Goal: Task Accomplishment & Management: Use online tool/utility

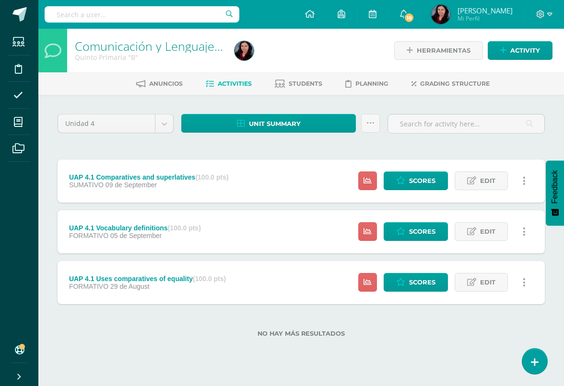
click at [409, 286] on span "Scores" at bounding box center [422, 283] width 26 height 18
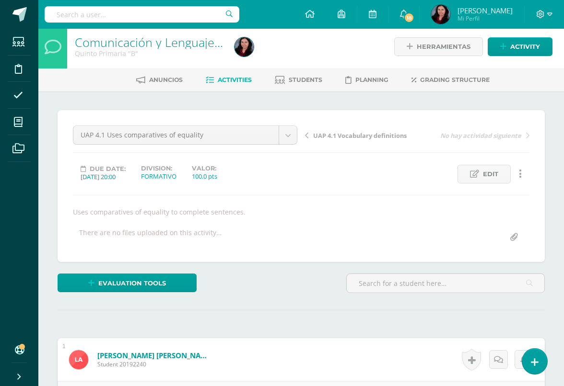
scroll to position [4, 0]
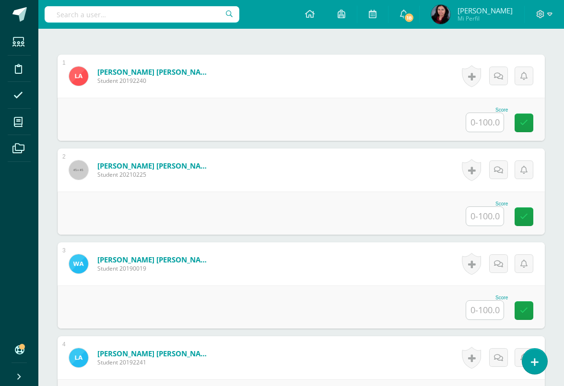
click at [487, 124] on input "text" at bounding box center [484, 122] width 37 height 19
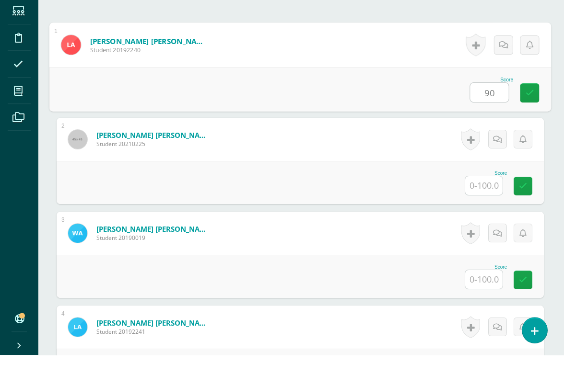
scroll to position [287, 0]
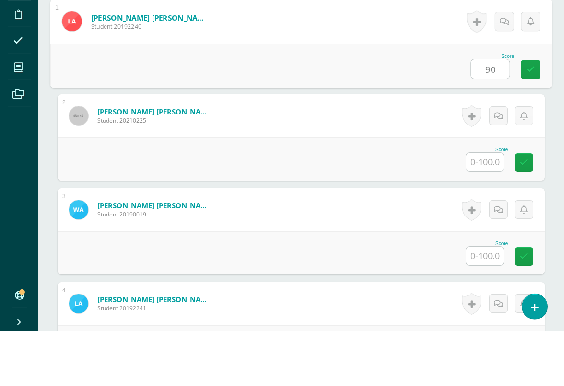
type input "90"
click at [486, 208] on input "text" at bounding box center [484, 217] width 37 height 19
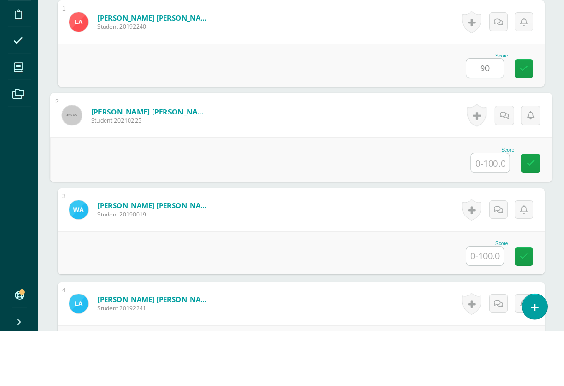
scroll to position [287, 23]
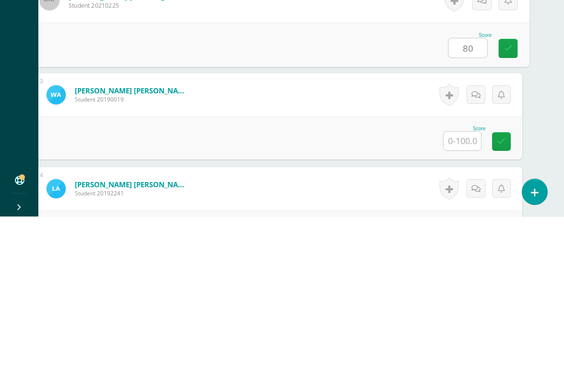
type input "80"
click at [465, 302] on input "text" at bounding box center [462, 311] width 37 height 19
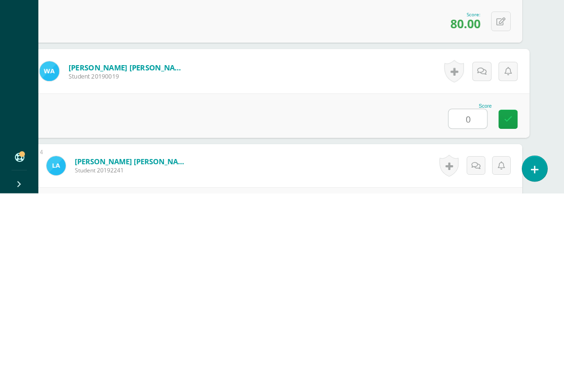
scroll to position [299, 23]
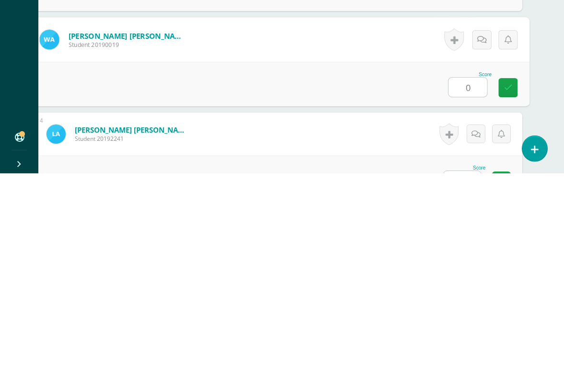
type input "0"
click at [462, 354] on input "text" at bounding box center [462, 393] width 37 height 19
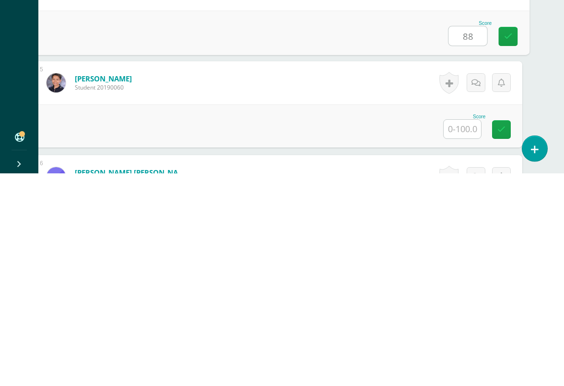
scroll to position [445, 23]
type input "88"
click at [462, 332] on input "text" at bounding box center [462, 341] width 37 height 19
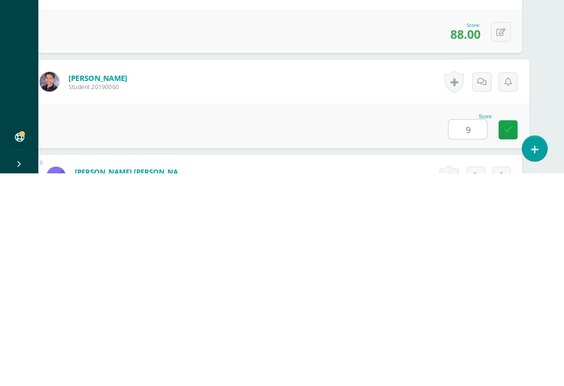
type input "99"
click at [509, 339] on icon at bounding box center [508, 343] width 9 height 8
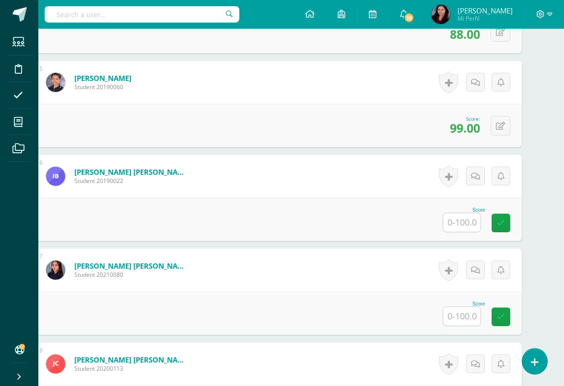
click at [460, 226] on input "text" at bounding box center [461, 222] width 37 height 19
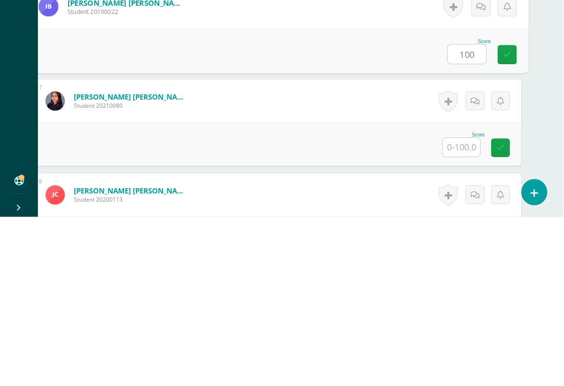
scroll to position [657, 23]
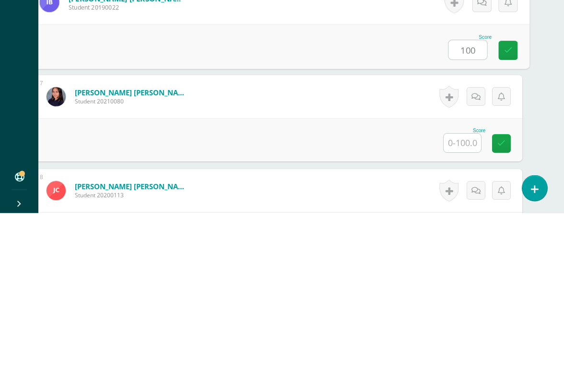
type input "100"
click at [459, 307] on input "text" at bounding box center [462, 316] width 37 height 19
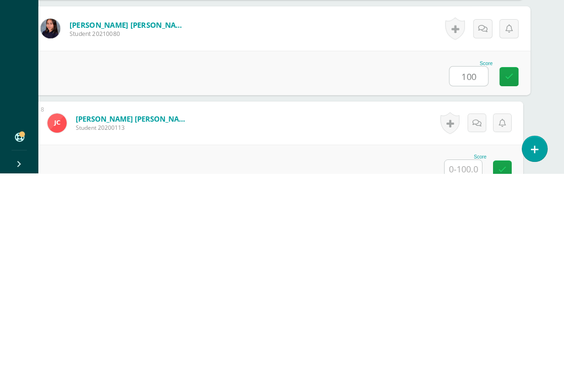
type input "100"
click at [464, 354] on input "text" at bounding box center [463, 382] width 37 height 19
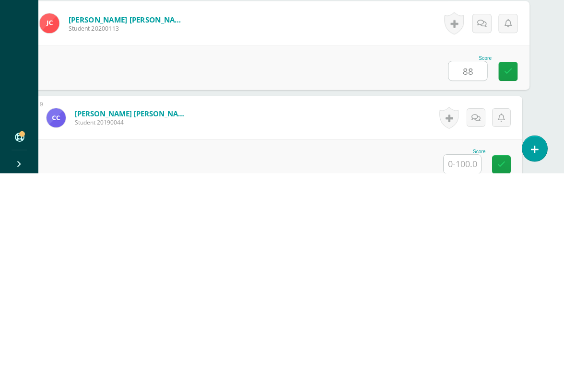
scroll to position [795, 23]
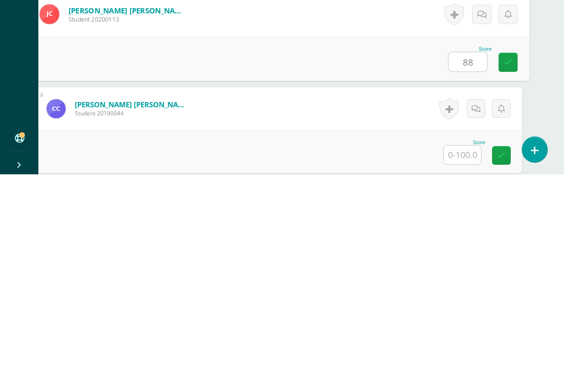
type input "88"
click at [462, 354] on input "text" at bounding box center [462, 367] width 37 height 19
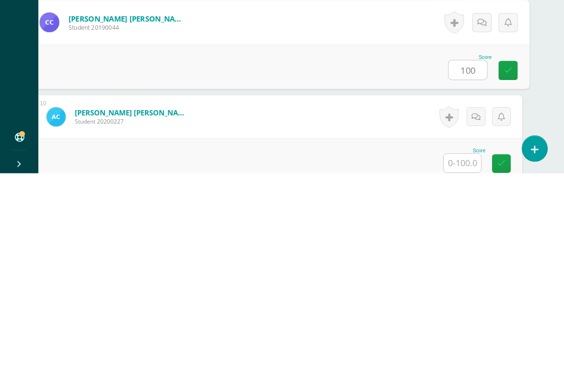
type input "100"
click at [459, 354] on input "text" at bounding box center [462, 376] width 37 height 19
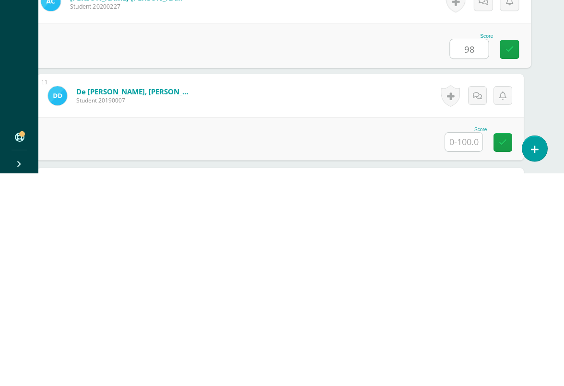
scroll to position [995, 21]
type input "98"
click at [465, 346] on input "text" at bounding box center [463, 355] width 37 height 19
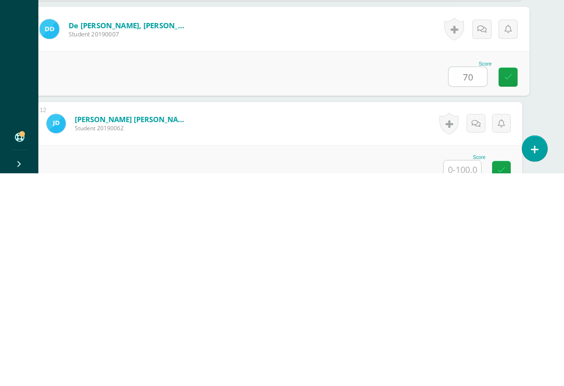
type input "70"
click at [467, 354] on input "text" at bounding box center [462, 383] width 37 height 19
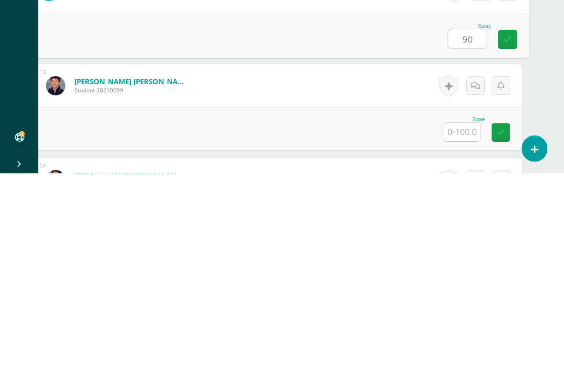
scroll to position [1194, 23]
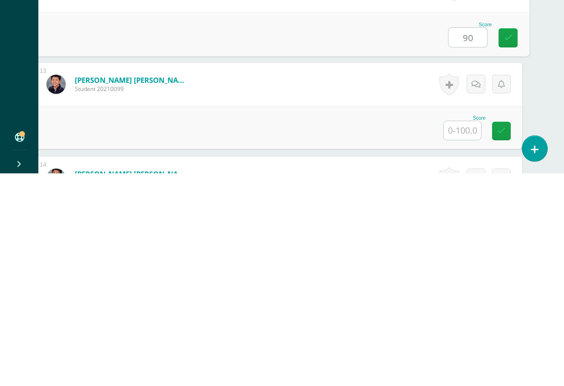
type input "90"
click at [463, 334] on input "text" at bounding box center [462, 343] width 37 height 19
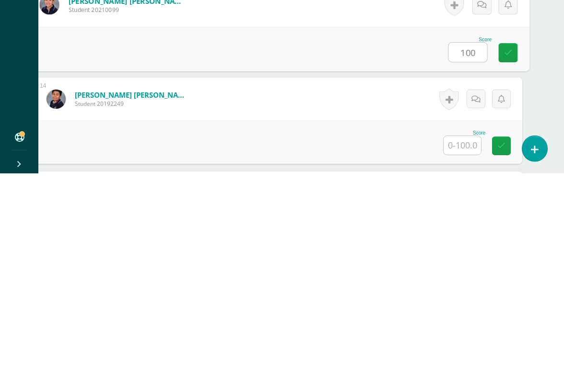
scroll to position [1276, 23]
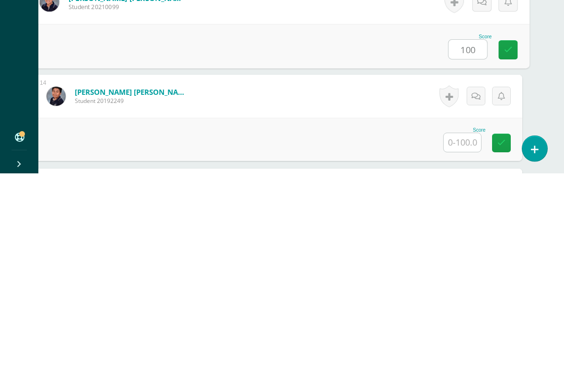
type input "100"
click at [463, 346] on input "text" at bounding box center [462, 355] width 37 height 19
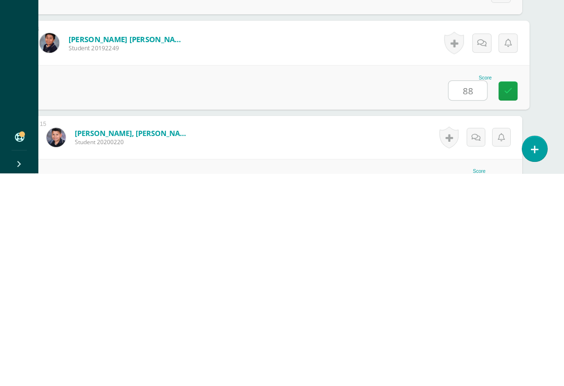
type input "88"
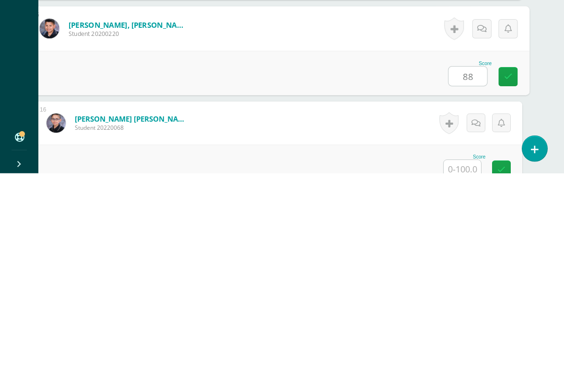
scroll to position [1455, 23]
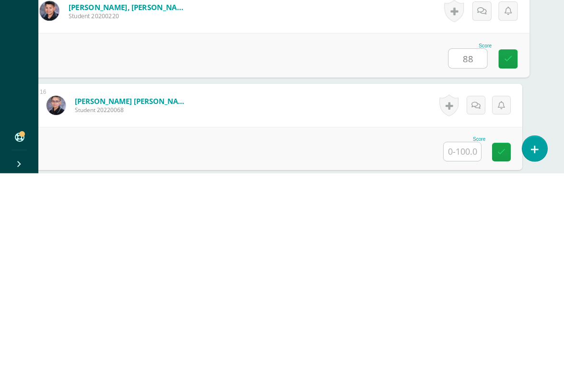
type input "88"
click at [469, 354] on input "text" at bounding box center [462, 364] width 37 height 19
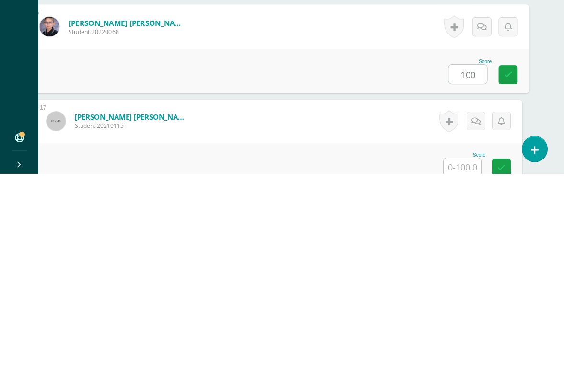
type input "100"
click at [464, 354] on input "text" at bounding box center [462, 380] width 37 height 19
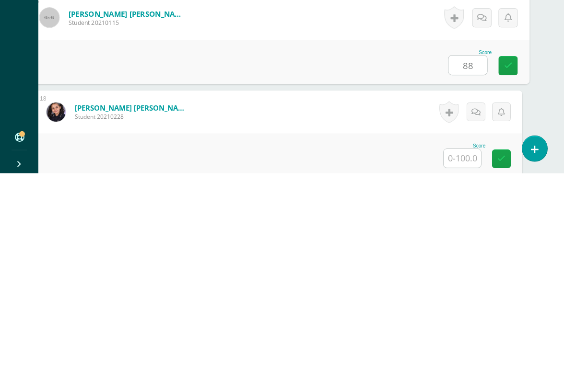
scroll to position [1656, 23]
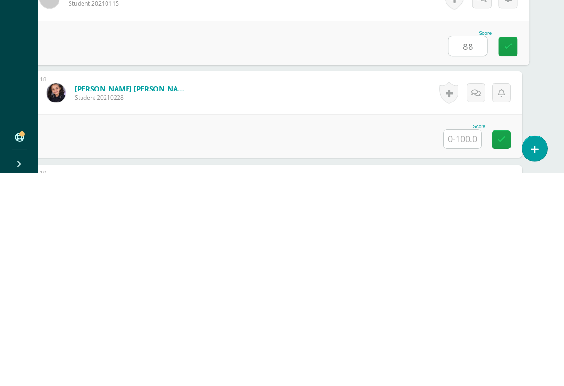
type input "88"
click at [459, 343] on input "text" at bounding box center [462, 352] width 37 height 19
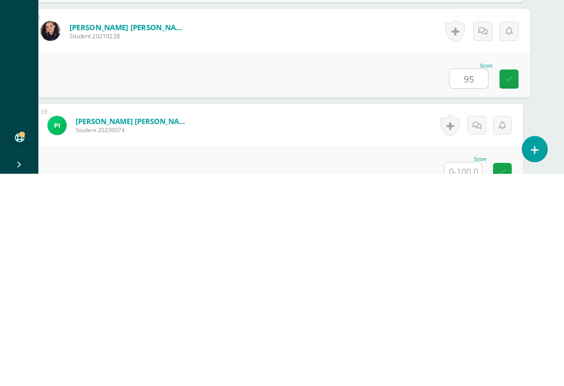
type input "95"
click at [460, 354] on input "text" at bounding box center [463, 384] width 37 height 19
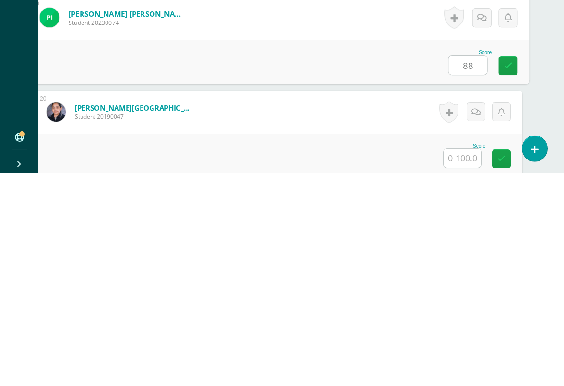
scroll to position [1840, 23]
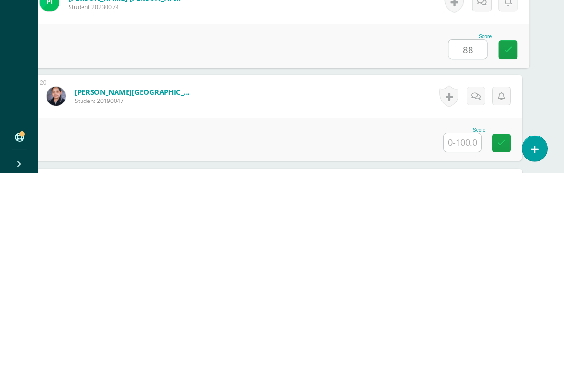
type input "88"
click at [462, 346] on input "text" at bounding box center [462, 355] width 37 height 19
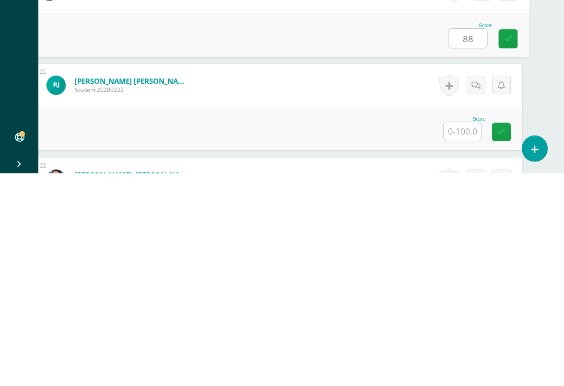
scroll to position [1951, 23]
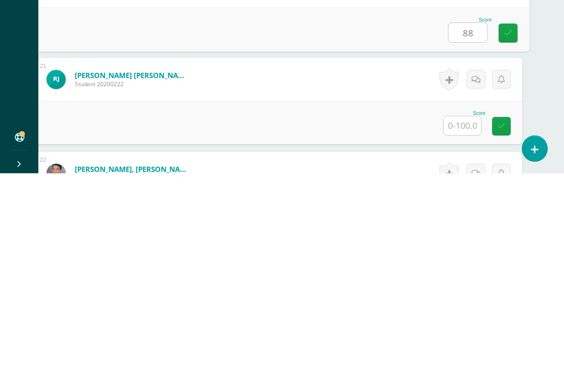
type input "88"
click at [460, 329] on input "text" at bounding box center [462, 338] width 37 height 19
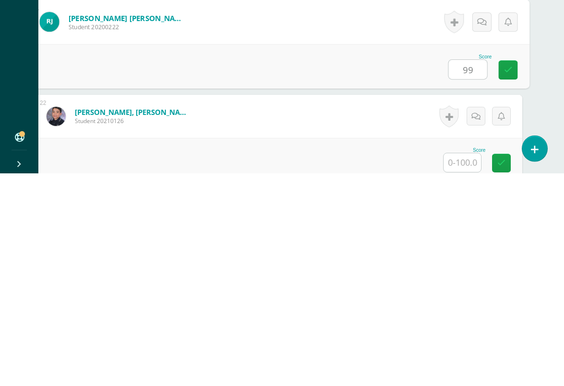
type input "99"
click at [460, 354] on input "text" at bounding box center [462, 375] width 37 height 19
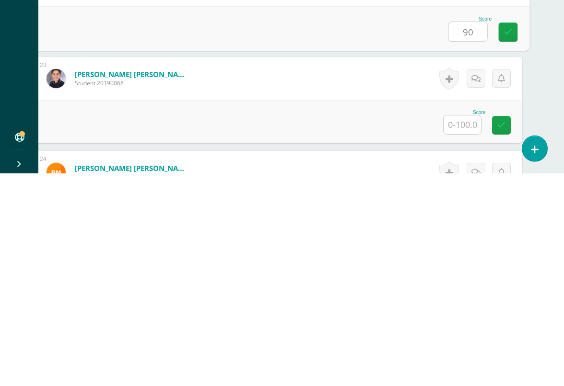
scroll to position [2141, 23]
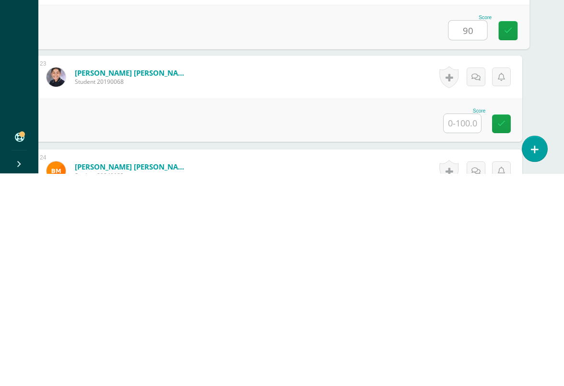
type input "90"
click at [464, 327] on input "text" at bounding box center [462, 336] width 37 height 19
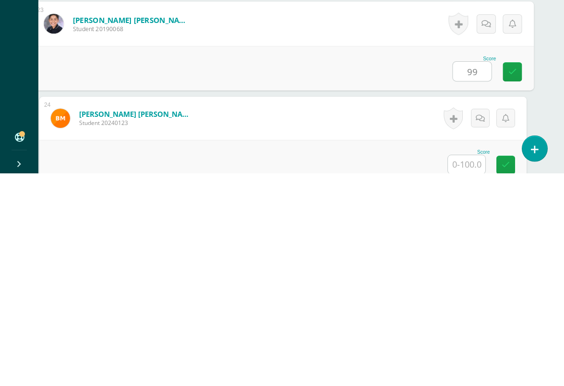
type input "99"
click at [462, 354] on input "text" at bounding box center [466, 377] width 37 height 19
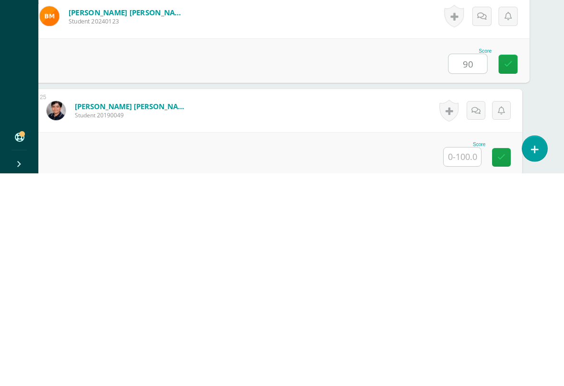
scroll to position [2305, 23]
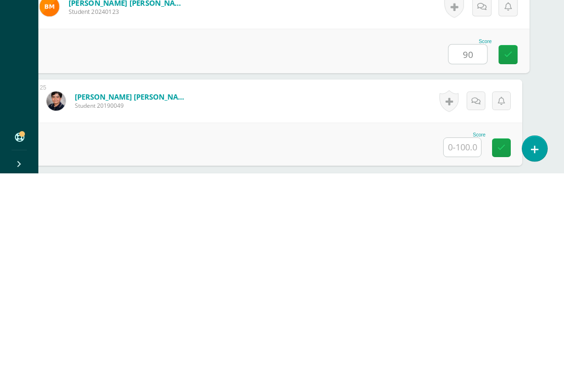
type input "90"
click at [459, 351] on input "text" at bounding box center [462, 360] width 37 height 19
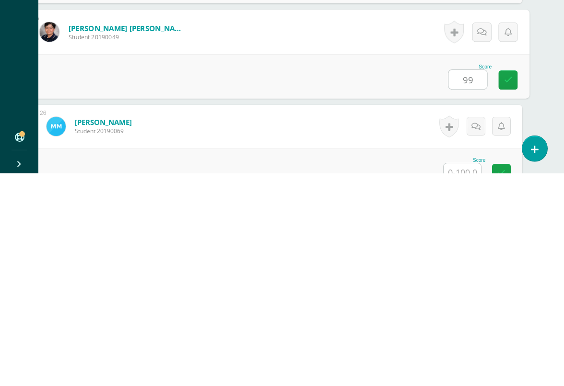
scroll to position [2392, 23]
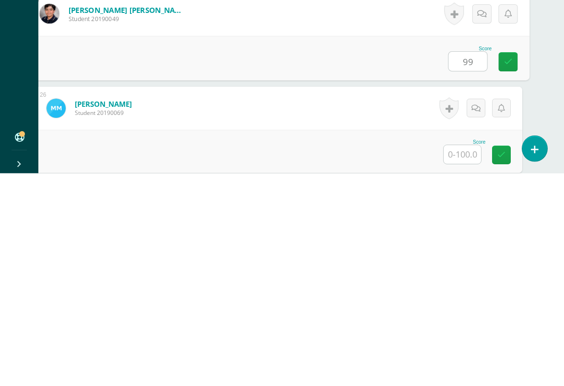
type input "99"
click at [465, 354] on input "text" at bounding box center [462, 367] width 37 height 19
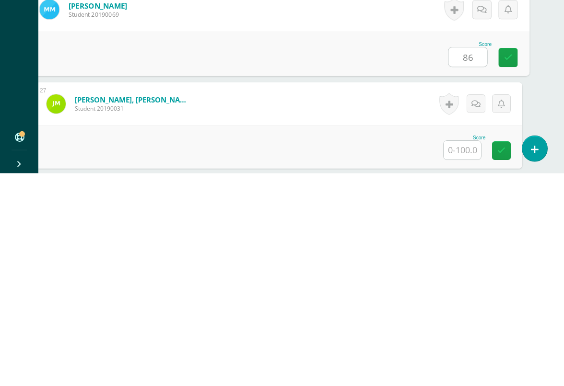
scroll to position [2493, 23]
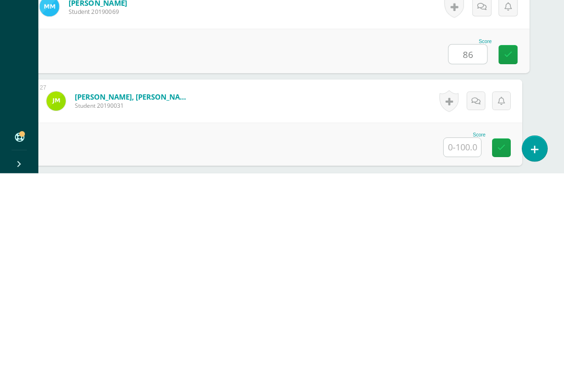
type input "86"
click at [462, 351] on input "text" at bounding box center [462, 360] width 37 height 19
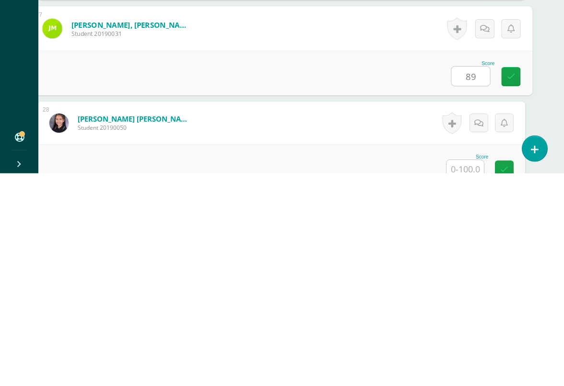
type input "89"
click at [461, 354] on input "text" at bounding box center [464, 382] width 37 height 19
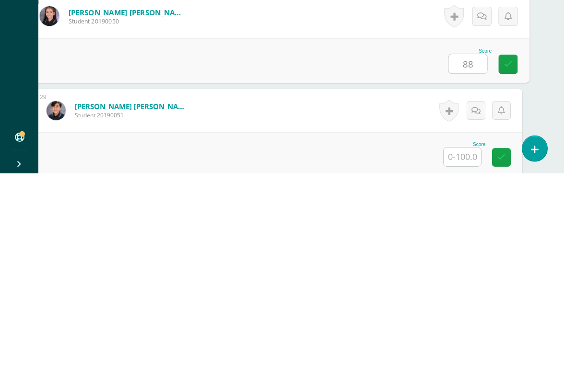
scroll to position [2689, 23]
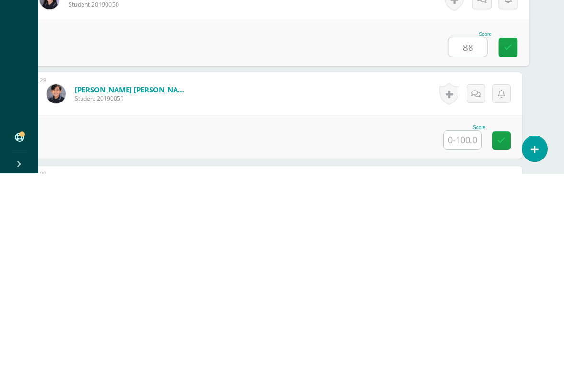
type input "88"
click at [468, 344] on input "text" at bounding box center [462, 353] width 37 height 19
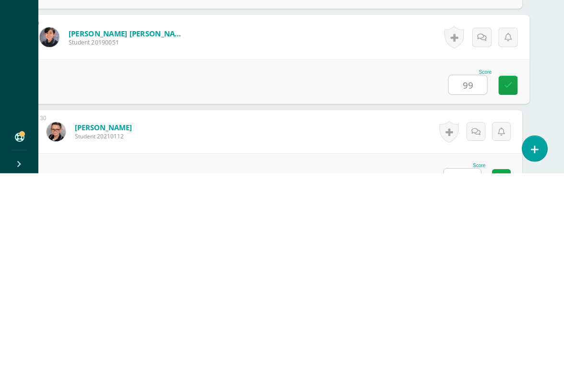
type input "99"
click at [461, 354] on input "text" at bounding box center [462, 391] width 37 height 19
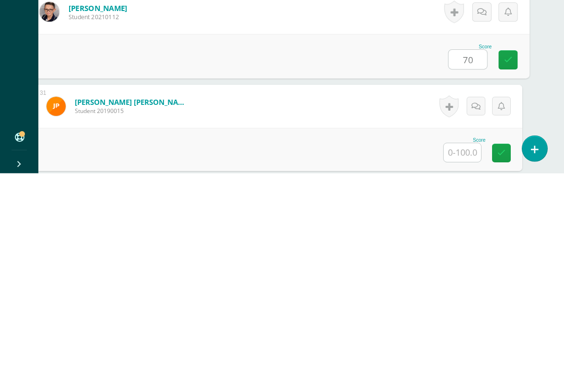
scroll to position [2888, 23]
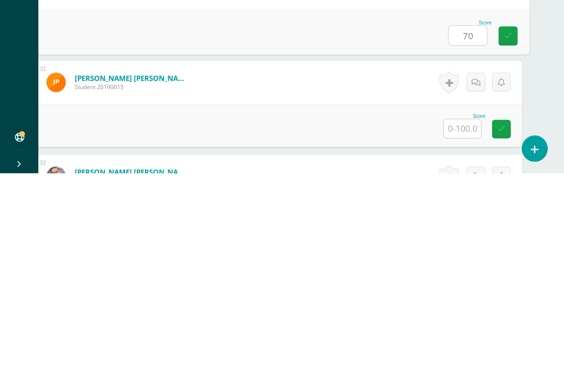
type input "70"
click at [467, 332] on input "text" at bounding box center [462, 341] width 37 height 19
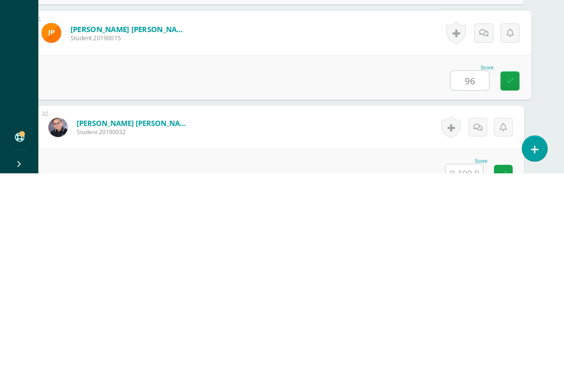
type input "96"
click at [465, 354] on input "text" at bounding box center [463, 386] width 37 height 19
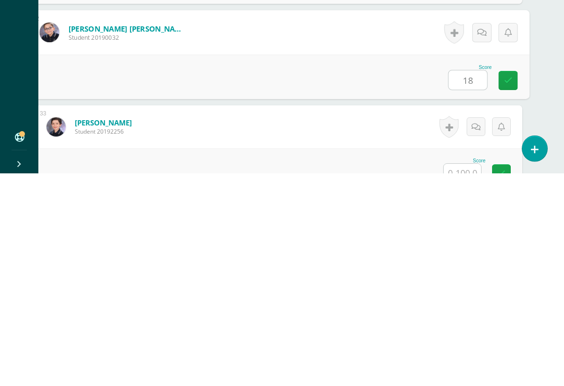
scroll to position [3071, 23]
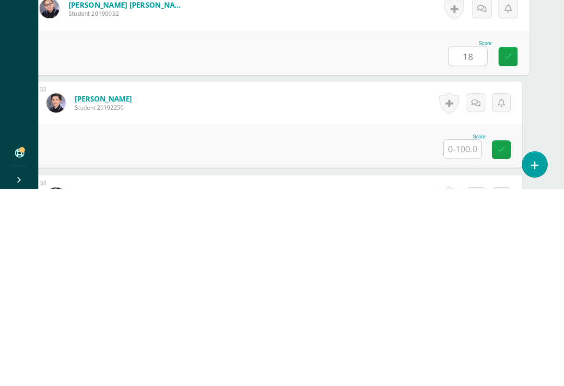
type input "18"
click at [467, 337] on input "text" at bounding box center [462, 346] width 37 height 19
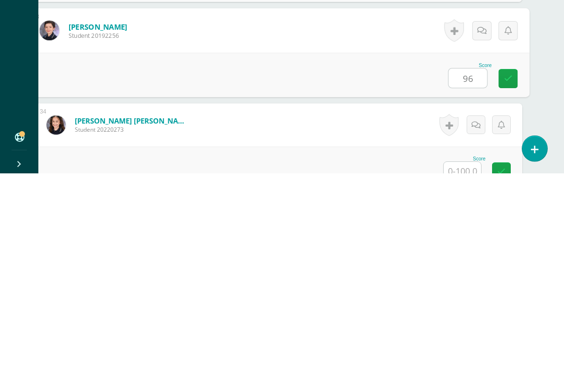
type input "96"
click at [461, 354] on input "text" at bounding box center [462, 384] width 37 height 19
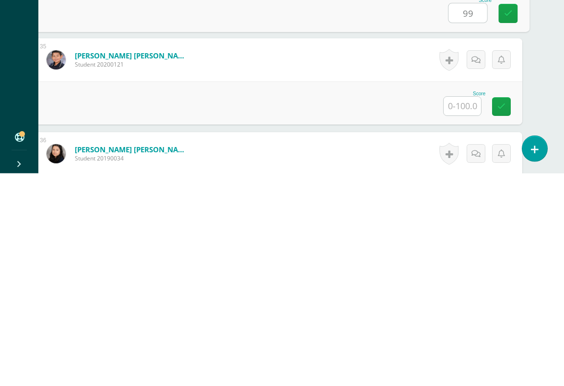
scroll to position [3288, 23]
type input "99"
click at [466, 309] on input "text" at bounding box center [462, 318] width 37 height 19
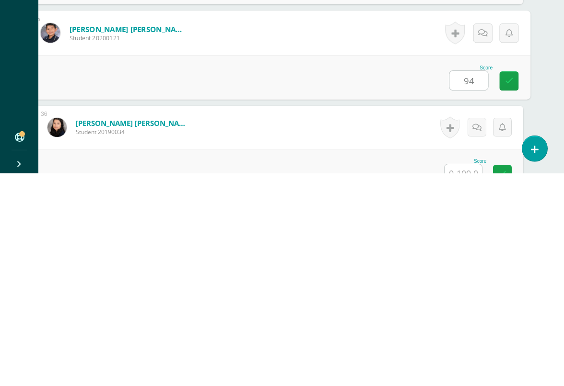
scroll to position [3313, 22]
type input "94"
click at [460, 354] on input "text" at bounding box center [463, 386] width 37 height 19
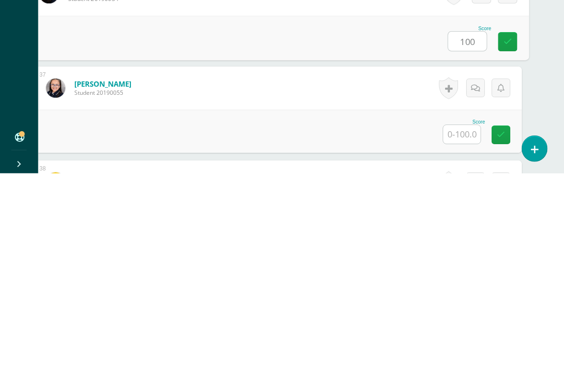
scroll to position [3446, 23]
type input "100"
click at [463, 338] on input "text" at bounding box center [462, 347] width 37 height 19
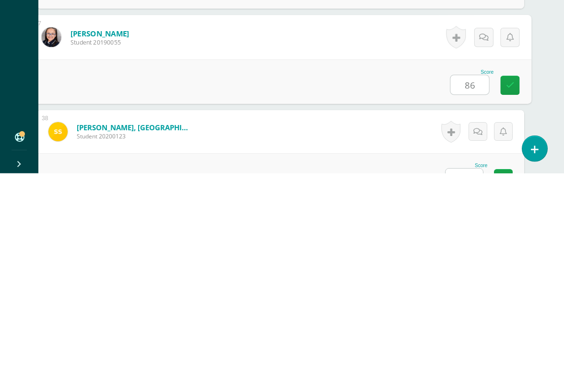
type input "86"
click at [471, 354] on input "text" at bounding box center [463, 391] width 37 height 19
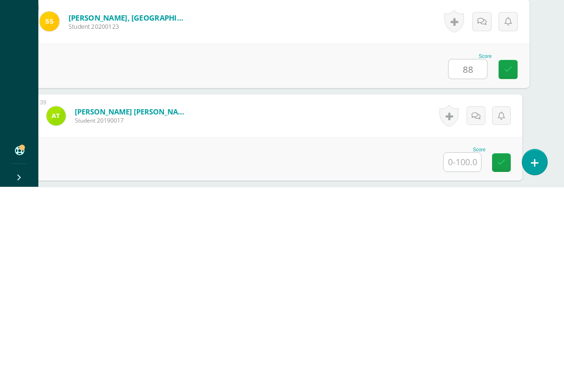
scroll to position [3633, 23]
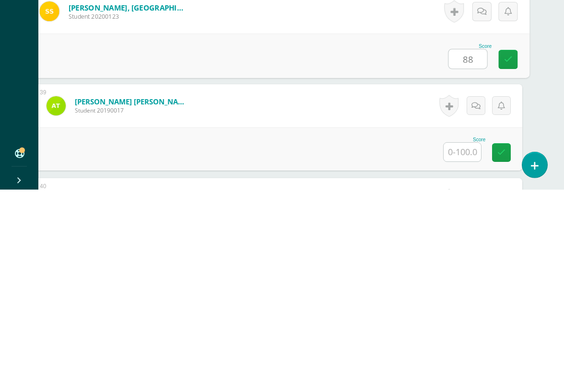
type input "88"
click at [457, 339] on input "text" at bounding box center [462, 348] width 37 height 19
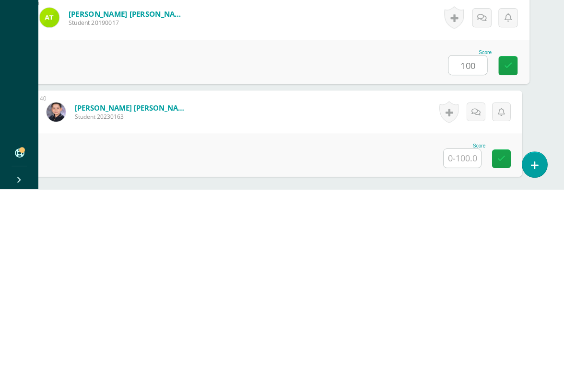
type input "100"
click at [462, 346] on input "text" at bounding box center [462, 355] width 37 height 19
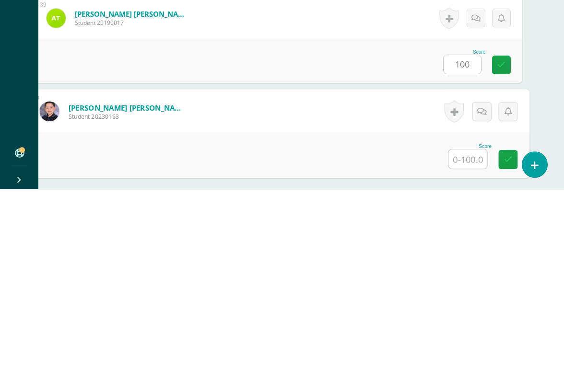
scroll to position [3785, 23]
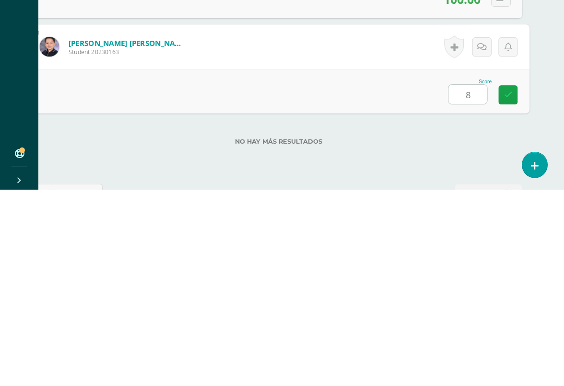
type input "80"
click at [507, 287] on icon at bounding box center [508, 291] width 9 height 8
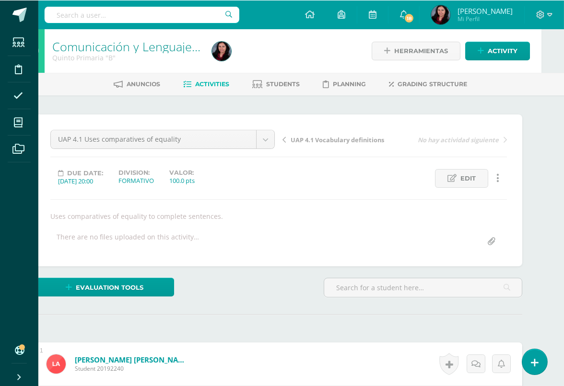
scroll to position [0, 23]
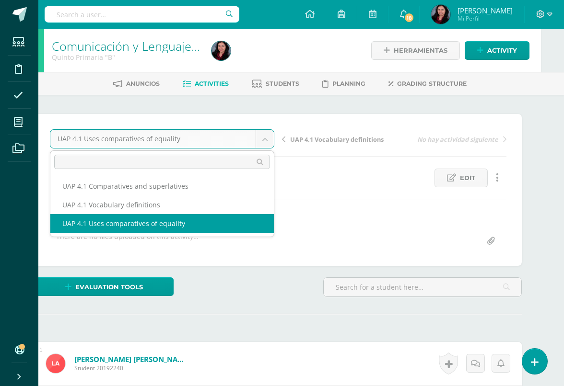
scroll to position [0, 0]
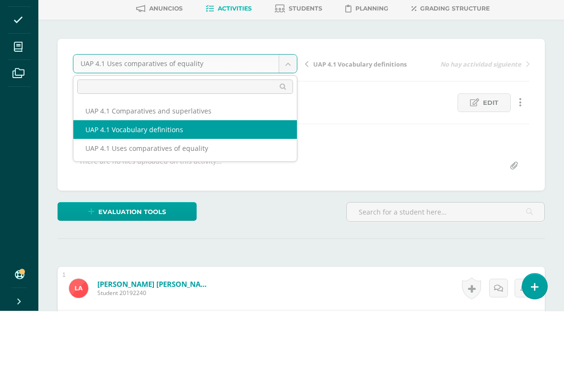
select select "/dashboard/teacher/grade-activity/226039/"
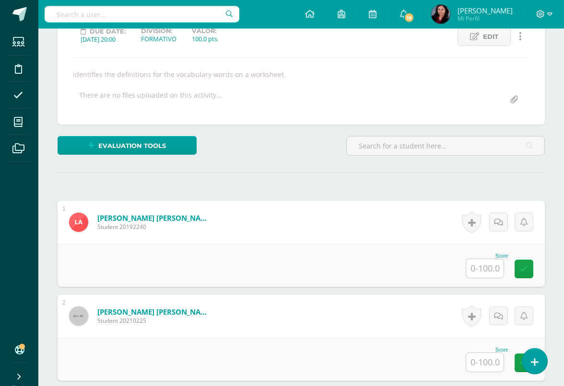
scroll to position [166, 0]
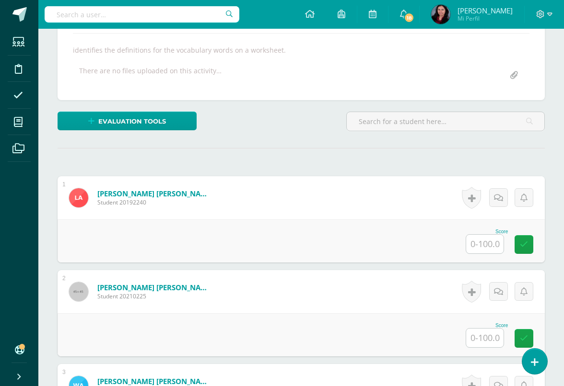
click at [489, 250] on input "text" at bounding box center [484, 244] width 37 height 19
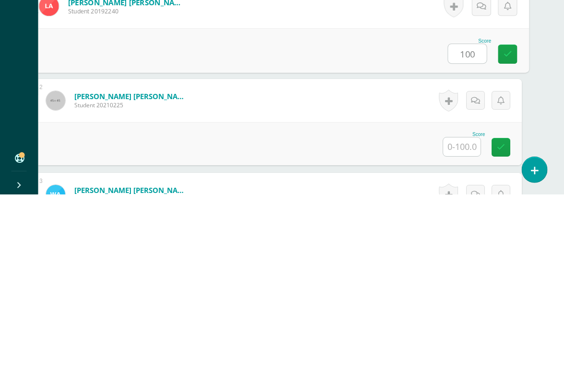
scroll to position [165, 23]
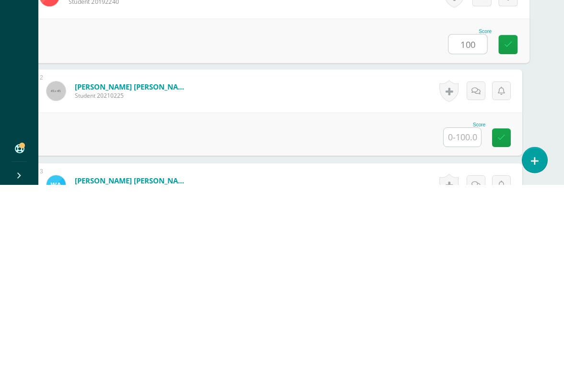
type input "100"
click at [466, 329] on input "text" at bounding box center [462, 338] width 37 height 19
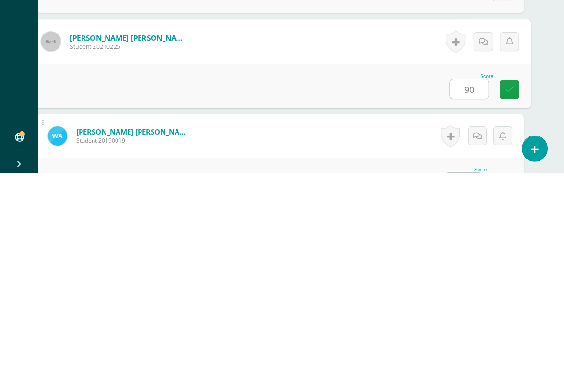
scroll to position [205, 19]
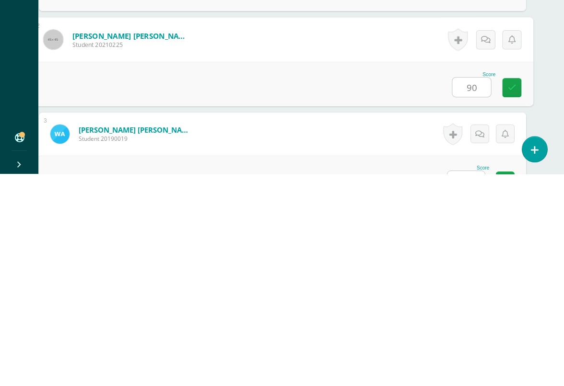
type input "90"
click at [470, 354] on input "text" at bounding box center [465, 393] width 37 height 19
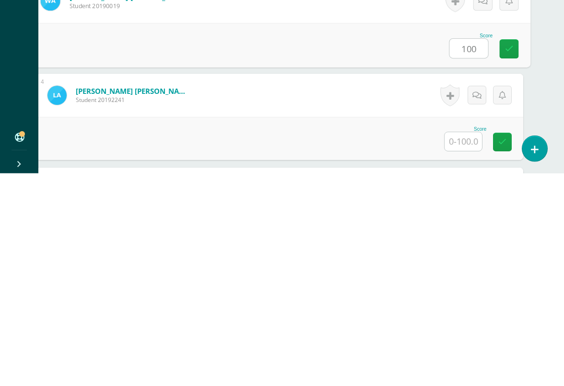
scroll to position [338, 21]
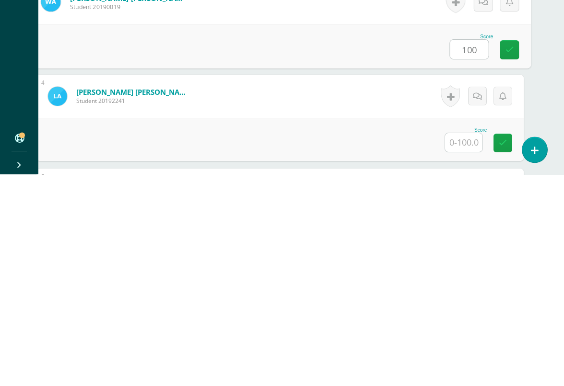
type input "100"
click at [468, 345] on input "text" at bounding box center [463, 354] width 37 height 19
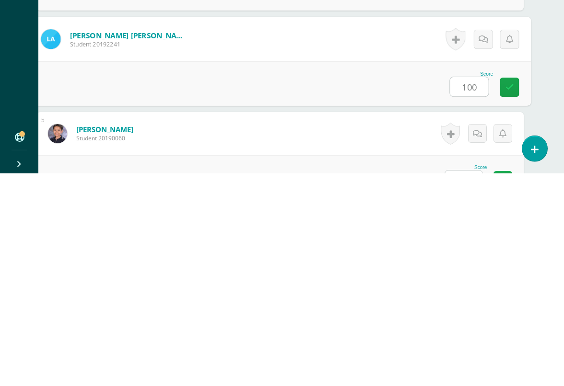
type input "100"
click at [470, 354] on input "text" at bounding box center [463, 393] width 37 height 19
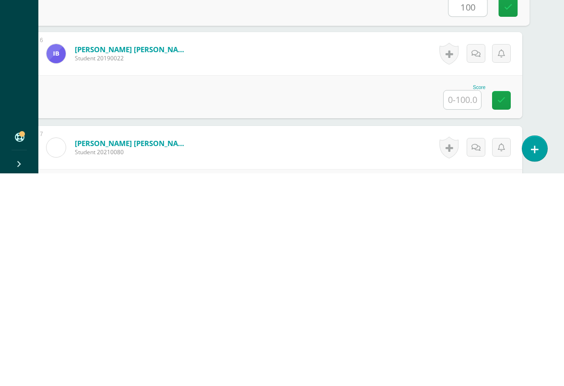
scroll to position [567, 23]
type input "100"
click at [467, 304] on input "text" at bounding box center [462, 313] width 37 height 19
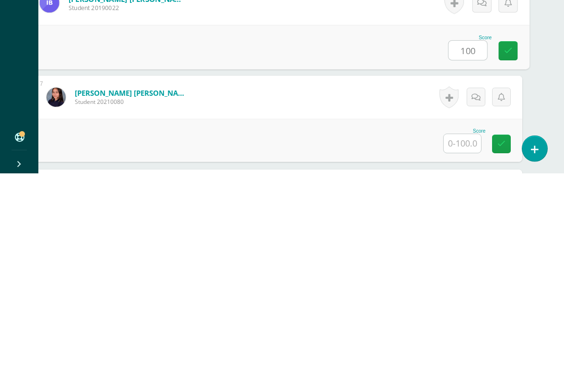
scroll to position [619, 23]
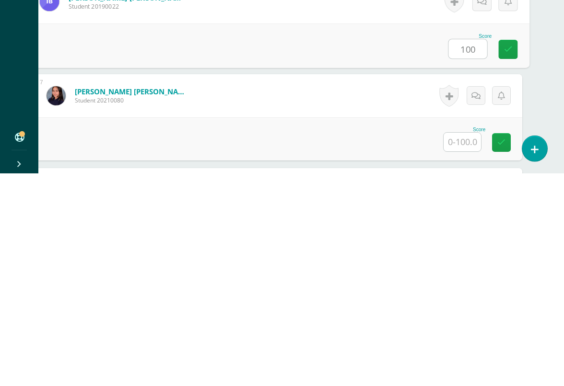
type input "100"
click at [460, 346] on input "text" at bounding box center [462, 355] width 37 height 19
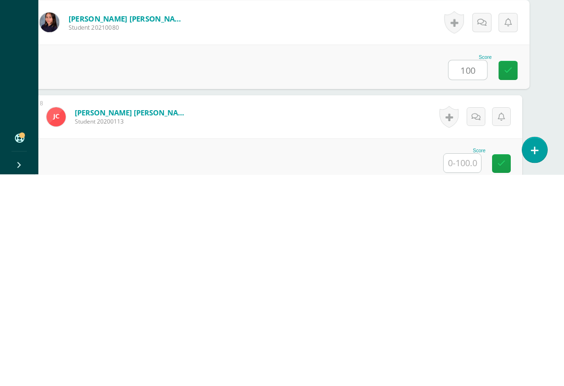
type input "100"
click at [466, 354] on input "text" at bounding box center [462, 375] width 37 height 19
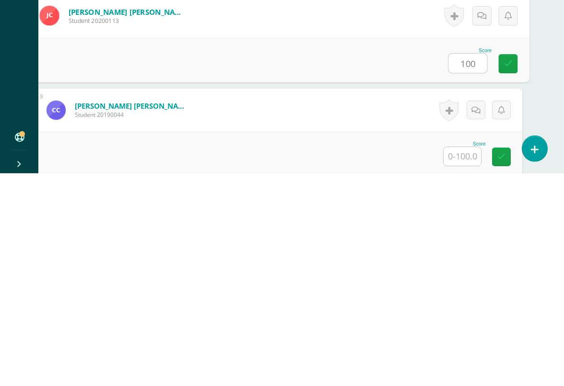
scroll to position [793, 23]
type input "100"
click at [459, 354] on input "text" at bounding box center [462, 369] width 37 height 19
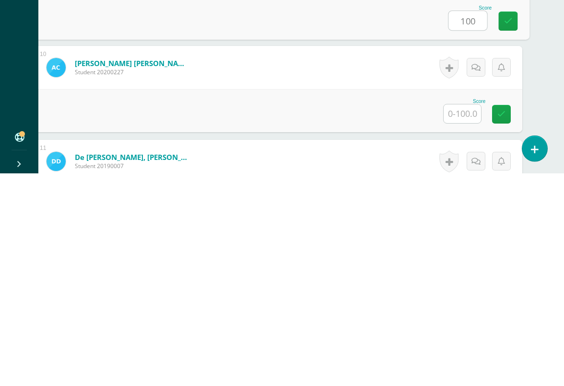
scroll to position [932, 23]
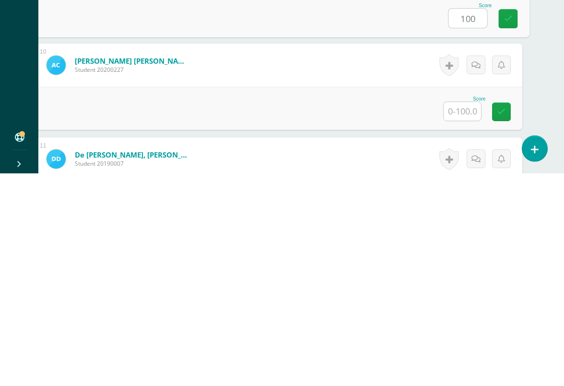
type input "100"
click at [471, 315] on input "text" at bounding box center [462, 324] width 37 height 19
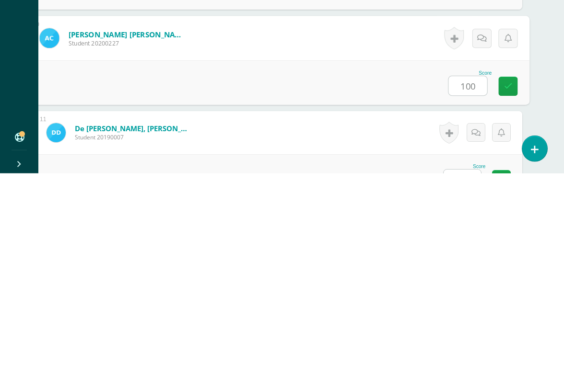
scroll to position [997, 23]
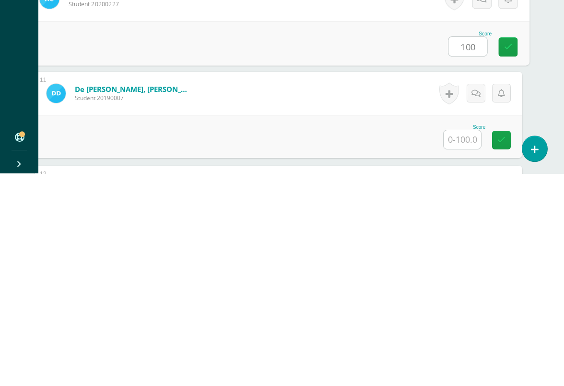
type input "100"
click at [472, 343] on input "text" at bounding box center [462, 352] width 37 height 19
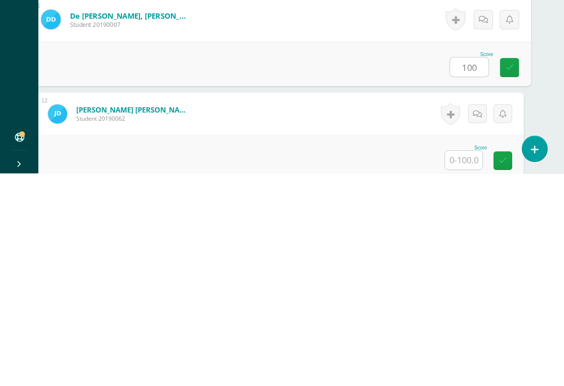
type input "100"
click at [471, 354] on input "text" at bounding box center [463, 373] width 37 height 19
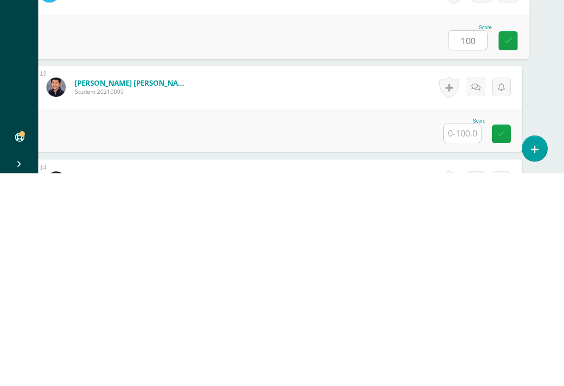
scroll to position [1193, 23]
type input "100"
click at [470, 336] on input "text" at bounding box center [462, 345] width 37 height 19
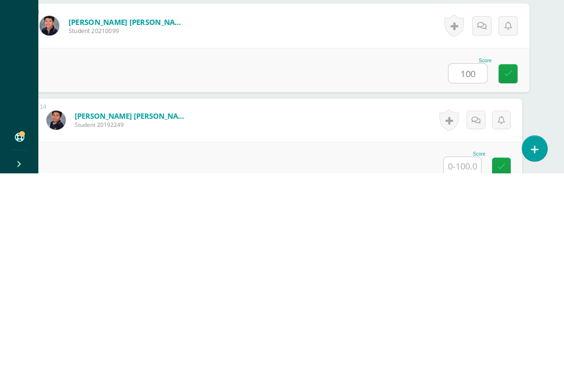
type input "100"
click at [470, 354] on input "text" at bounding box center [462, 379] width 37 height 19
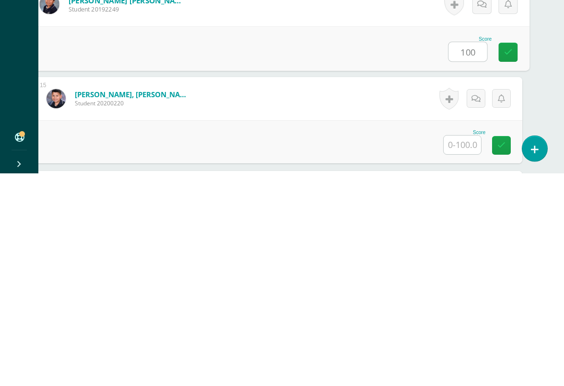
scroll to position [1368, 23]
type input "100"
click at [461, 349] on input "text" at bounding box center [462, 358] width 37 height 19
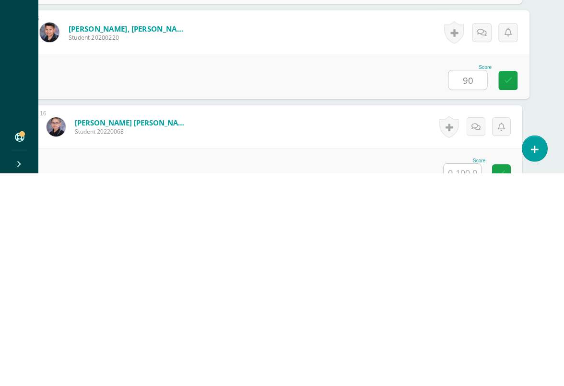
type input "90"
click at [464, 354] on input "text" at bounding box center [462, 386] width 37 height 19
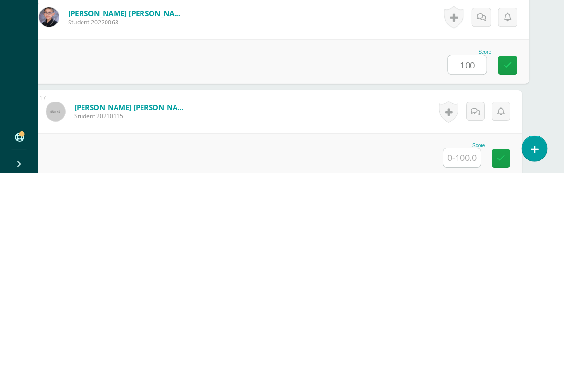
scroll to position [1570, 21]
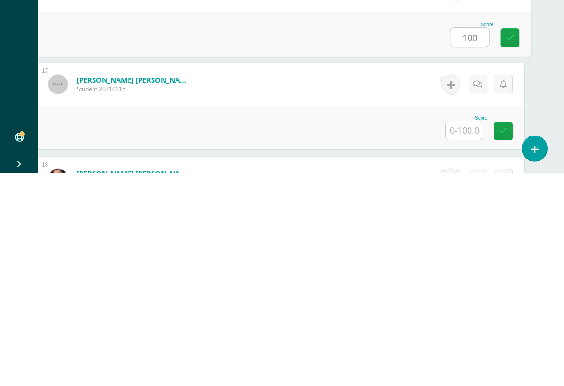
type input "100"
click at [458, 334] on input "text" at bounding box center [463, 343] width 37 height 19
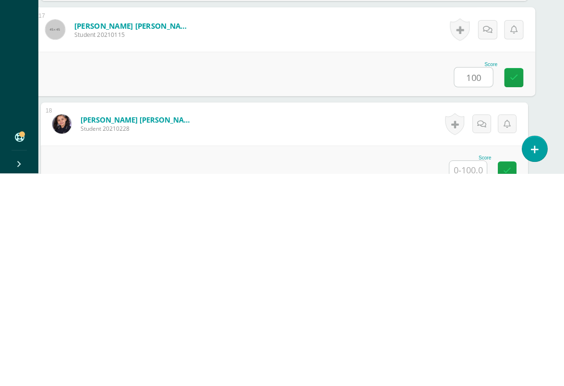
type input "100"
click at [471, 354] on input "text" at bounding box center [467, 383] width 37 height 19
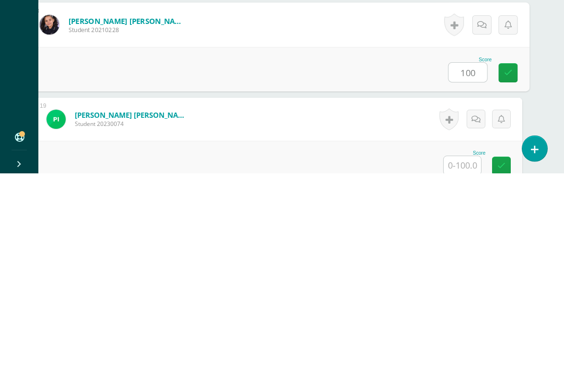
scroll to position [1739, 23]
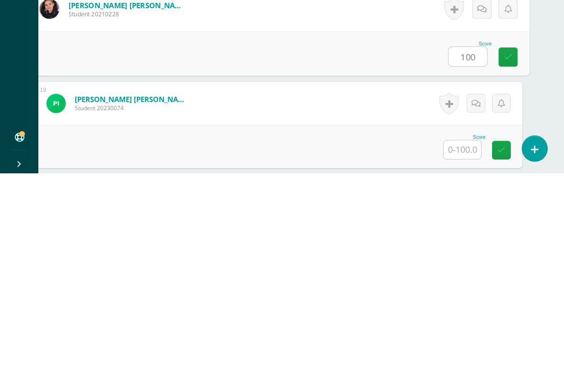
type input "100"
click at [468, 353] on input "text" at bounding box center [462, 362] width 37 height 19
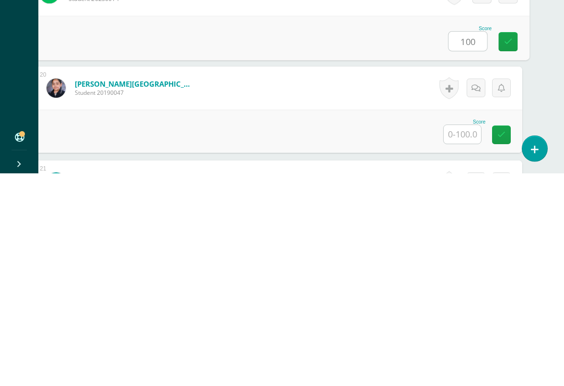
scroll to position [1860, 23]
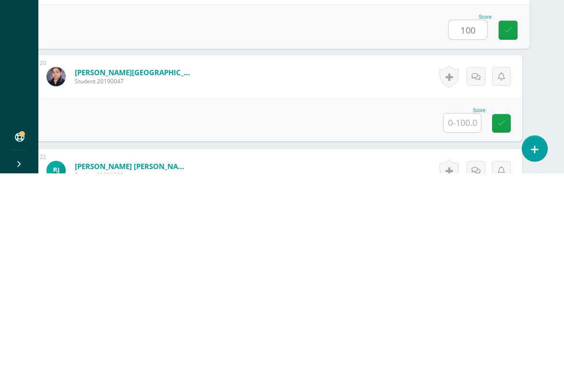
type input "100"
click at [459, 327] on input "text" at bounding box center [462, 336] width 37 height 19
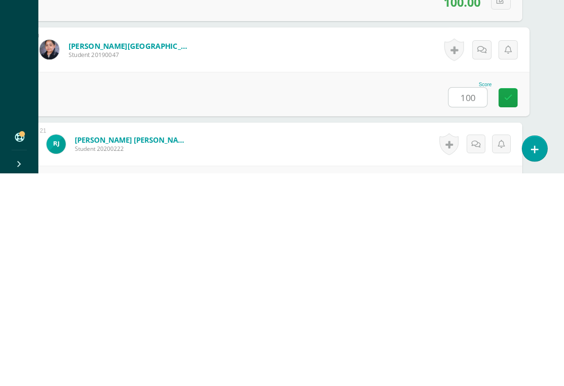
scroll to position [1903, 23]
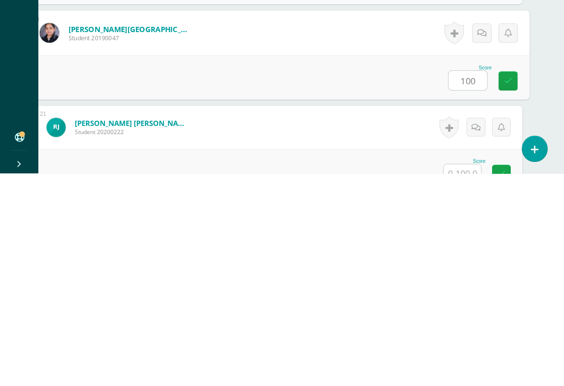
type input "100"
click at [464, 354] on input "text" at bounding box center [462, 386] width 37 height 19
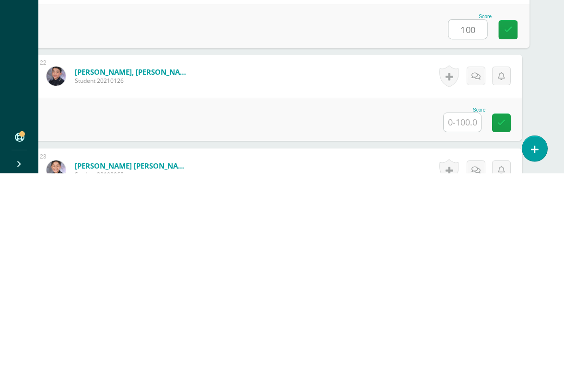
scroll to position [2050, 23]
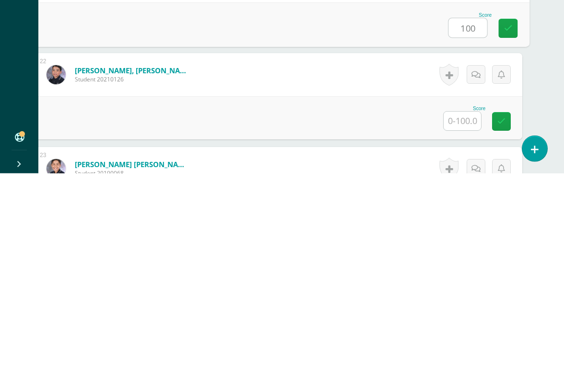
type input "100"
click at [465, 325] on input "text" at bounding box center [462, 334] width 37 height 19
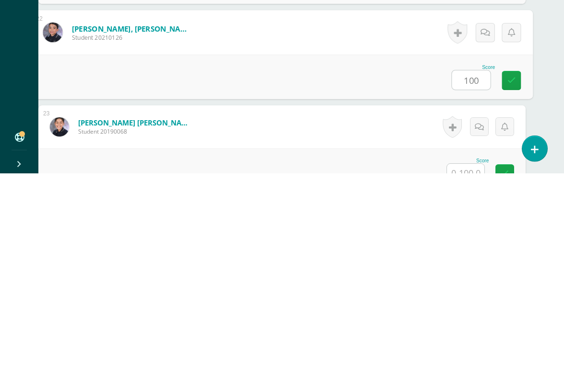
type input "100"
click at [472, 354] on input "text" at bounding box center [465, 386] width 37 height 19
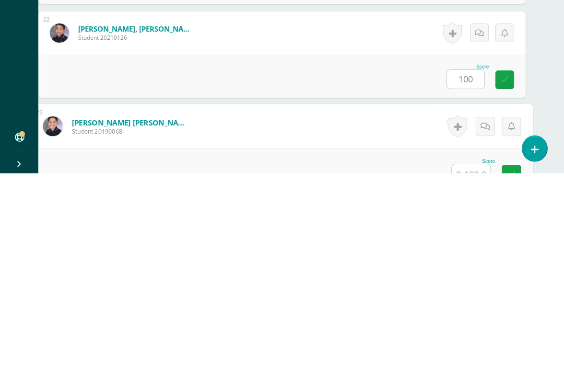
scroll to position [2172, 23]
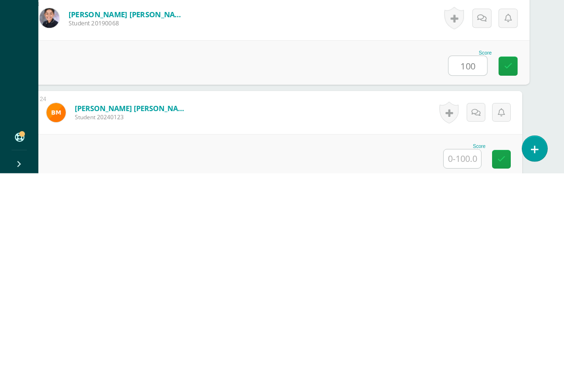
type input "100"
click at [473, 354] on input "text" at bounding box center [462, 372] width 37 height 19
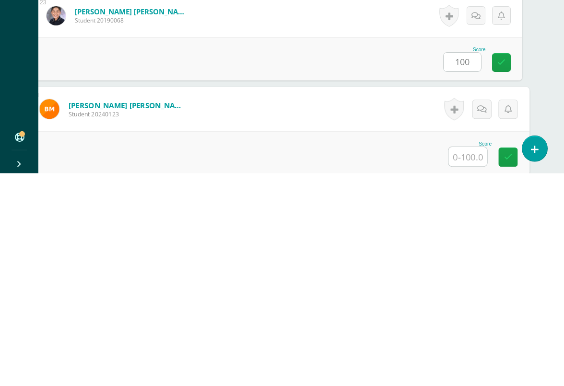
scroll to position [2266, 23]
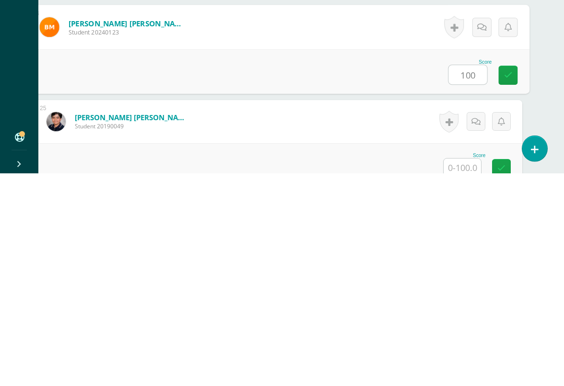
type input "100"
click at [463, 354] on input "text" at bounding box center [462, 381] width 37 height 19
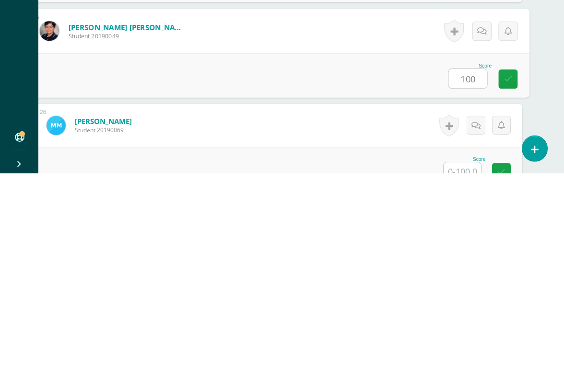
scroll to position [2393, 23]
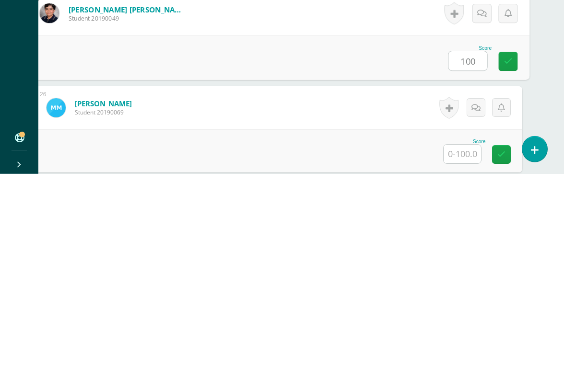
type input "100"
click at [465, 354] on input "text" at bounding box center [462, 366] width 37 height 19
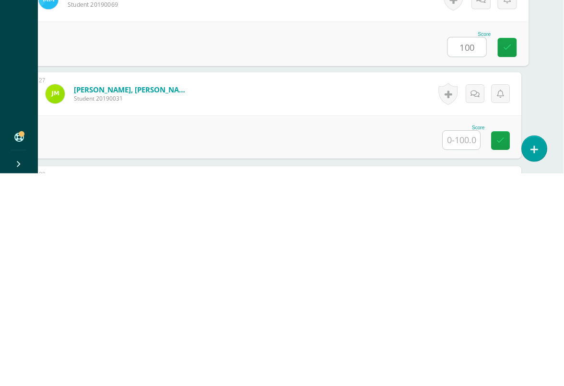
scroll to position [2502, 23]
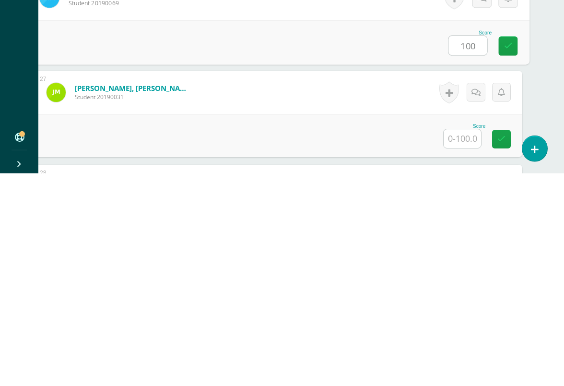
type input "100"
click at [465, 342] on input "text" at bounding box center [462, 351] width 37 height 19
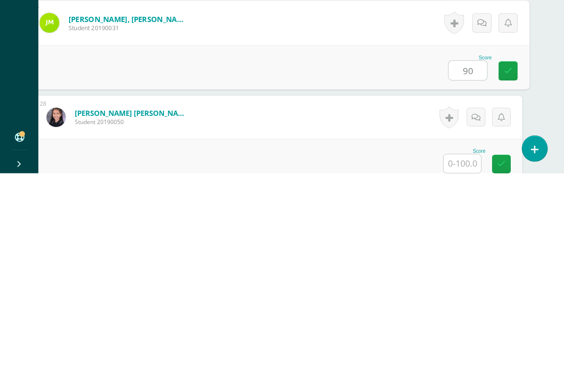
type input "90"
click at [459, 354] on input "text" at bounding box center [462, 376] width 37 height 19
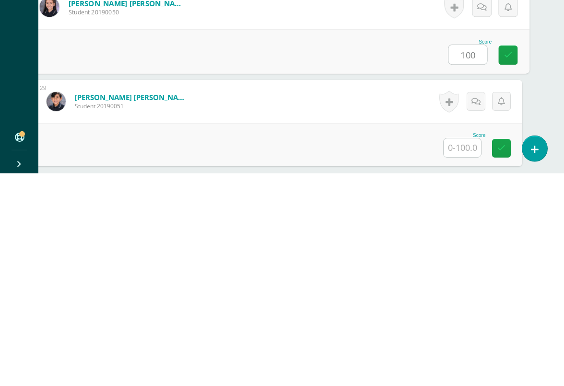
scroll to position [2681, 23]
type input "100"
click at [463, 351] on input "text" at bounding box center [462, 360] width 37 height 19
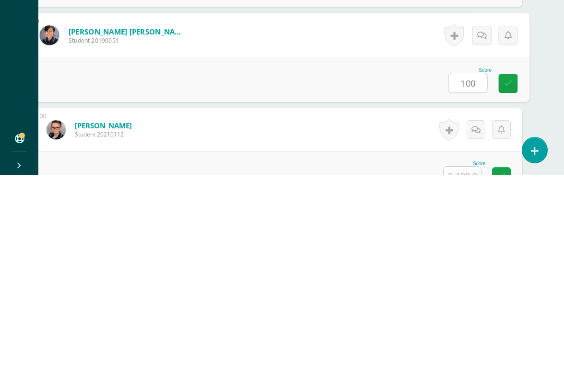
type input "100"
click at [461, 354] on input "text" at bounding box center [462, 387] width 37 height 19
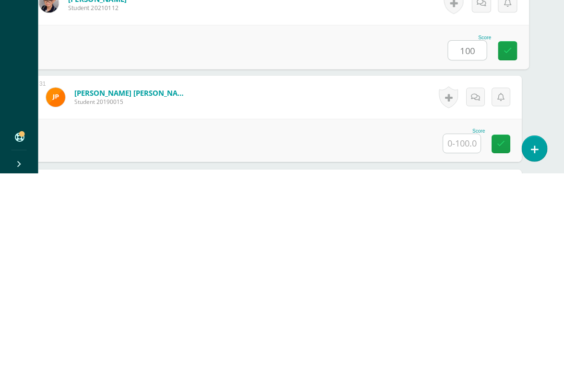
scroll to position [2873, 23]
type input "100"
click at [467, 347] on input "text" at bounding box center [462, 356] width 37 height 19
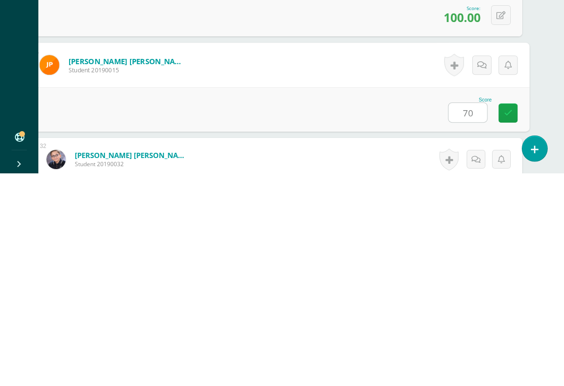
scroll to position [2947, 23]
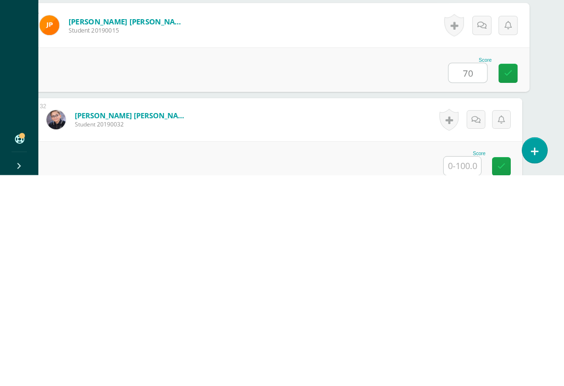
type input "7"
type input "Q"
type input "100"
click at [457, 354] on input "text" at bounding box center [462, 377] width 37 height 19
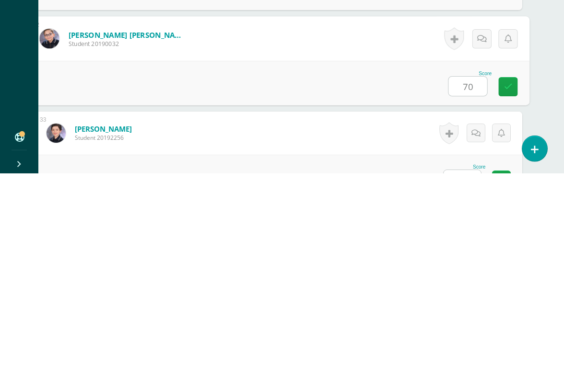
scroll to position [3049, 22]
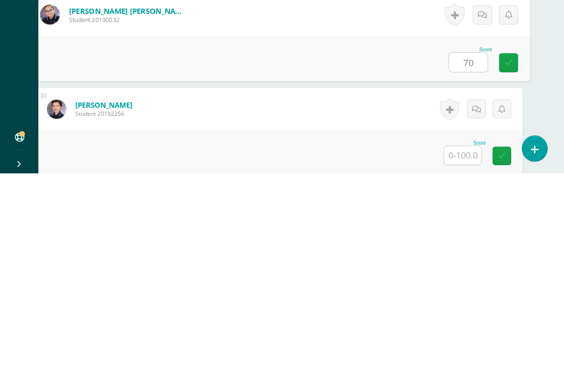
type input "70"
click at [458, 354] on input "text" at bounding box center [462, 368] width 37 height 19
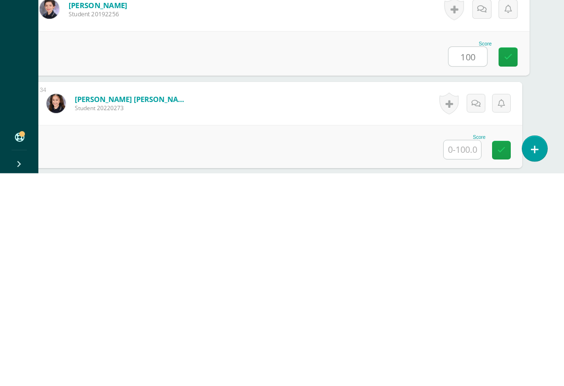
scroll to position [3166, 23]
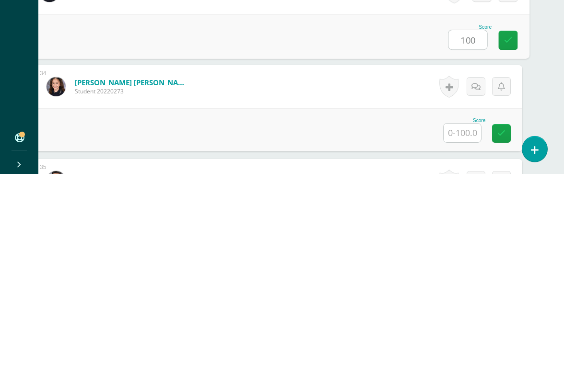
type input "100"
click at [466, 336] on input "text" at bounding box center [462, 345] width 37 height 19
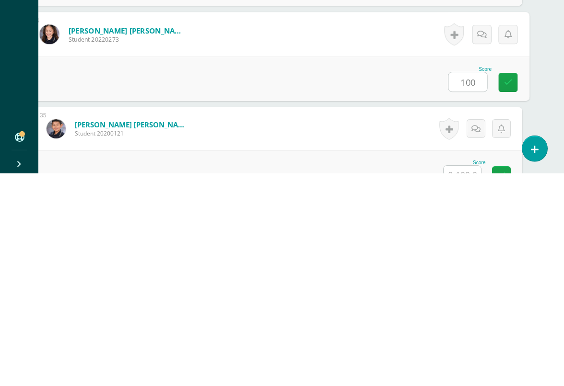
type input "100"
click at [465, 354] on input "text" at bounding box center [462, 388] width 37 height 19
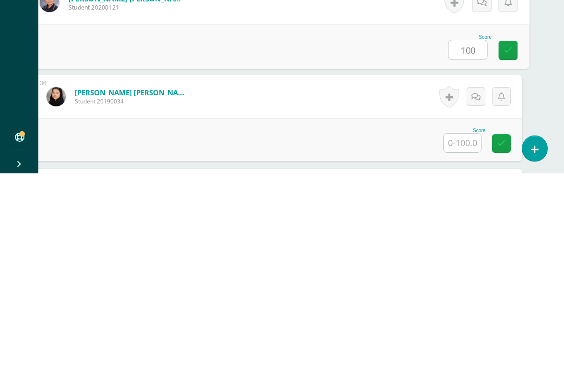
scroll to position [3346, 23]
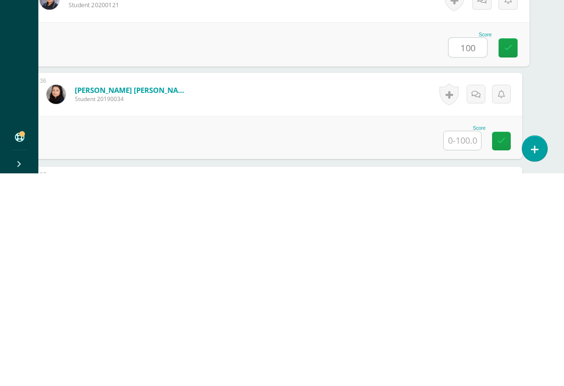
type input "100"
click at [460, 344] on input "text" at bounding box center [462, 353] width 37 height 19
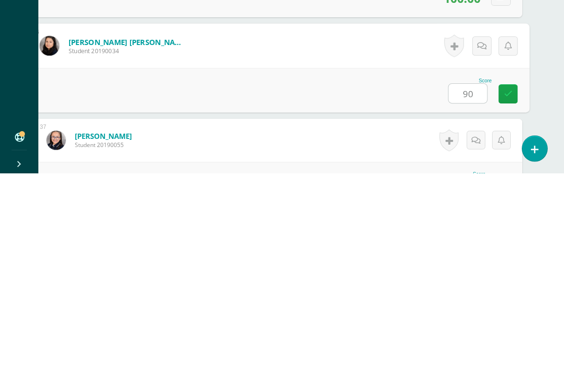
type input "90"
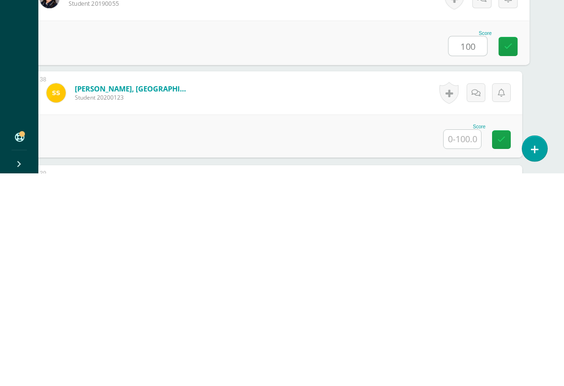
scroll to position [3535, 22]
type input "100"
click at [465, 343] on input "text" at bounding box center [463, 352] width 37 height 19
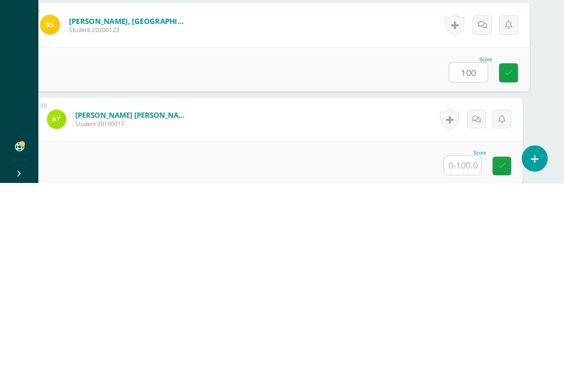
scroll to position [3643, 18]
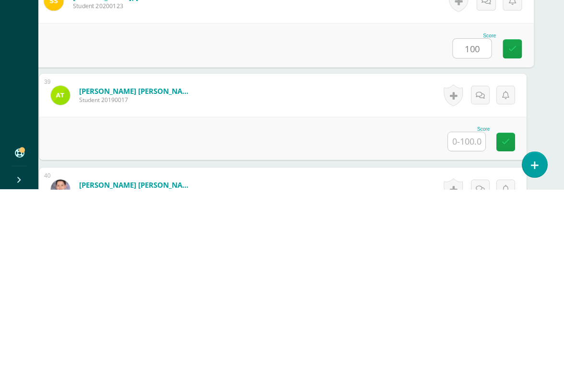
type input "100"
click at [464, 329] on input "text" at bounding box center [466, 338] width 37 height 19
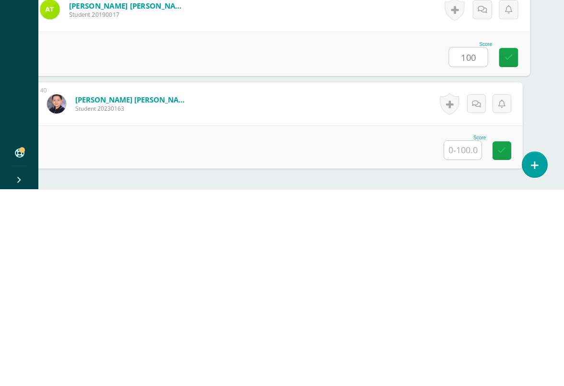
scroll to position [3729, 21]
type input "100"
click at [471, 338] on input "text" at bounding box center [463, 347] width 37 height 19
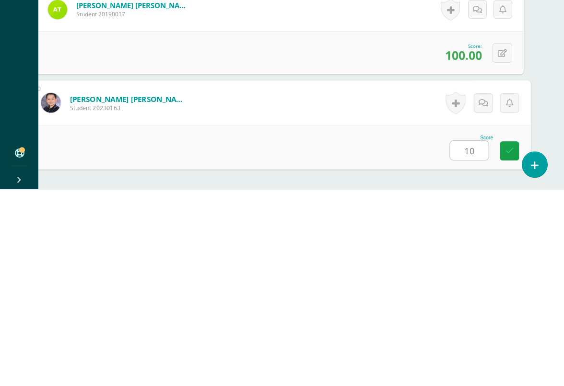
type input "100"
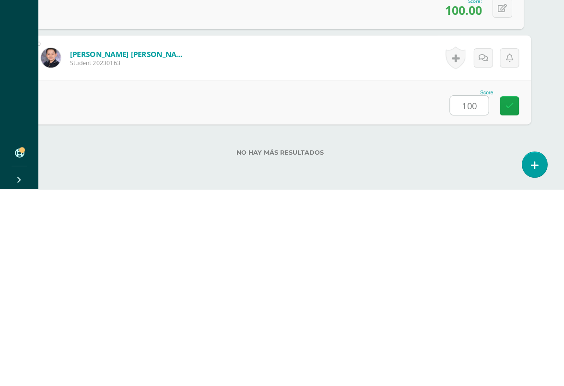
scroll to position [3774, 21]
click at [516, 293] on link at bounding box center [509, 302] width 19 height 19
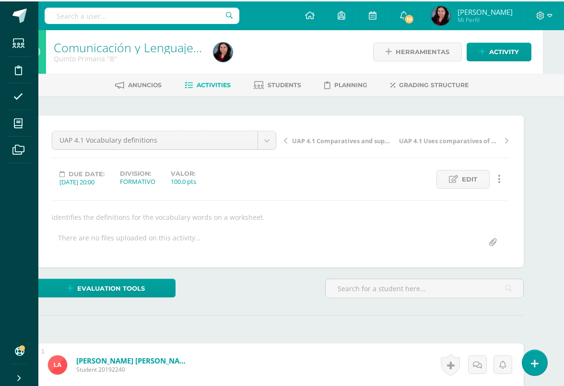
scroll to position [0, 21]
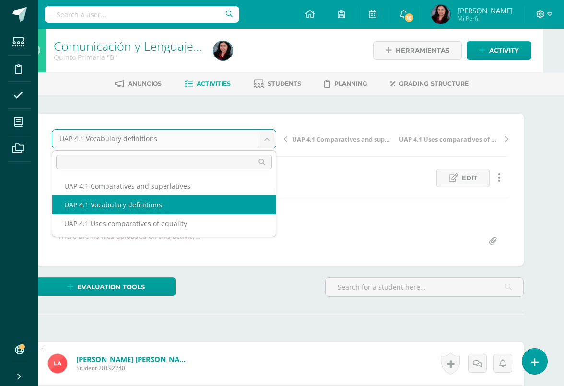
scroll to position [0, 0]
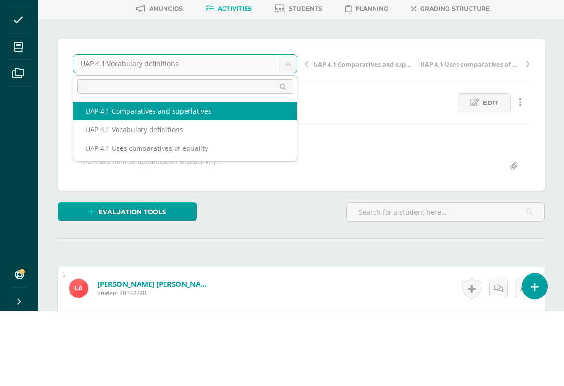
select select "/dashboard/teacher/grade-activity/226042/"
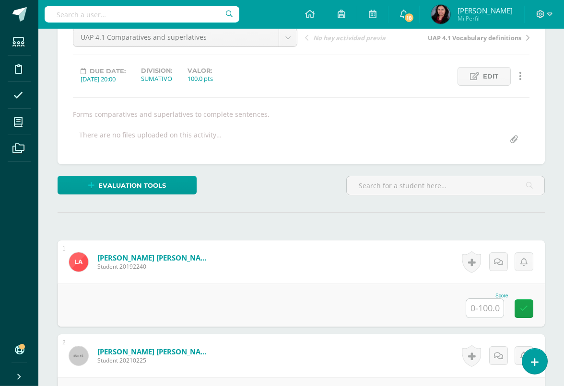
scroll to position [138, 0]
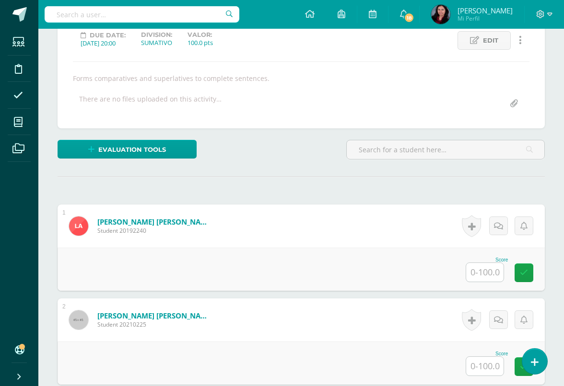
click at [485, 274] on input "text" at bounding box center [484, 272] width 37 height 19
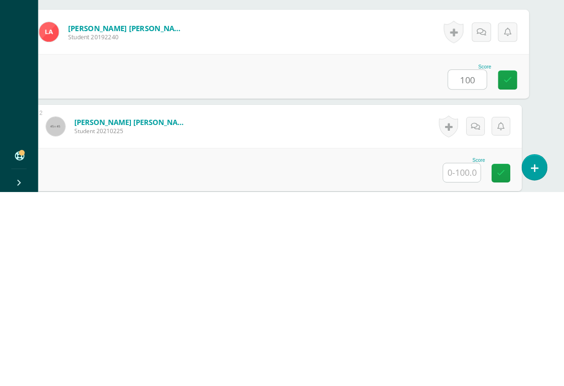
scroll to position [141, 19]
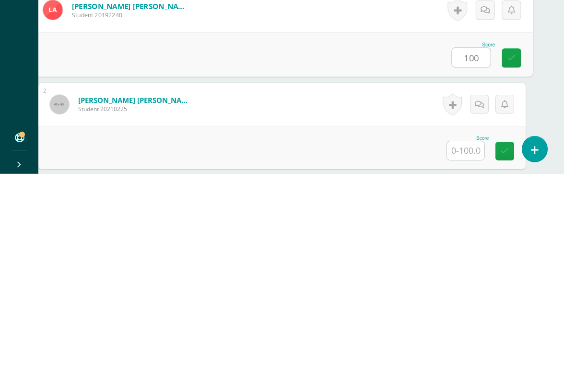
type input "100"
click at [467, 354] on input "text" at bounding box center [465, 363] width 37 height 19
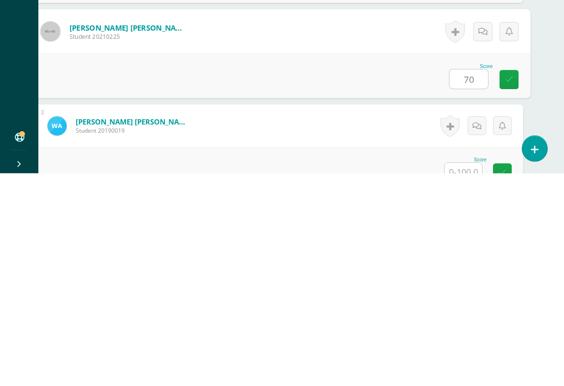
type input "70"
click at [470, 354] on input "text" at bounding box center [463, 385] width 37 height 19
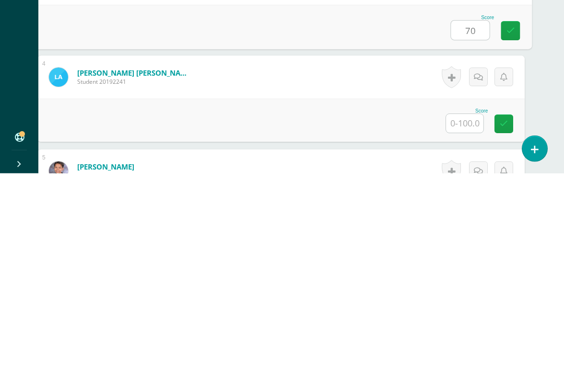
scroll to position [356, 18]
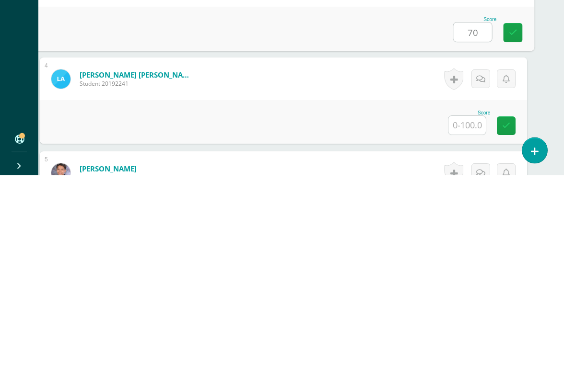
type input "70"
click at [468, 327] on input "text" at bounding box center [466, 336] width 37 height 19
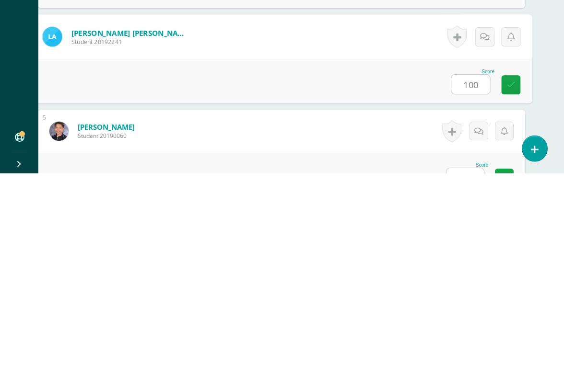
scroll to position [422, 16]
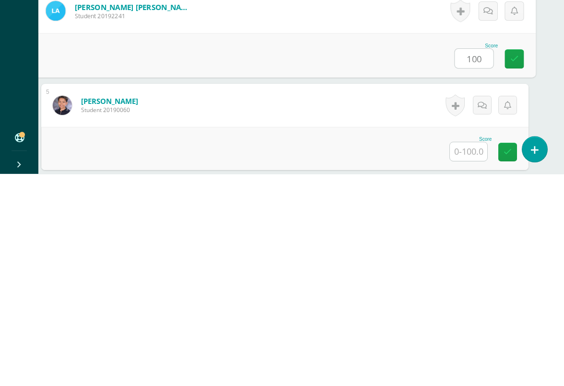
type input "100"
click at [473, 354] on input "text" at bounding box center [468, 364] width 37 height 19
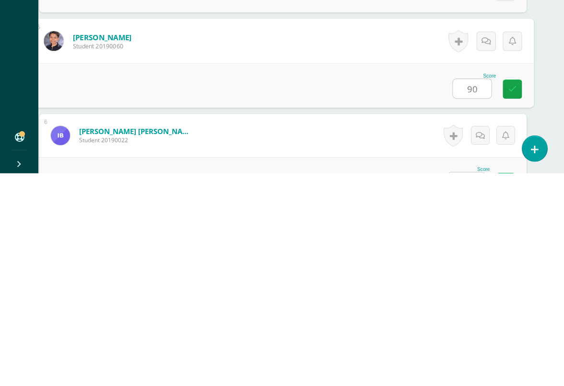
scroll to position [486, 17]
type input "90"
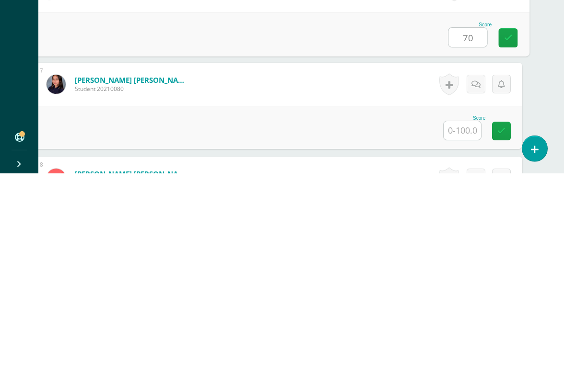
scroll to position [634, 23]
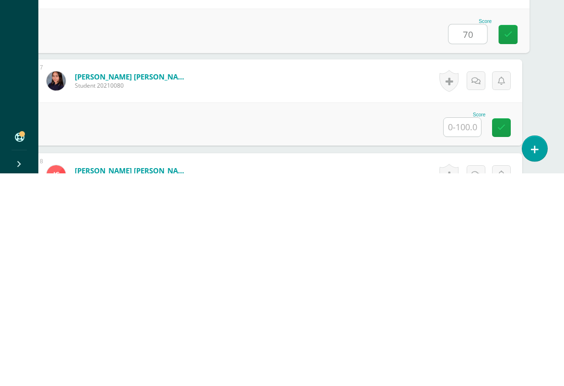
type input "70"
click at [461, 331] on input "text" at bounding box center [462, 340] width 37 height 19
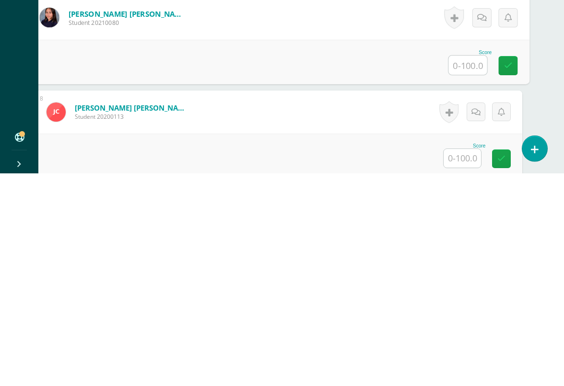
scroll to position [703, 23]
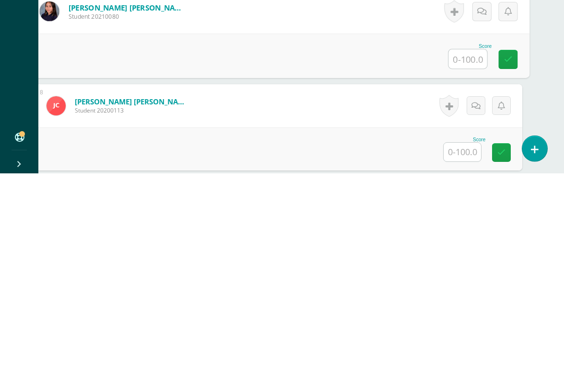
click at [463, 354] on input "text" at bounding box center [462, 365] width 37 height 19
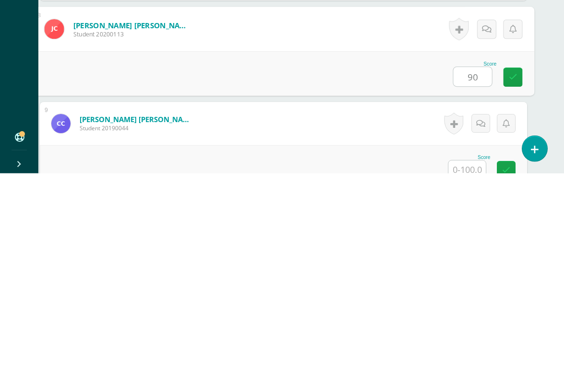
type input "90"
click at [472, 354] on input "text" at bounding box center [466, 383] width 37 height 19
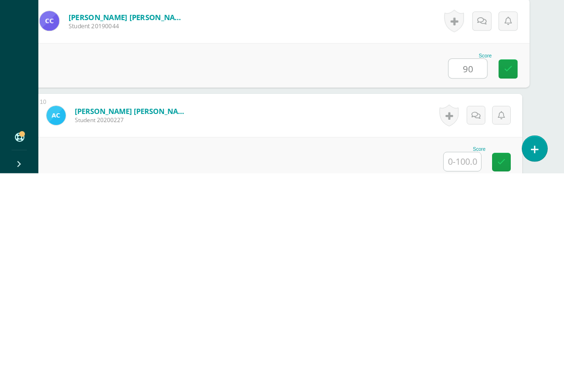
scroll to position [889, 23]
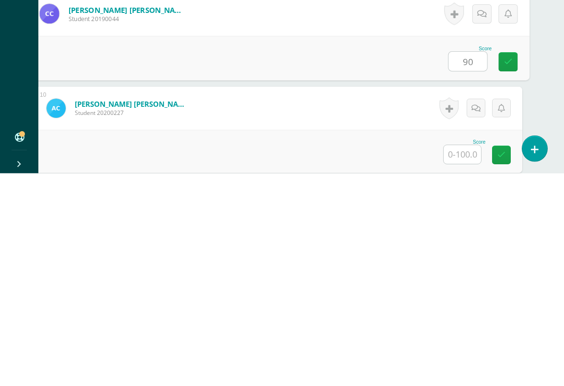
type input "90"
click at [464, 354] on input "text" at bounding box center [462, 367] width 37 height 19
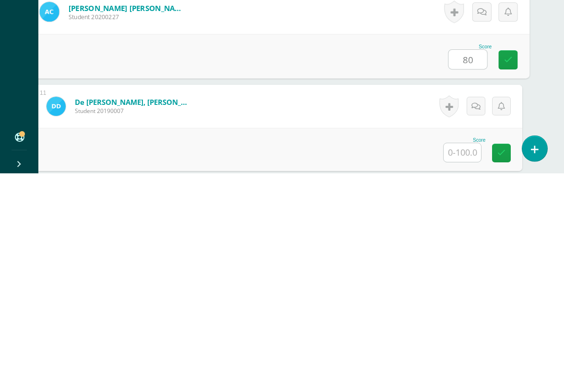
scroll to position [985, 23]
type input "80"
click at [464, 354] on input "text" at bounding box center [462, 365] width 37 height 19
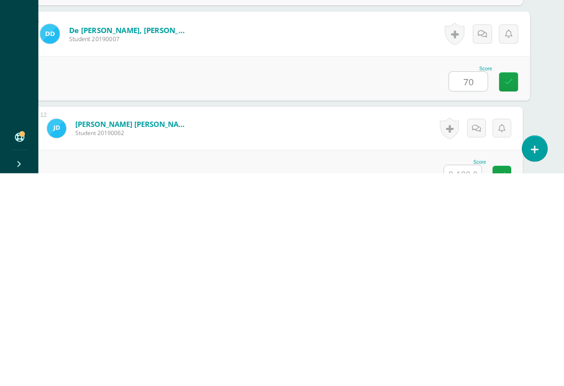
scroll to position [1080, 20]
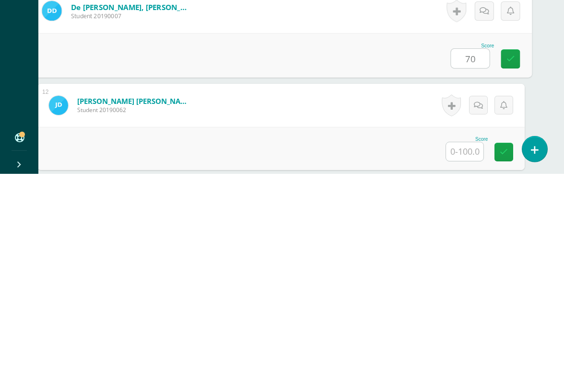
type input "70"
click at [467, 354] on input "text" at bounding box center [464, 364] width 37 height 19
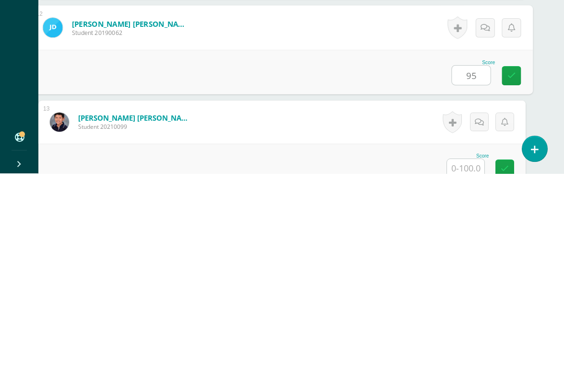
type input "95"
click at [466, 354] on input "text" at bounding box center [465, 381] width 37 height 19
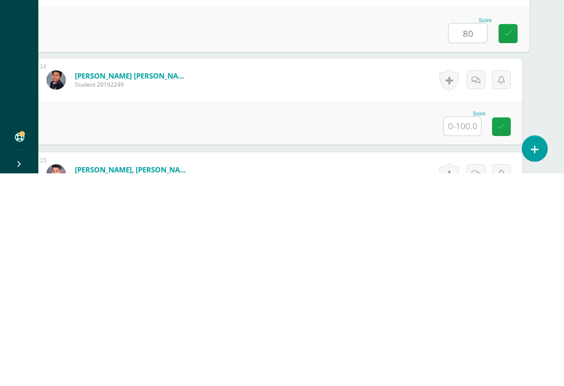
scroll to position [1293, 23]
type input "80"
click at [460, 329] on input "text" at bounding box center [462, 338] width 37 height 19
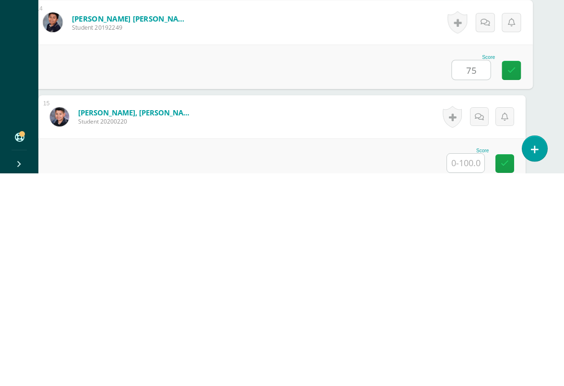
type input "75"
click at [470, 354] on input "text" at bounding box center [465, 376] width 37 height 19
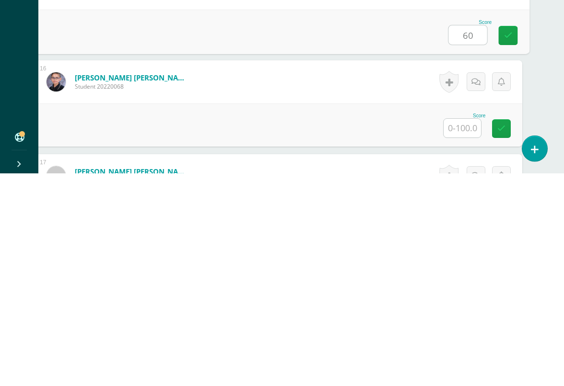
scroll to position [1479, 23]
click at [461, 331] on input "text" at bounding box center [462, 340] width 37 height 19
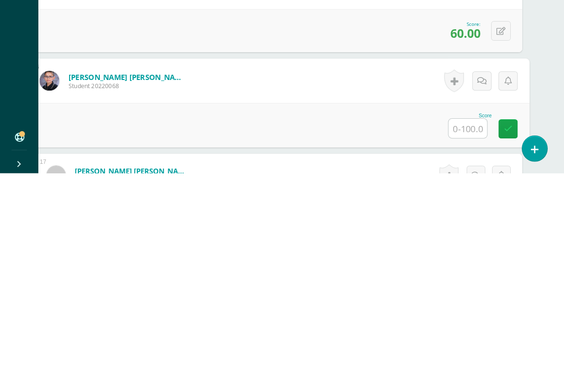
click at [504, 240] on icon at bounding box center [500, 244] width 9 height 8
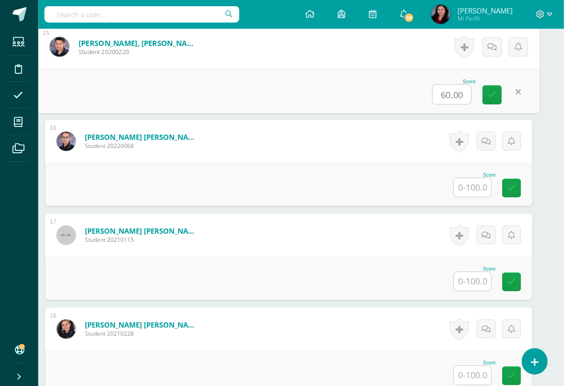
scroll to position [1633, 13]
click at [454, 89] on input "60.00" at bounding box center [451, 93] width 38 height 19
type input "100"
click at [484, 182] on input "text" at bounding box center [472, 187] width 37 height 19
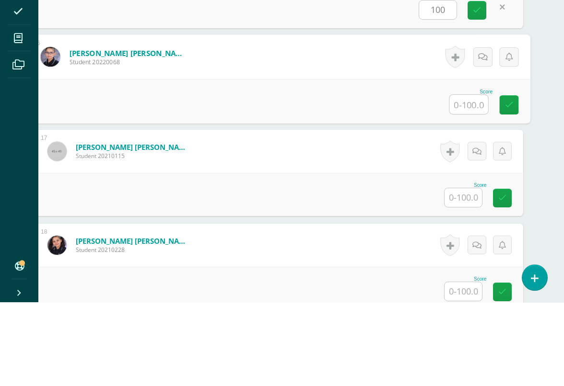
scroll to position [1632, 23]
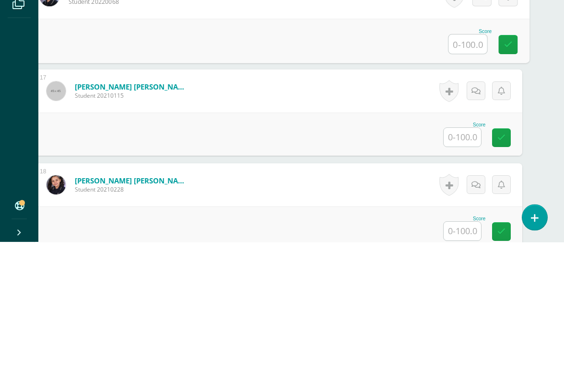
click at [463, 272] on input "text" at bounding box center [462, 281] width 37 height 19
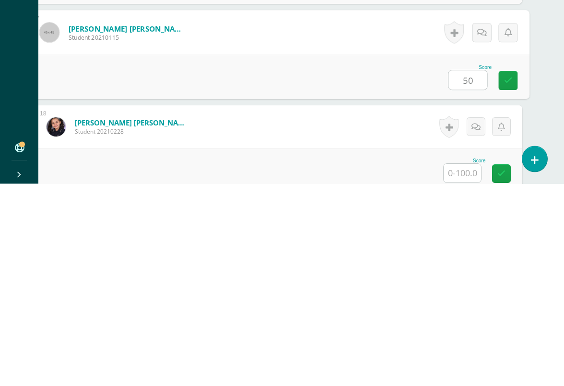
type input "50"
click at [465, 354] on input "text" at bounding box center [462, 375] width 37 height 19
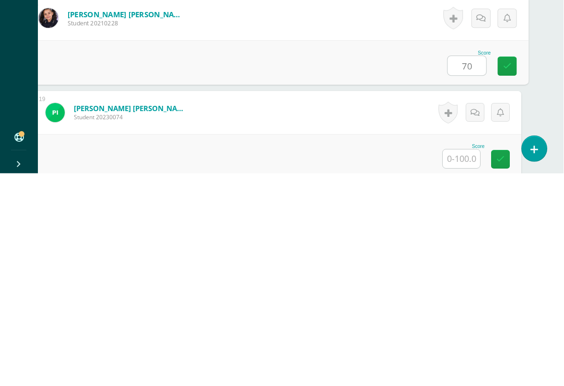
scroll to position [1755, 16]
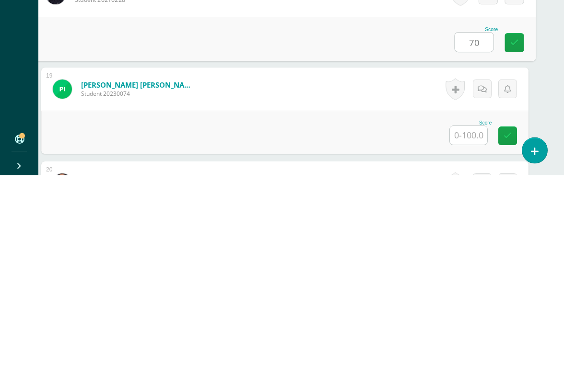
type input "70"
click at [473, 337] on input "text" at bounding box center [468, 346] width 37 height 19
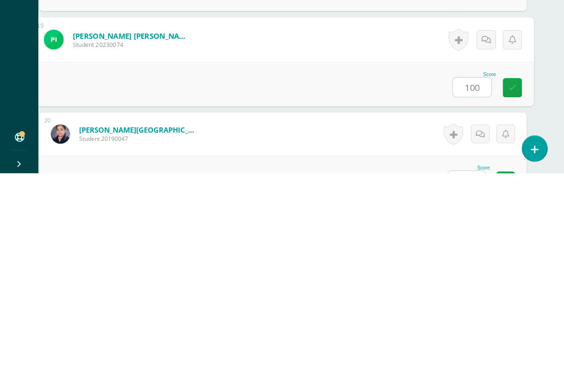
type input "100"
click at [467, 354] on input "text" at bounding box center [466, 393] width 37 height 19
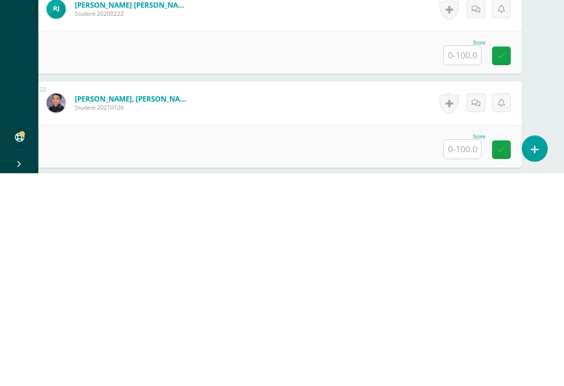
scroll to position [2024, 23]
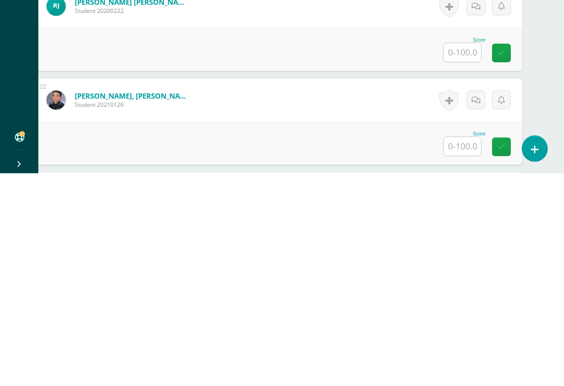
type input "90"
click at [464, 256] on input "text" at bounding box center [462, 265] width 37 height 19
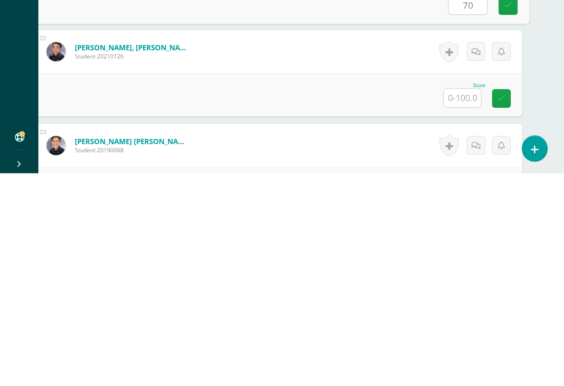
scroll to position [2079, 23]
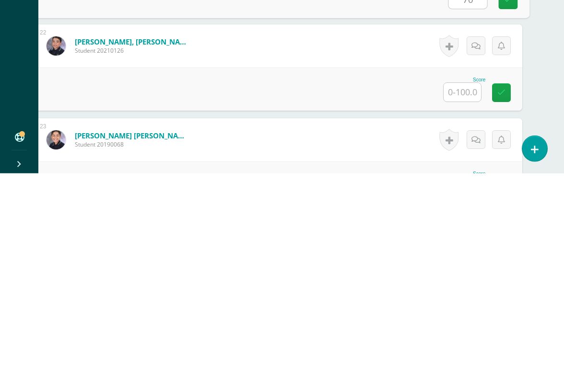
type input "70"
click at [460, 296] on input "text" at bounding box center [462, 305] width 37 height 19
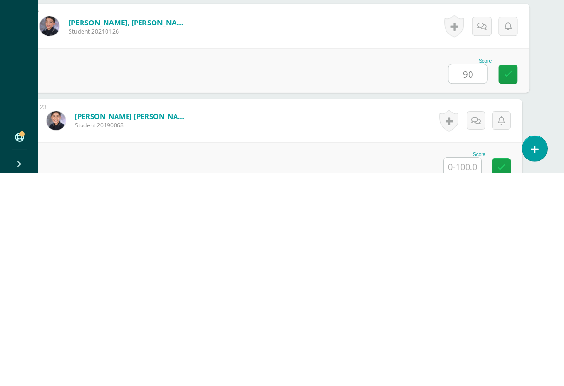
type input "90"
click at [468, 354] on input "text" at bounding box center [462, 380] width 37 height 19
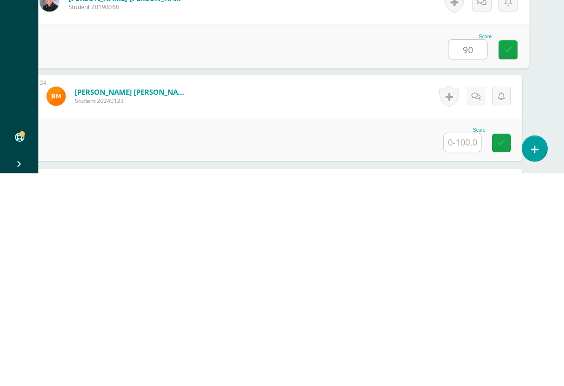
scroll to position [2220, 23]
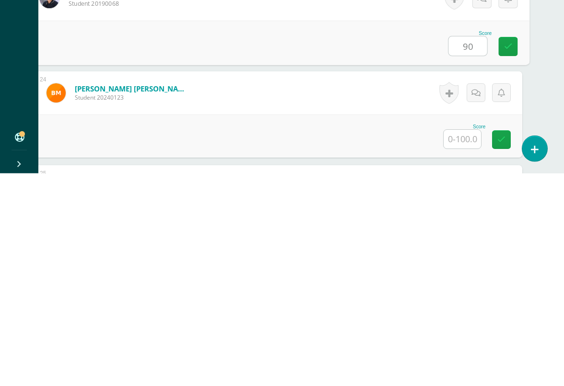
type input "90"
click at [467, 343] on input "text" at bounding box center [462, 352] width 37 height 19
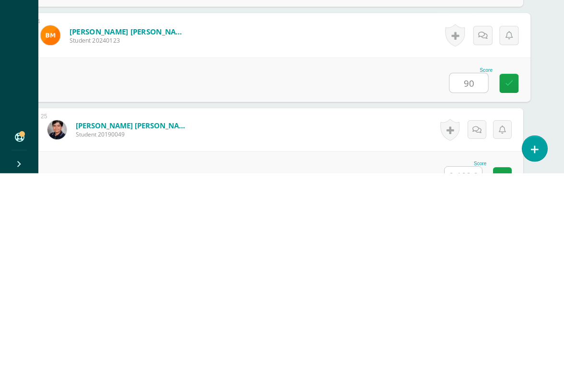
type input "90"
click at [465, 354] on input "text" at bounding box center [463, 389] width 37 height 19
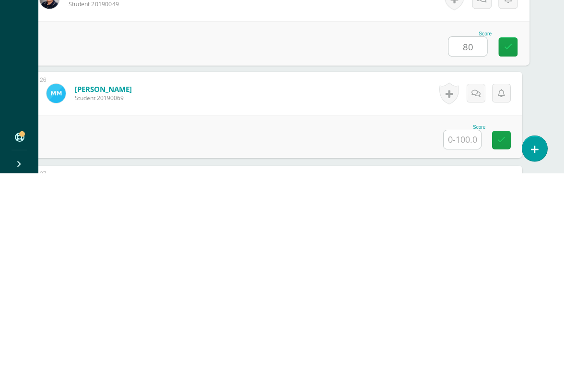
scroll to position [2407, 23]
type input "80"
click at [463, 343] on input "text" at bounding box center [462, 352] width 37 height 19
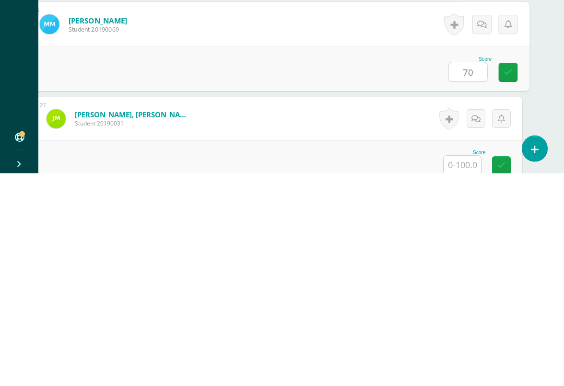
type input "70"
click at [464, 354] on input "text" at bounding box center [462, 378] width 37 height 19
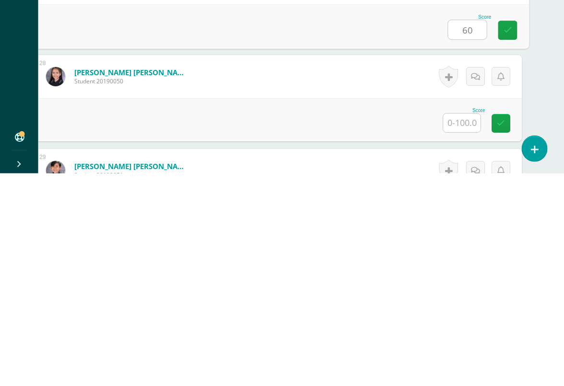
scroll to position [2613, 23]
type input "60"
click at [461, 326] on input "text" at bounding box center [462, 335] width 37 height 19
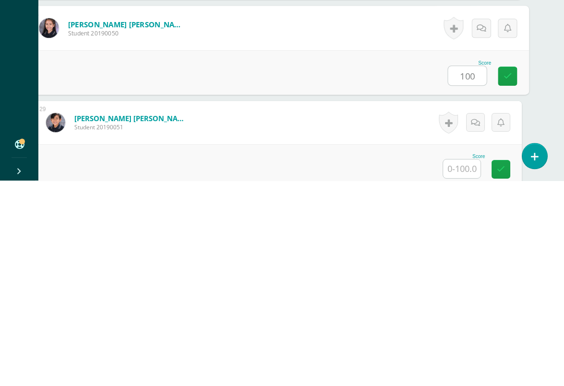
scroll to position [2667, 23]
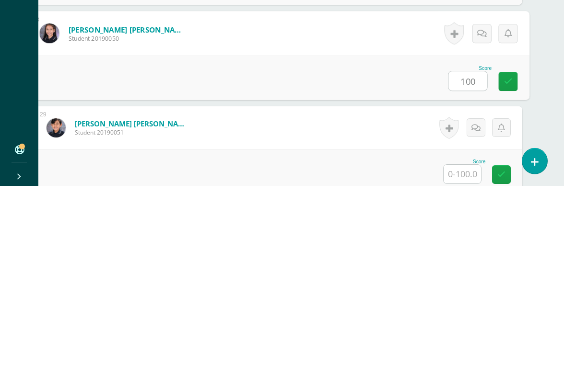
type input "100"
click at [464, 354] on input "text" at bounding box center [462, 374] width 37 height 19
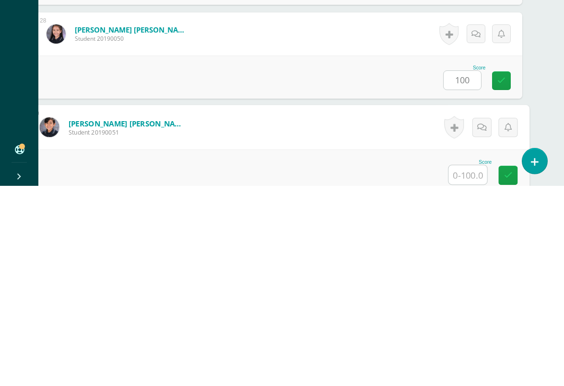
scroll to position [2736, 23]
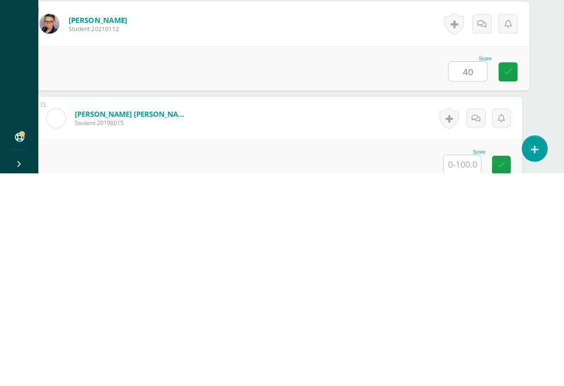
scroll to position [2864, 23]
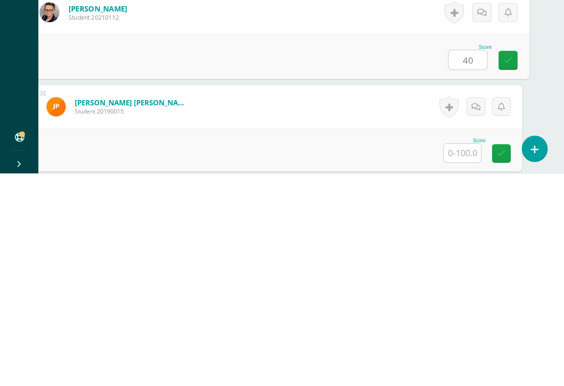
type input "40"
click at [461, 354] on input "text" at bounding box center [462, 366] width 37 height 19
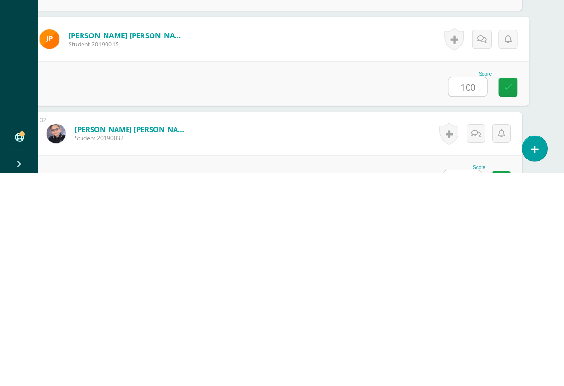
type input "100"
click at [464, 354] on input "text" at bounding box center [462, 393] width 37 height 19
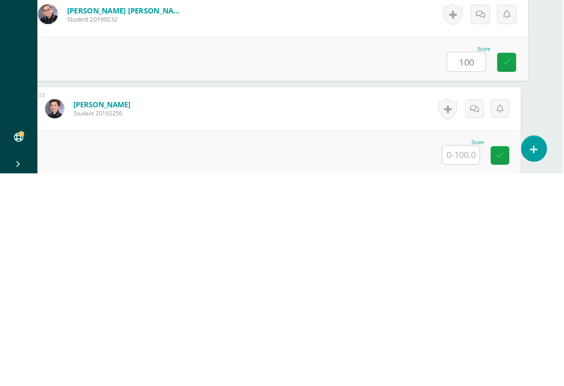
scroll to position [3050, 23]
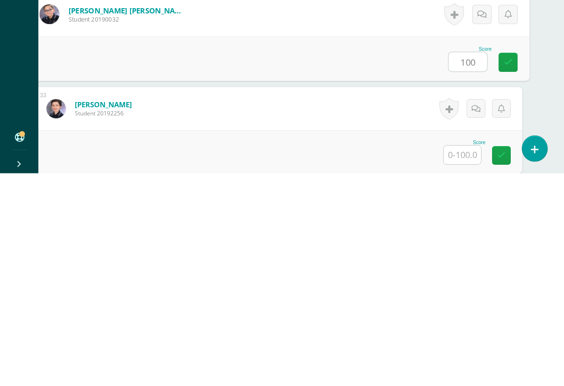
type input "100"
click at [468, 354] on input "text" at bounding box center [462, 368] width 37 height 19
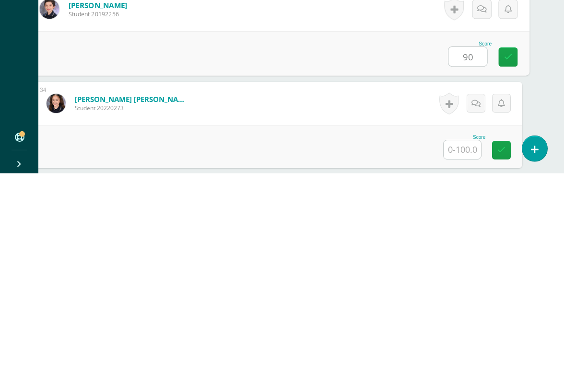
scroll to position [3151, 23]
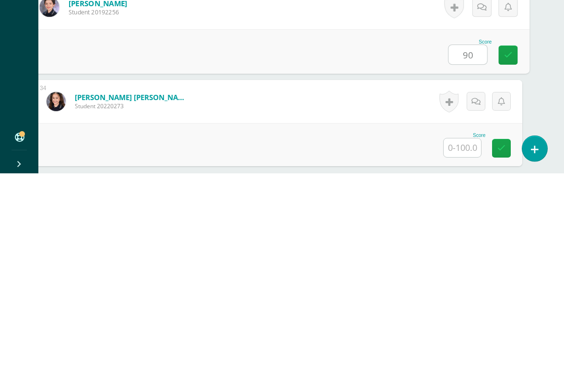
type input "90"
click at [464, 351] on input "text" at bounding box center [462, 360] width 37 height 19
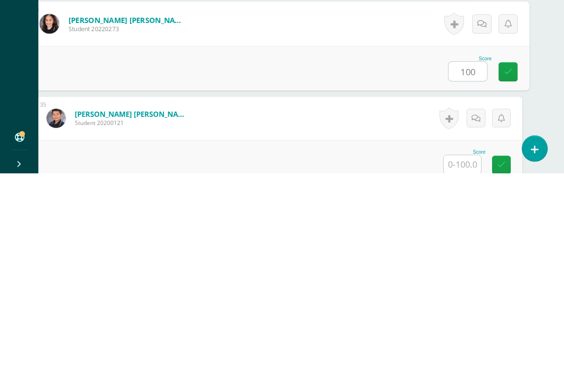
type input "100"
click at [459, 354] on input "text" at bounding box center [462, 377] width 37 height 19
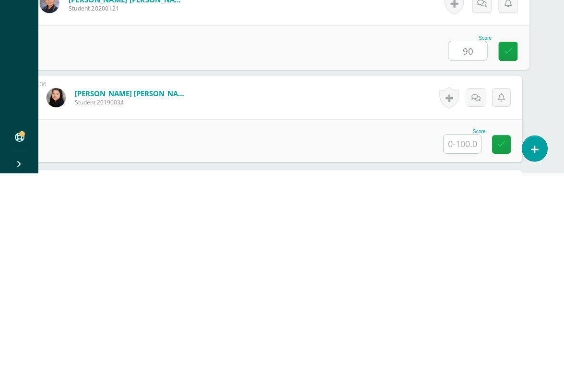
scroll to position [3346, 23]
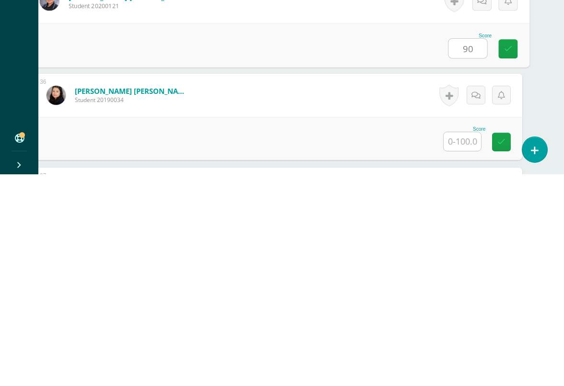
type input "90"
click at [469, 344] on input "text" at bounding box center [462, 353] width 37 height 19
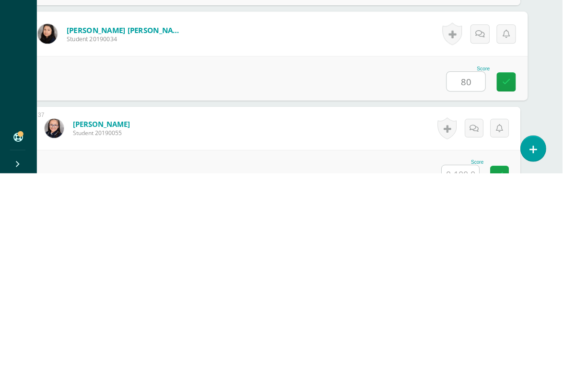
scroll to position [3435, 21]
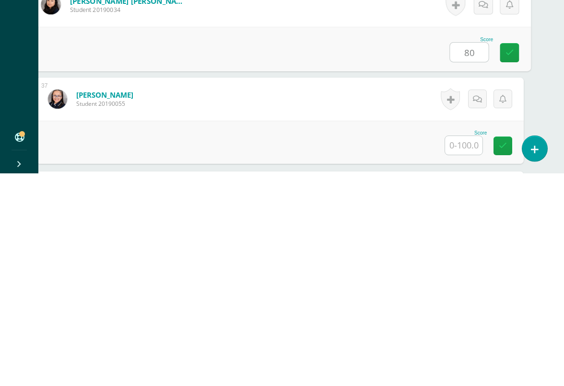
type input "80"
click at [472, 349] on input "text" at bounding box center [463, 358] width 37 height 19
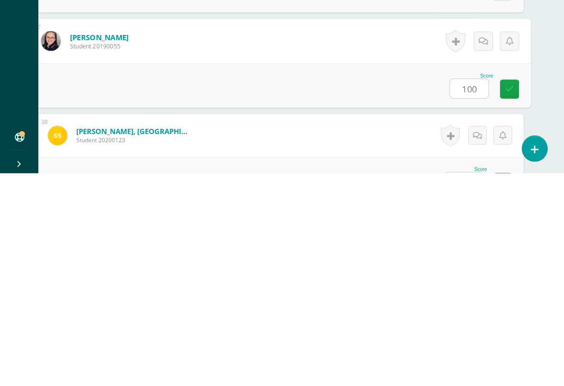
type input "100"
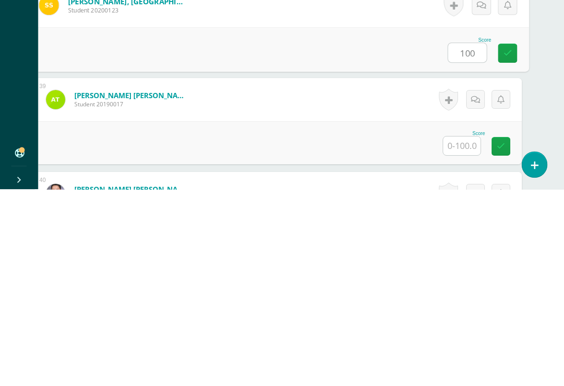
scroll to position [3640, 23]
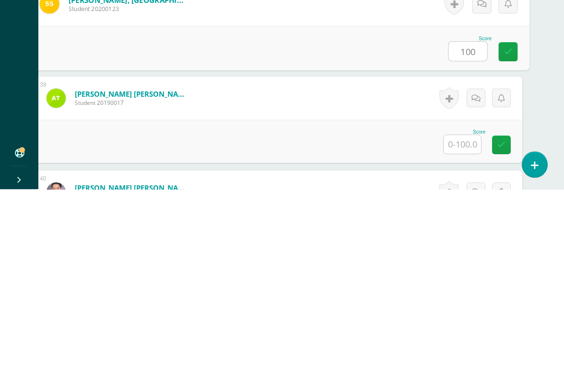
type input "100"
click at [461, 332] on input "text" at bounding box center [462, 341] width 37 height 19
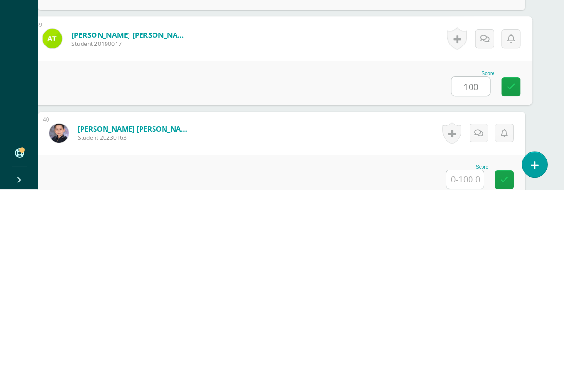
type input "100"
click at [463, 354] on input "text" at bounding box center [464, 376] width 37 height 19
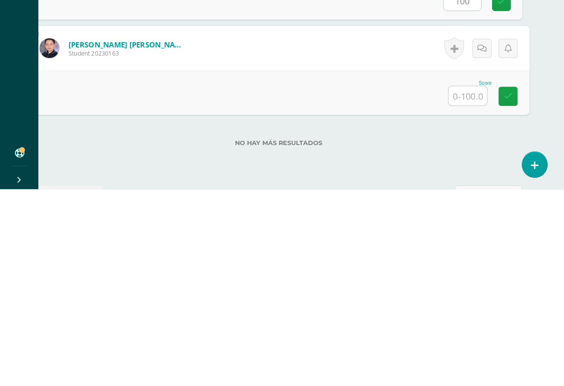
scroll to position [3785, 23]
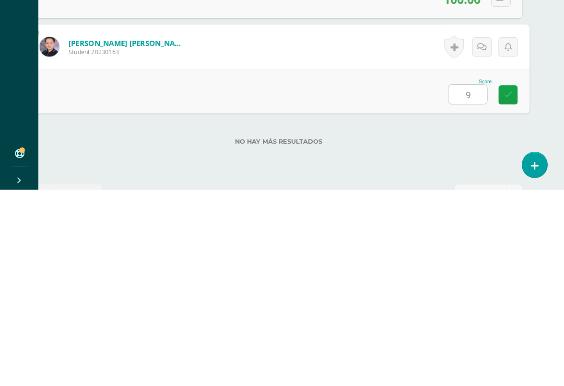
type input "90"
click at [516, 282] on link at bounding box center [507, 291] width 19 height 19
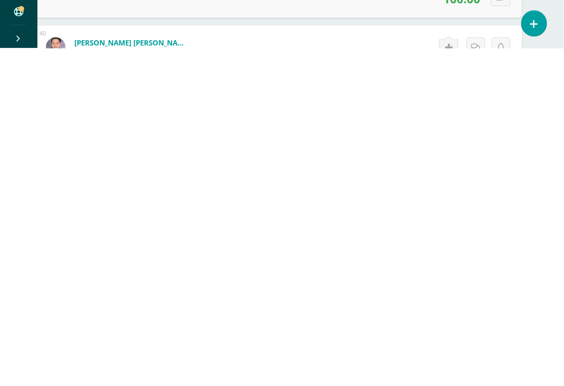
scroll to position [3644, 22]
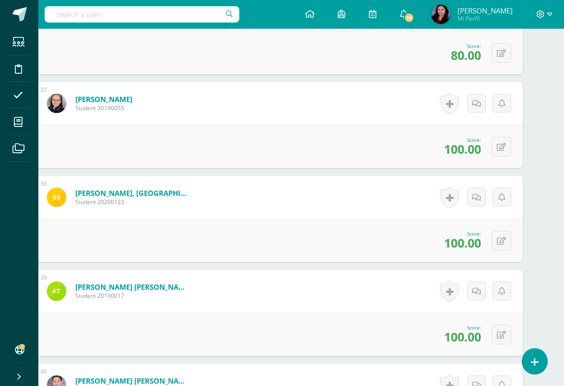
click at [504, 147] on icon at bounding box center [501, 147] width 9 height 8
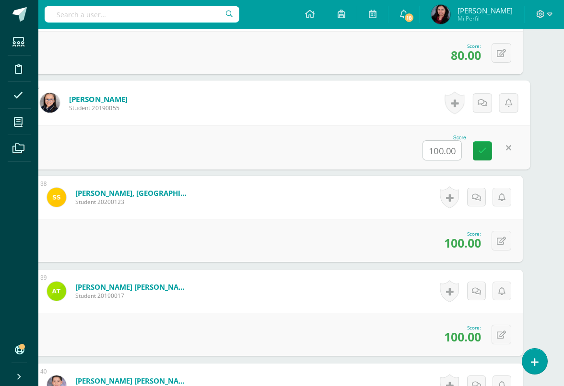
click at [447, 155] on input "100.00" at bounding box center [442, 150] width 38 height 19
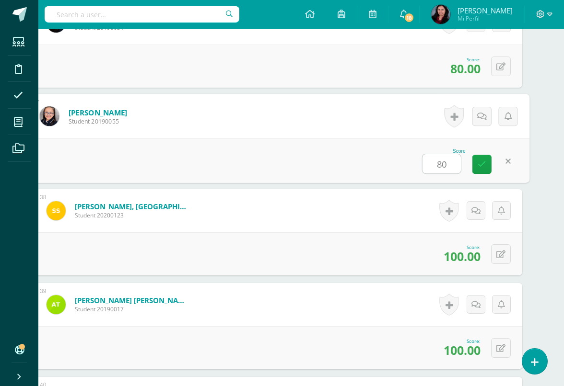
scroll to position [3630, 23]
type input "80"
click at [502, 68] on icon at bounding box center [500, 67] width 9 height 8
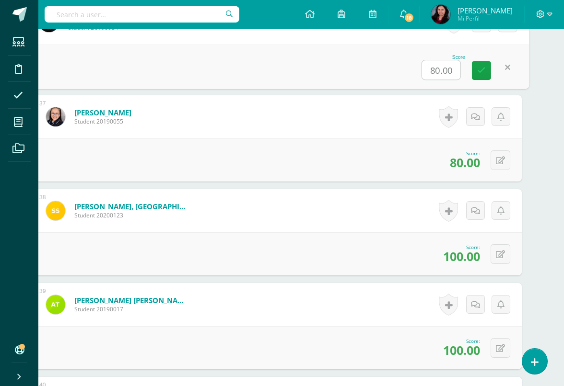
click at [447, 75] on input "80.00" at bounding box center [441, 69] width 38 height 19
type input "90"
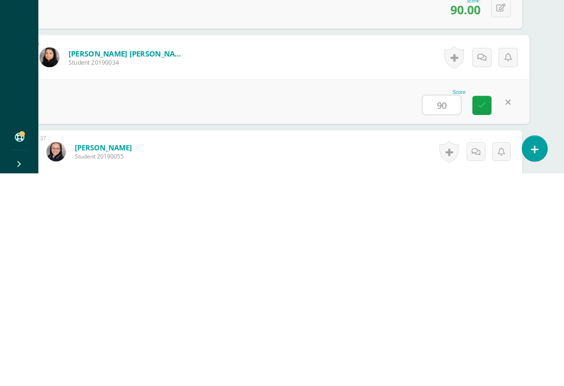
scroll to position [3383, 23]
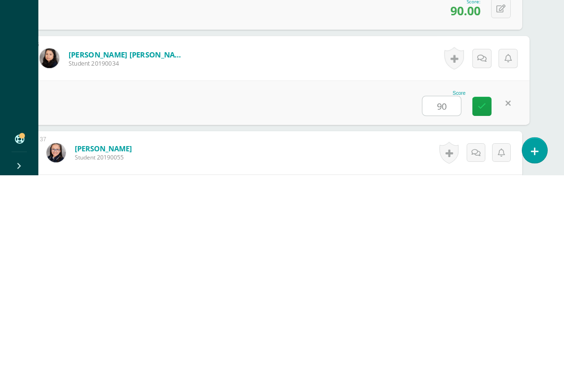
click at [477, 308] on link at bounding box center [481, 317] width 19 height 19
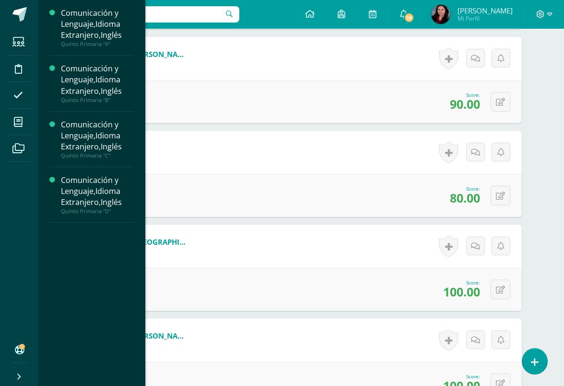
click at [24, 123] on span at bounding box center [19, 122] width 22 height 22
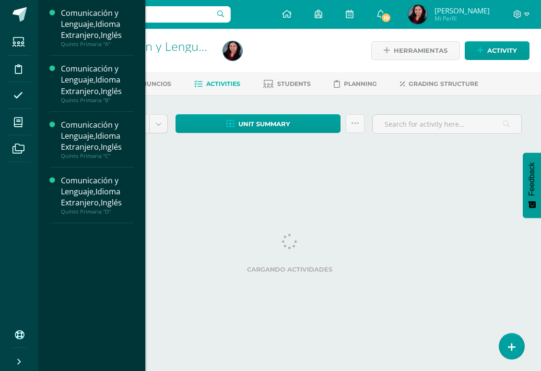
click at [119, 30] on div "Comunicación y Lenguaje,Idioma Extranjero,Inglés" at bounding box center [97, 24] width 73 height 33
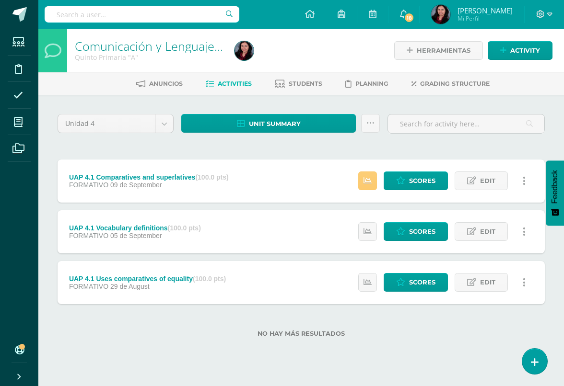
click at [409, 184] on span "Scores" at bounding box center [422, 181] width 26 height 18
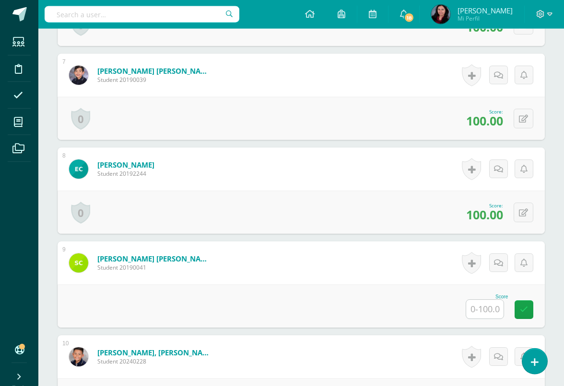
scroll to position [862, 0]
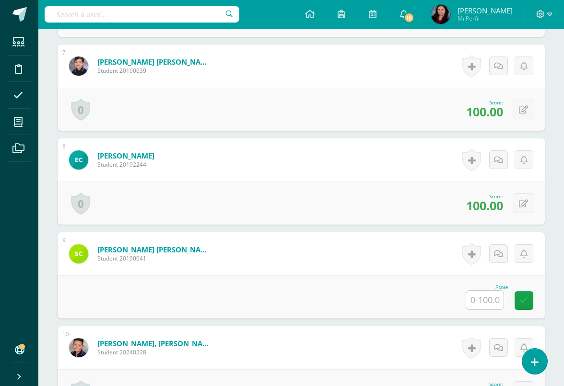
click at [485, 304] on input "text" at bounding box center [484, 300] width 37 height 19
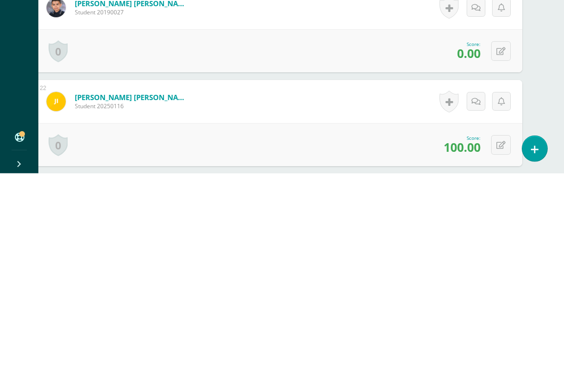
scroll to position [2034, 23]
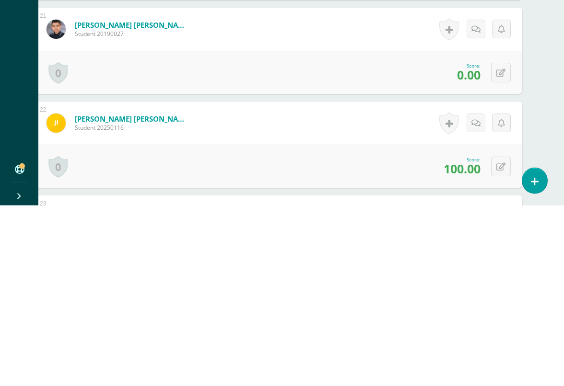
type input "95"
click at [500, 250] on icon at bounding box center [500, 254] width 9 height 8
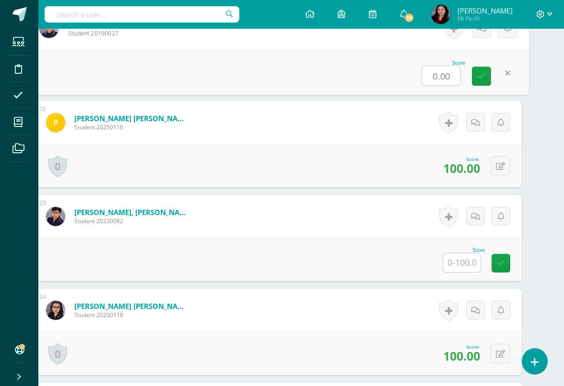
click at [446, 80] on input "0.00" at bounding box center [441, 75] width 38 height 19
type input "80"
click at [486, 78] on link at bounding box center [481, 76] width 19 height 19
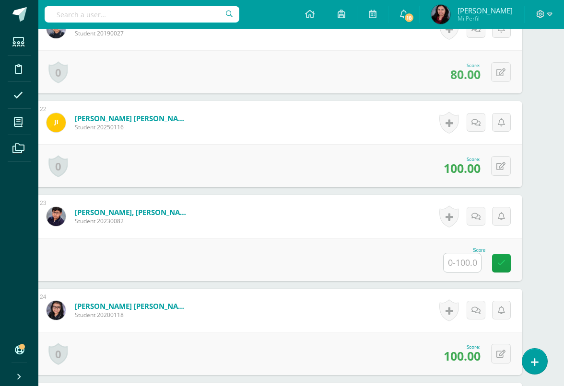
scroll to position [2215, 23]
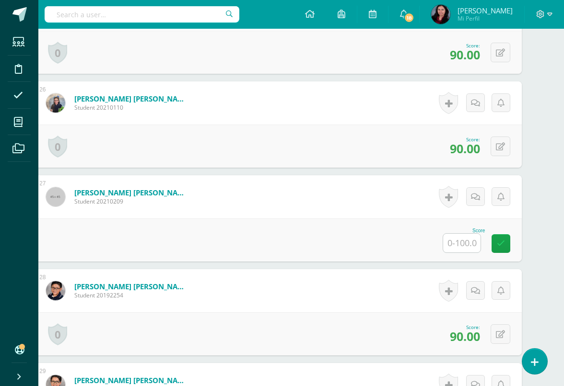
click at [469, 244] on input "text" at bounding box center [461, 243] width 37 height 19
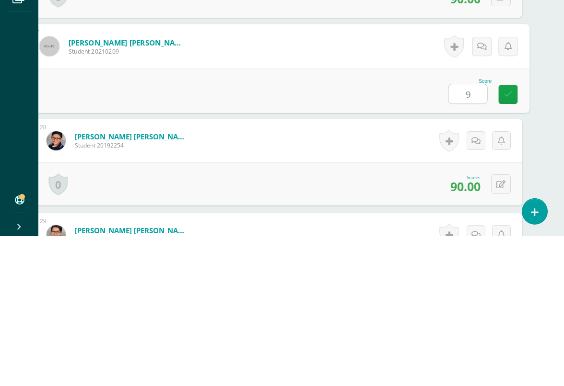
type input "95"
click at [503, 235] on link at bounding box center [507, 244] width 19 height 19
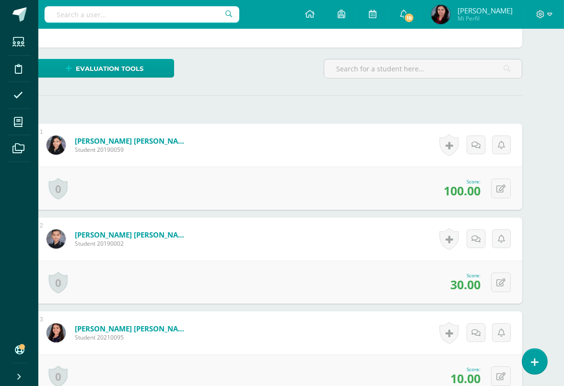
scroll to position [218, 23]
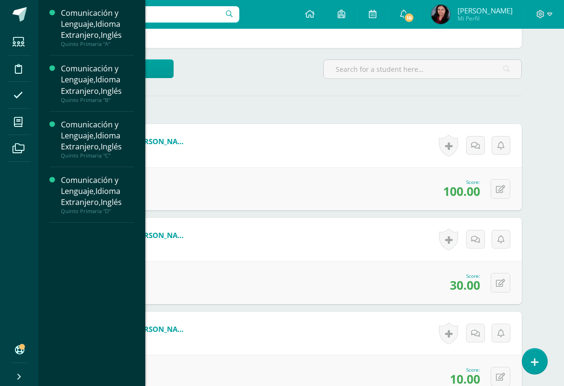
click at [27, 120] on span at bounding box center [19, 122] width 22 height 22
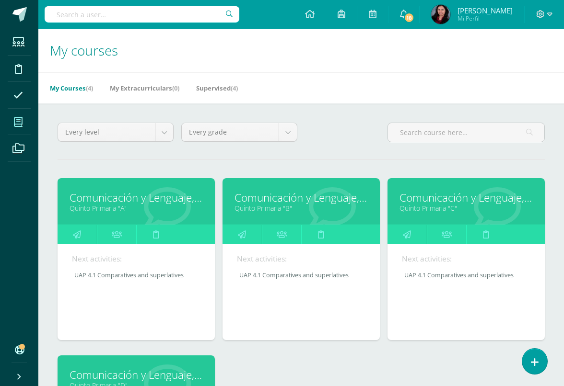
click at [451, 213] on link "Quinto Primaria "C"" at bounding box center [465, 208] width 133 height 9
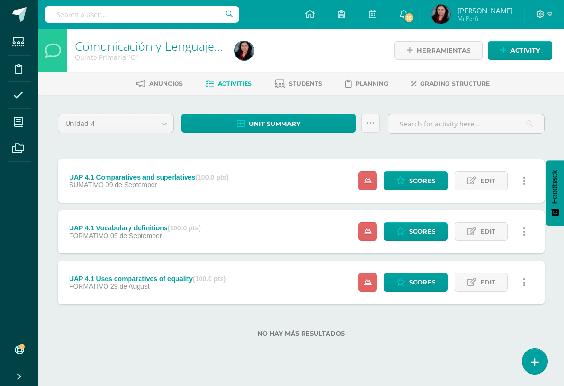
click at [416, 274] on span "Scores" at bounding box center [422, 283] width 26 height 18
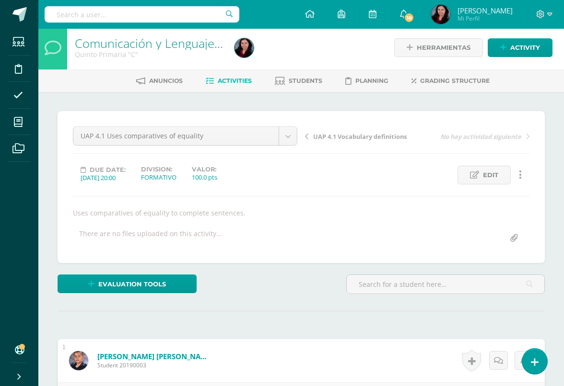
scroll to position [3, 0]
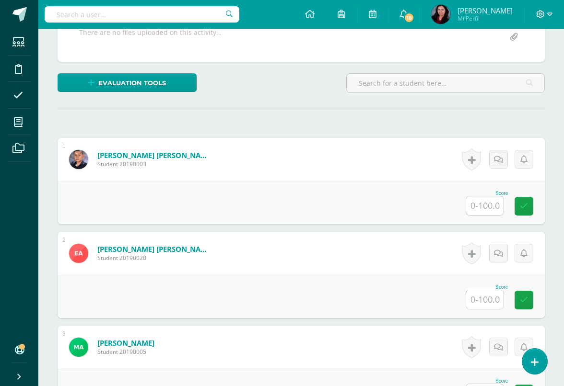
click at [485, 202] on input "text" at bounding box center [484, 206] width 37 height 19
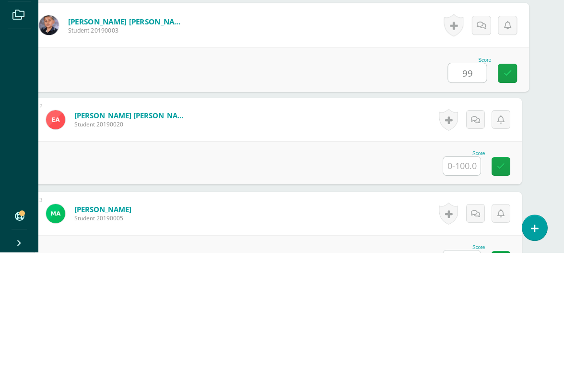
scroll to position [204, 23]
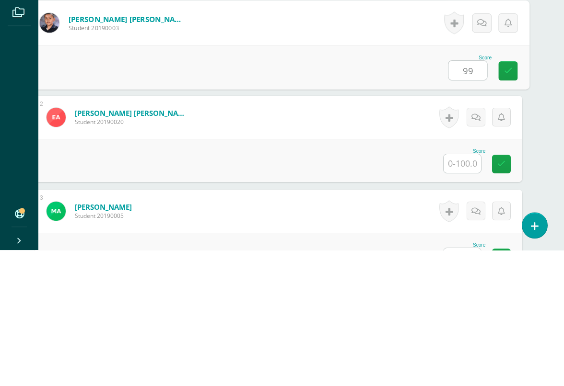
type input "99"
click at [466, 291] on input "text" at bounding box center [462, 300] width 37 height 19
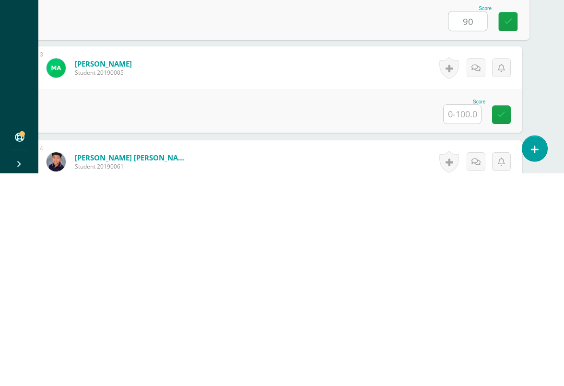
type input "90"
click at [464, 318] on input "text" at bounding box center [462, 327] width 37 height 19
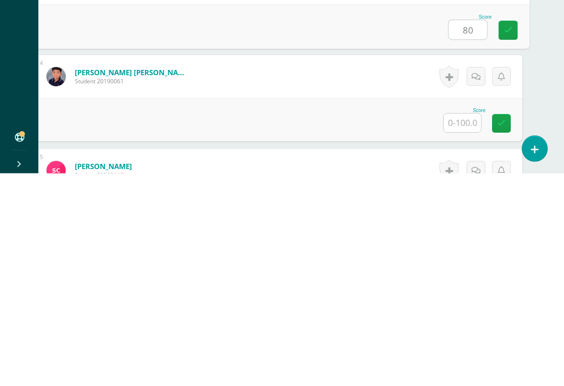
scroll to position [357, 23]
type input "80"
click at [468, 326] on input "text" at bounding box center [462, 335] width 37 height 19
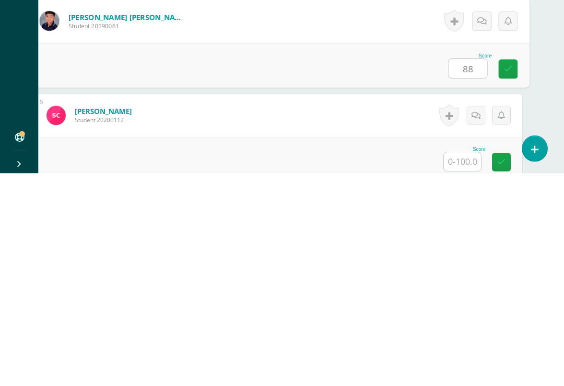
scroll to position [413, 23]
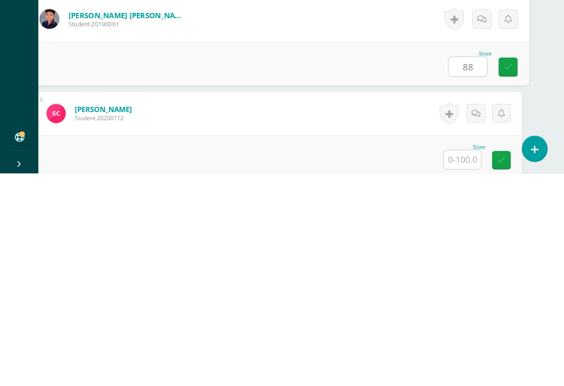
type input "88"
click at [466, 354] on input "text" at bounding box center [462, 372] width 37 height 19
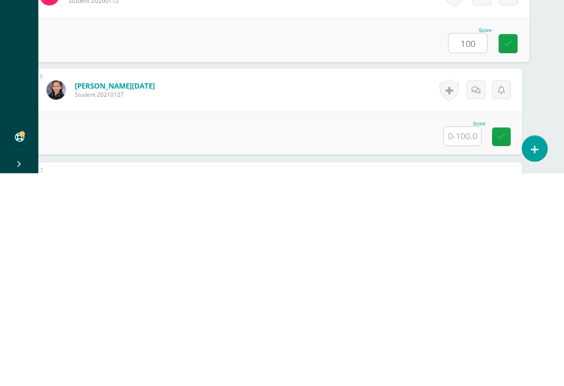
scroll to position [532, 23]
type input "100"
click at [469, 339] on input "text" at bounding box center [462, 348] width 37 height 19
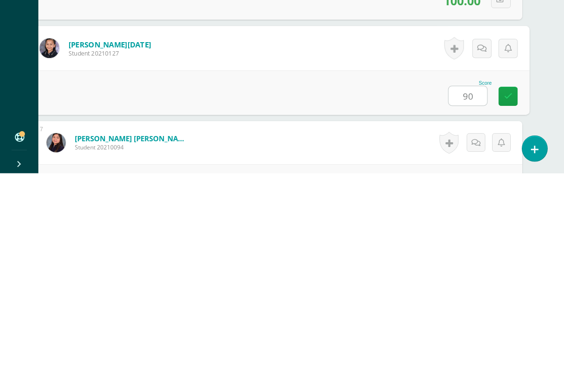
scroll to position [577, 23]
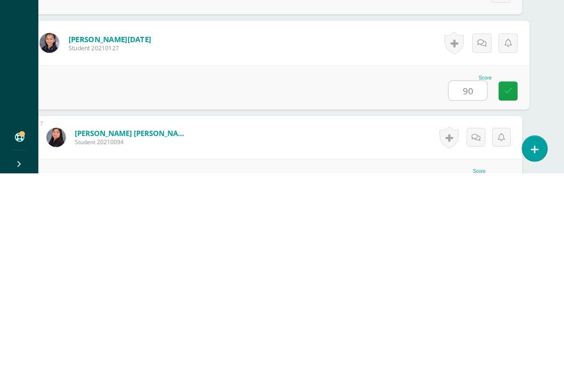
type input "90"
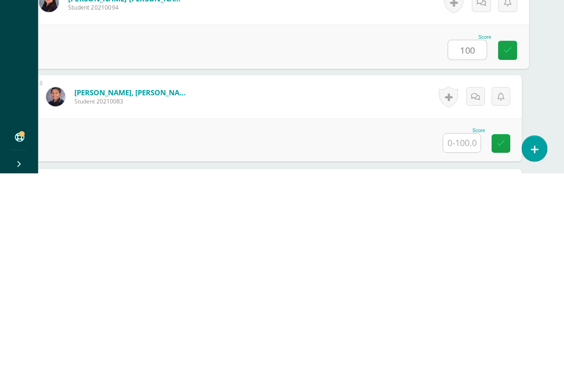
scroll to position [713, 23]
type input "100"
click at [471, 346] on input "text" at bounding box center [462, 355] width 37 height 19
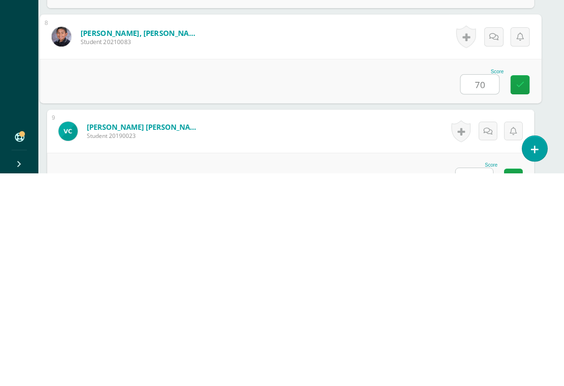
scroll to position [779, 11]
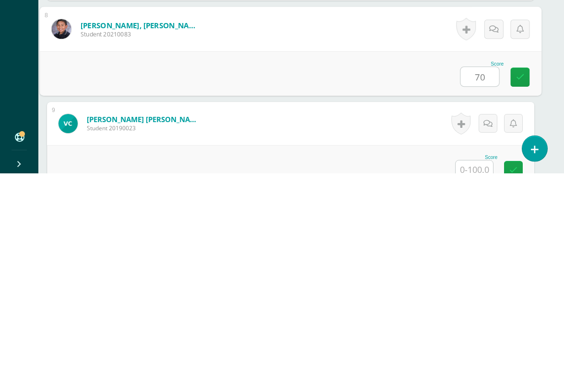
type input "70"
click at [473, 354] on input "text" at bounding box center [474, 383] width 37 height 19
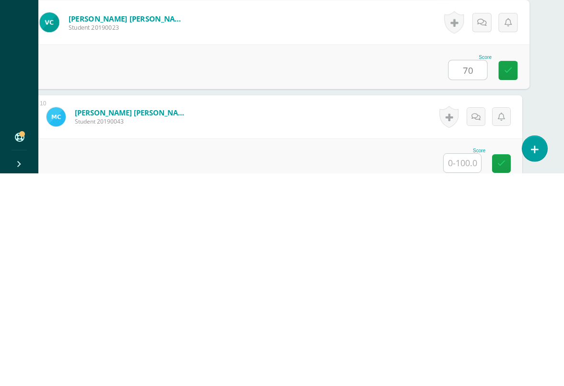
scroll to position [891, 23]
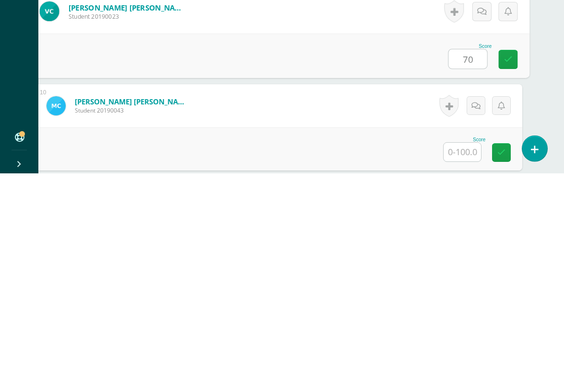
type input "70"
click at [469, 354] on input "text" at bounding box center [462, 365] width 37 height 19
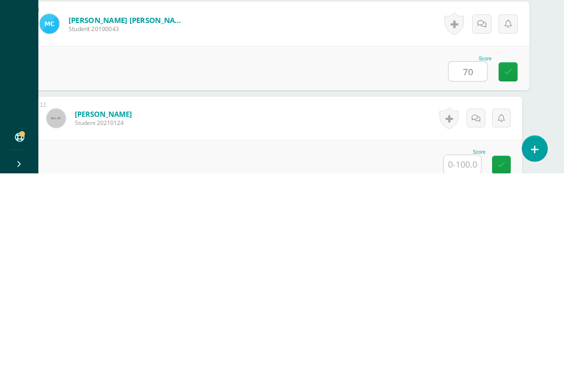
type input "70"
click at [466, 354] on input "text" at bounding box center [462, 377] width 37 height 19
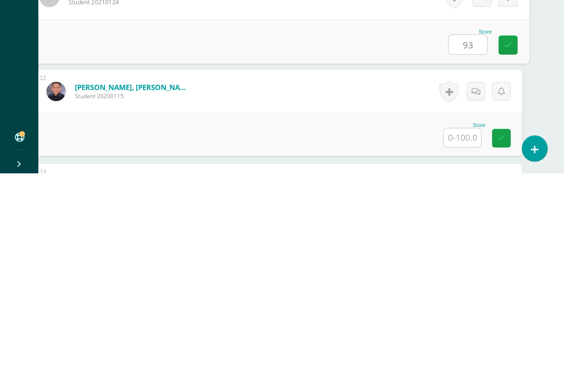
scroll to position [1099, 23]
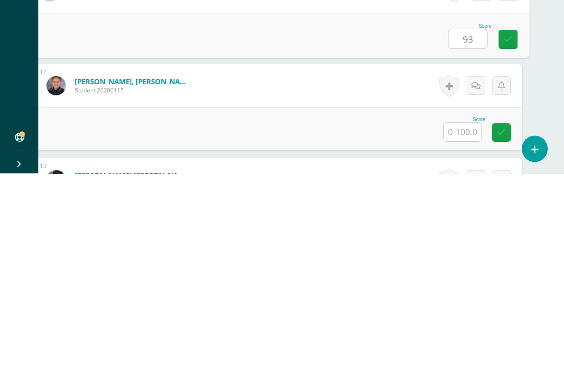
type input "93"
click at [459, 336] on input "text" at bounding box center [462, 345] width 37 height 19
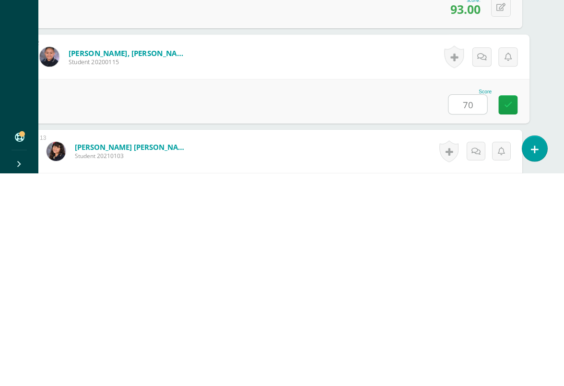
scroll to position [1138, 23]
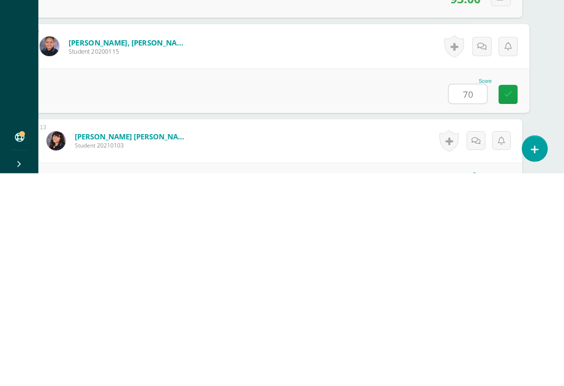
type input "70"
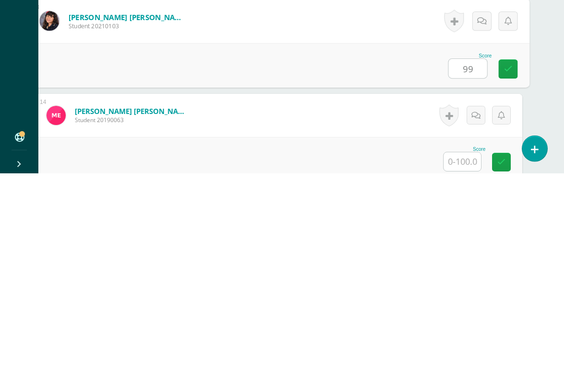
scroll to position [1265, 23]
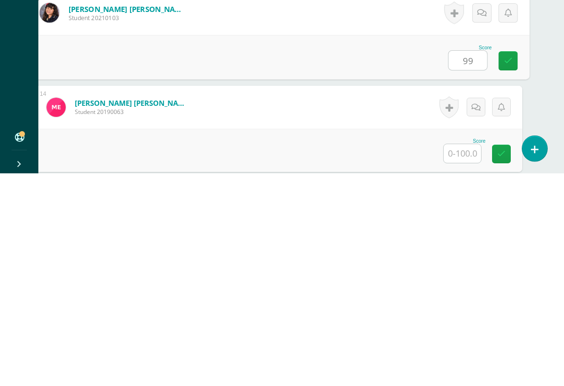
type input "99"
click at [462, 354] on input "text" at bounding box center [462, 366] width 37 height 19
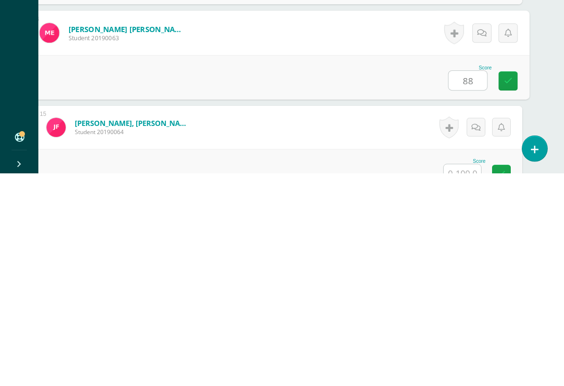
type input "88"
click at [460, 354] on input "text" at bounding box center [462, 386] width 37 height 19
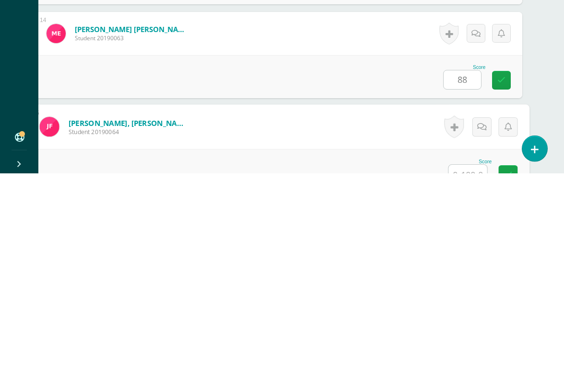
scroll to position [1420, 23]
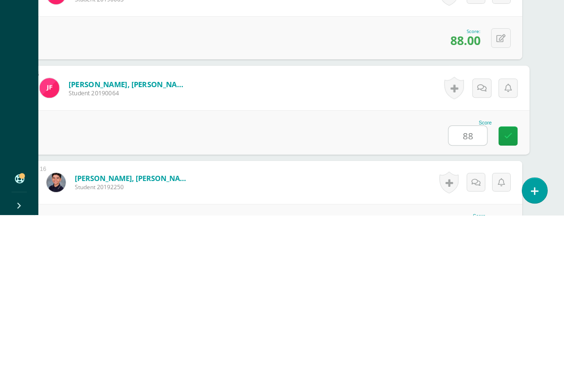
type input "8"
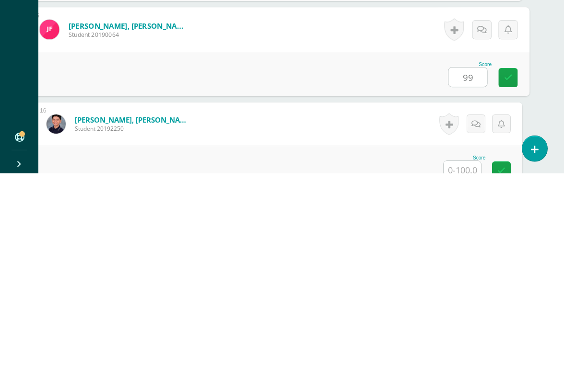
scroll to position [1449, 23]
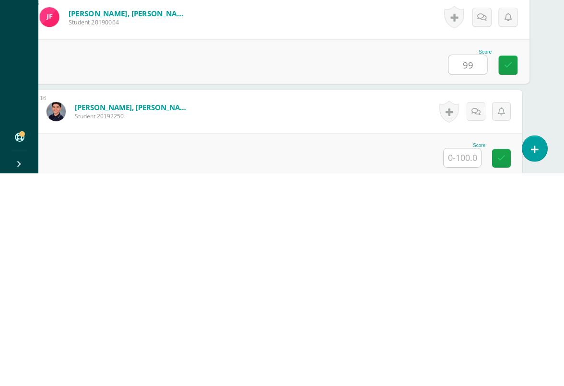
type input "99"
click at [467, 354] on input "text" at bounding box center [462, 371] width 37 height 19
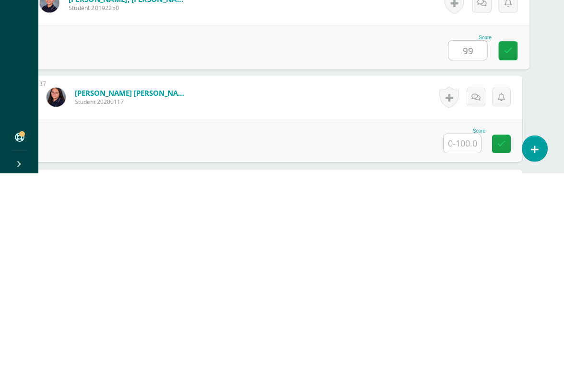
type input "99"
click at [461, 347] on input "text" at bounding box center [462, 356] width 37 height 19
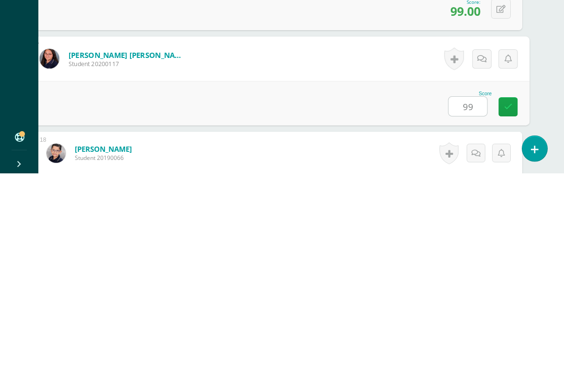
scroll to position [1599, 23]
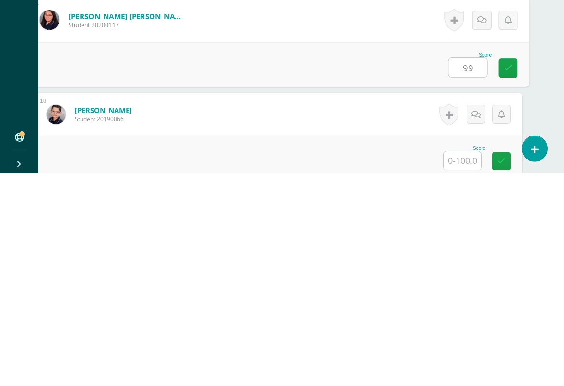
type input "99"
click at [466, 354] on input "text" at bounding box center [462, 373] width 37 height 19
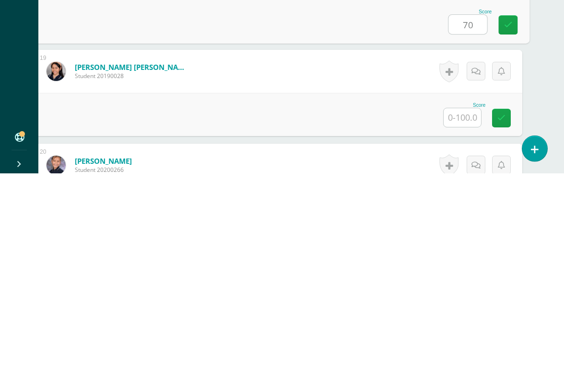
scroll to position [1771, 23]
type input "70"
click at [464, 321] on input "text" at bounding box center [462, 330] width 37 height 19
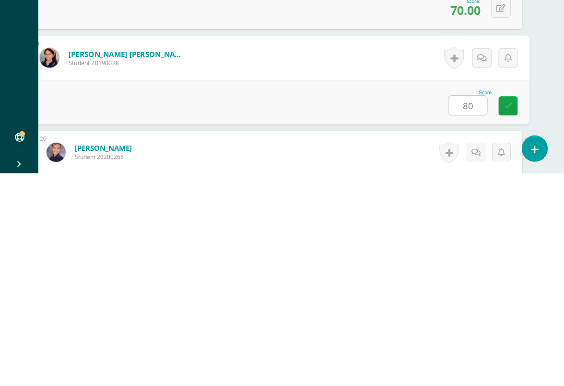
scroll to position [1833, 23]
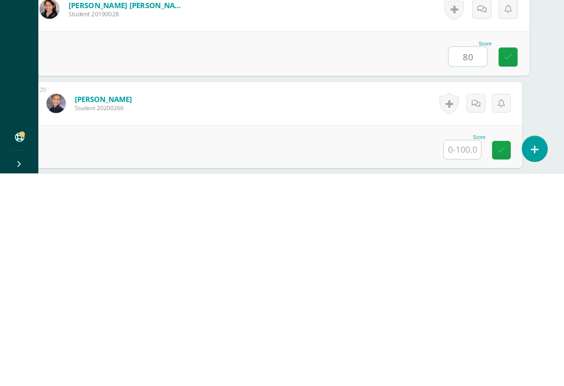
type input "80"
click at [467, 353] on input "text" at bounding box center [462, 362] width 37 height 19
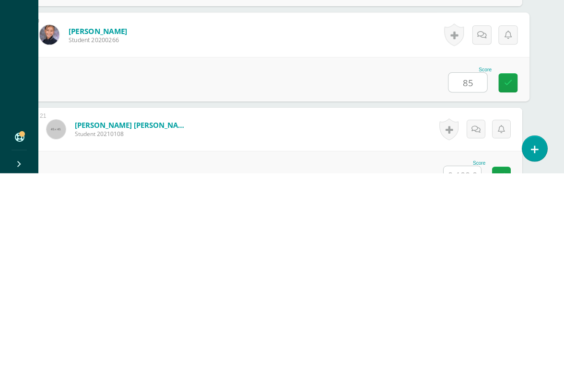
type input "85"
click at [467, 354] on input "text" at bounding box center [462, 388] width 37 height 19
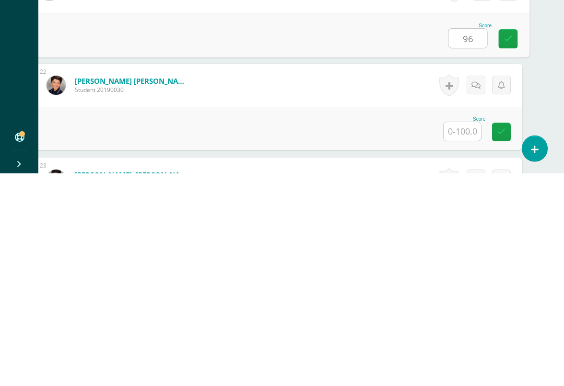
scroll to position [2039, 22]
type input "96"
click at [463, 335] on input "text" at bounding box center [463, 344] width 37 height 19
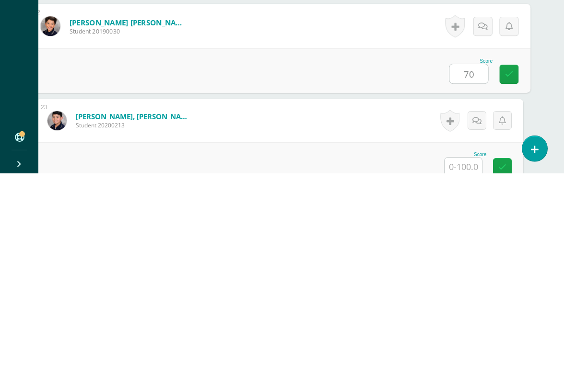
type input "70"
click at [461, 354] on input "text" at bounding box center [463, 380] width 37 height 19
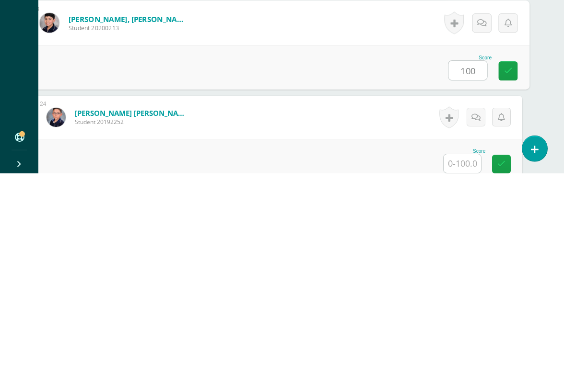
scroll to position [2203, 23]
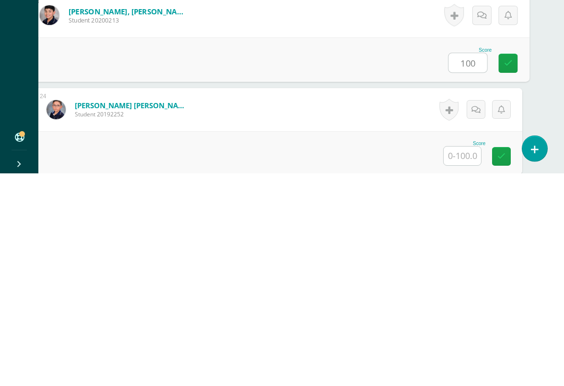
type input "100"
click at [463, 354] on input "text" at bounding box center [462, 369] width 37 height 19
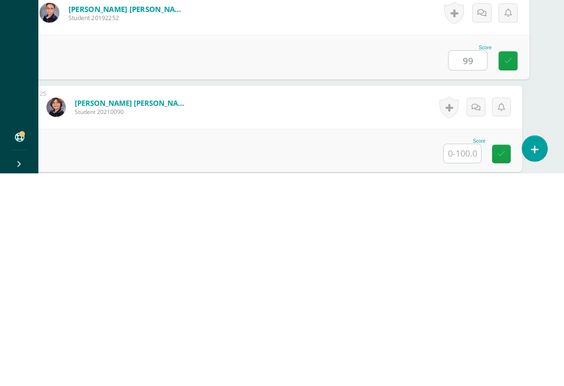
scroll to position [2319, 23]
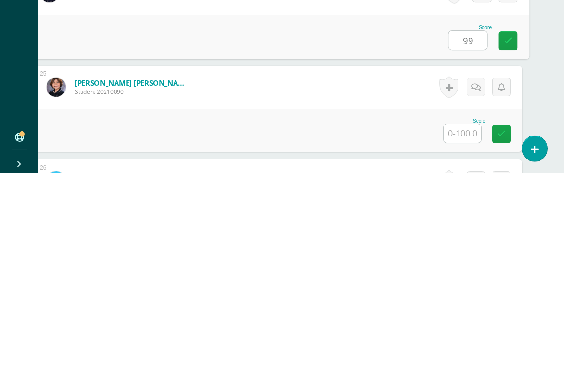
type input "99"
click at [469, 337] on input "text" at bounding box center [462, 346] width 37 height 19
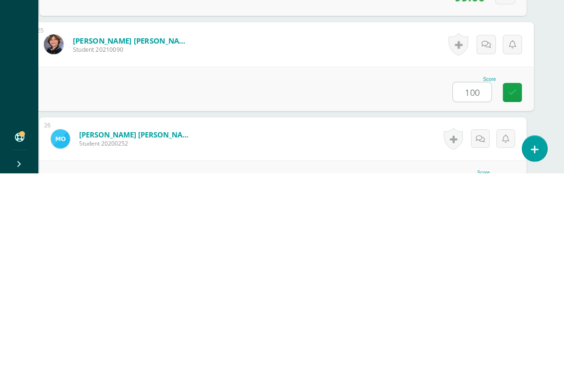
type input "100"
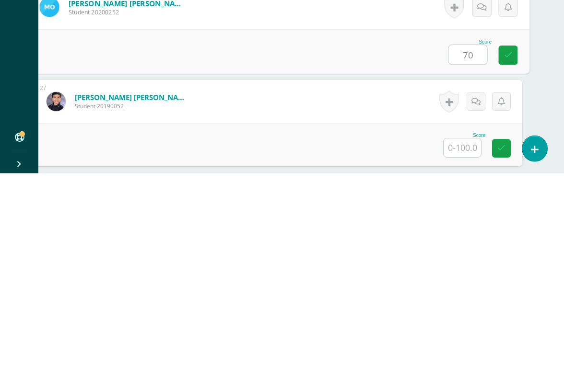
scroll to position [2508, 23]
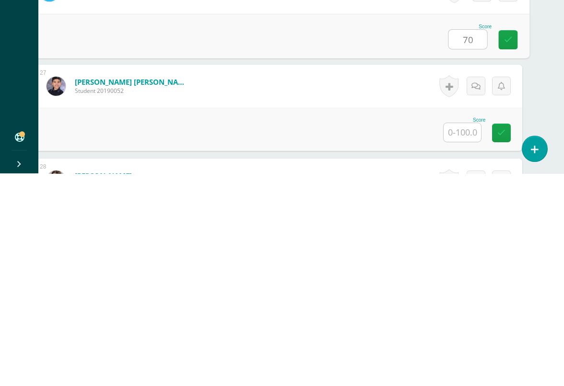
type input "70"
click at [459, 336] on input "text" at bounding box center [462, 345] width 37 height 19
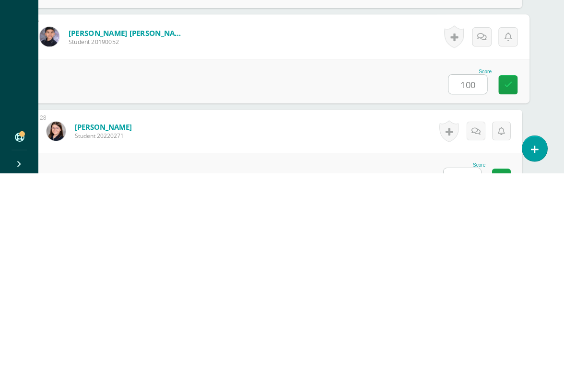
type input "100"
click at [466, 354] on input "text" at bounding box center [462, 390] width 37 height 19
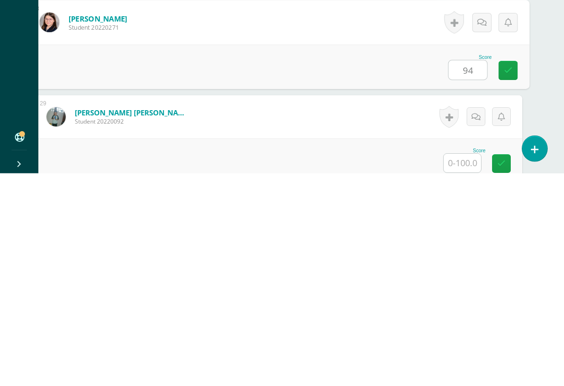
scroll to position [2702, 23]
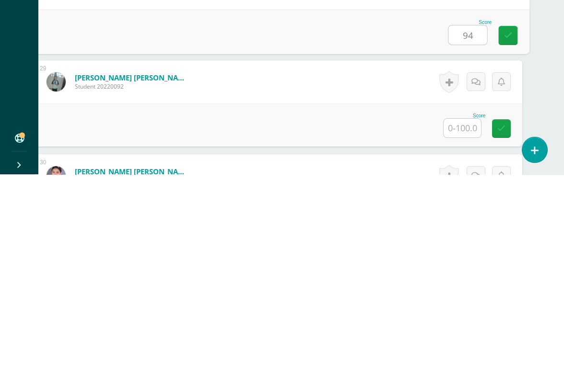
type input "94"
click at [462, 331] on input "text" at bounding box center [462, 340] width 37 height 19
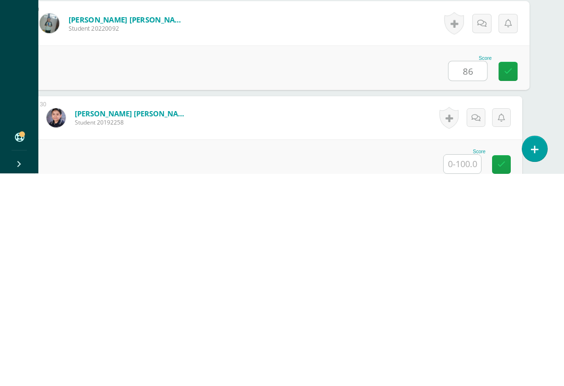
type input "86"
click at [461, 354] on input "text" at bounding box center [462, 377] width 37 height 19
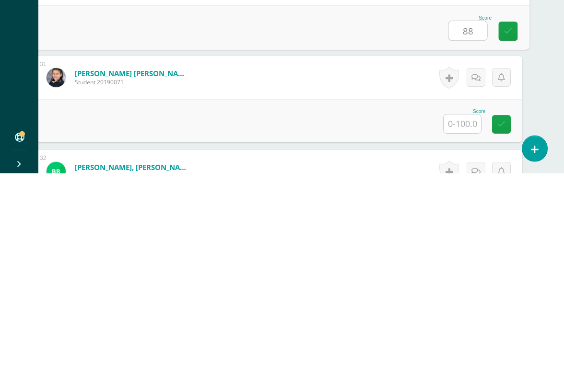
scroll to position [2894, 23]
type input "88"
click at [461, 327] on input "text" at bounding box center [462, 336] width 37 height 19
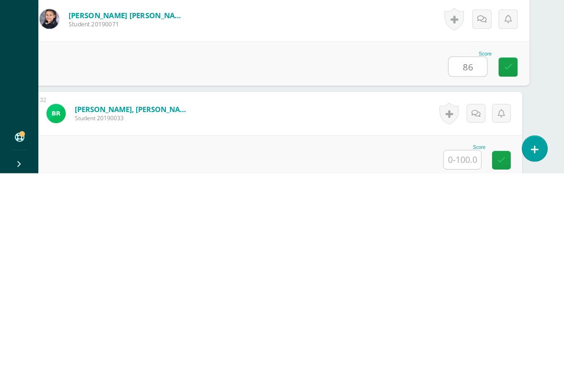
type input "86"
click at [469, 354] on input "text" at bounding box center [462, 372] width 37 height 19
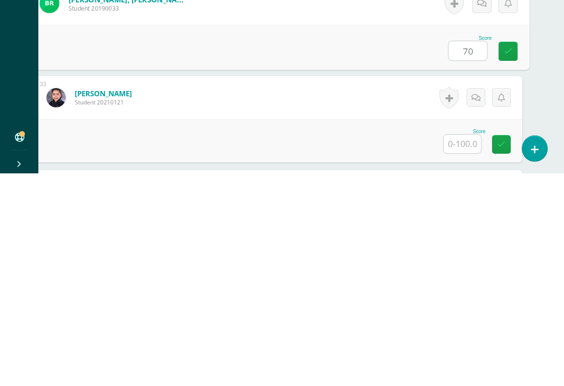
scroll to position [3077, 23]
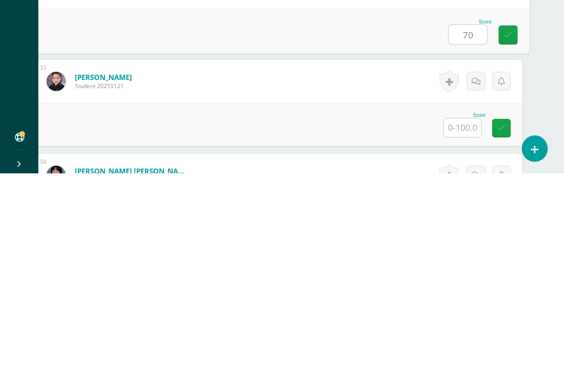
type input "70"
click at [468, 331] on input "text" at bounding box center [462, 340] width 37 height 19
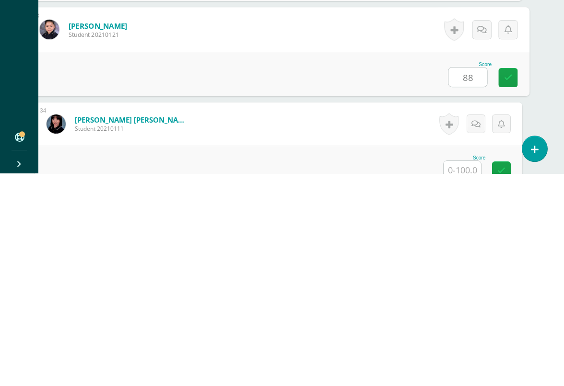
type input "88"
click at [460, 354] on input "text" at bounding box center [462, 383] width 37 height 19
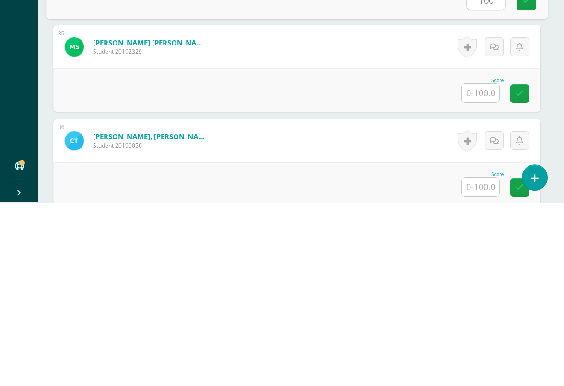
scroll to position [3328, 4]
type input "100"
click at [479, 268] on input "text" at bounding box center [480, 277] width 37 height 19
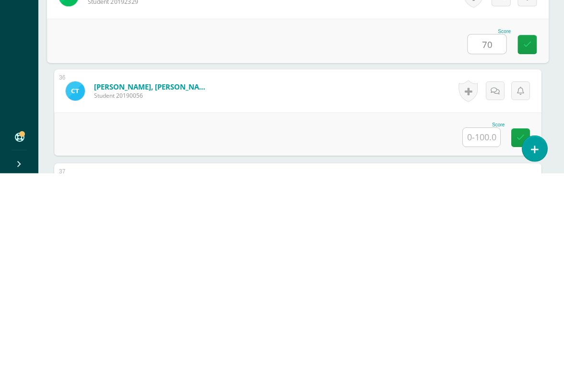
scroll to position [3352, 2]
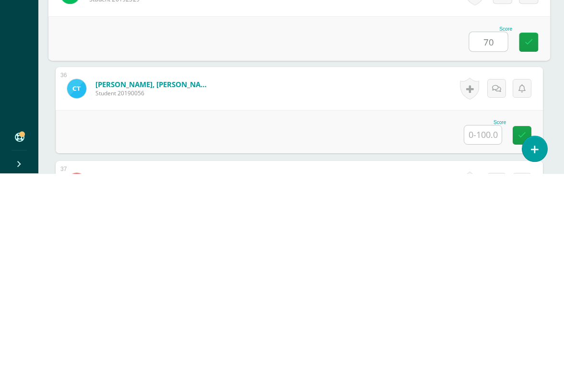
type input "70"
click at [481, 339] on input "text" at bounding box center [482, 348] width 37 height 19
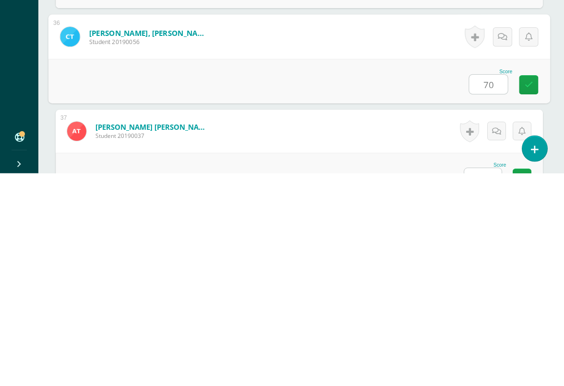
scroll to position [3412, 0]
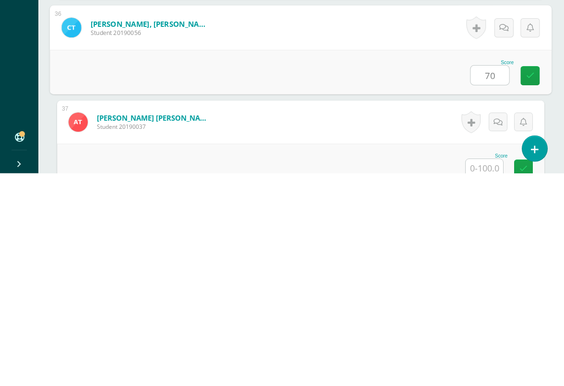
type input "70"
click at [479, 354] on input "text" at bounding box center [484, 381] width 37 height 19
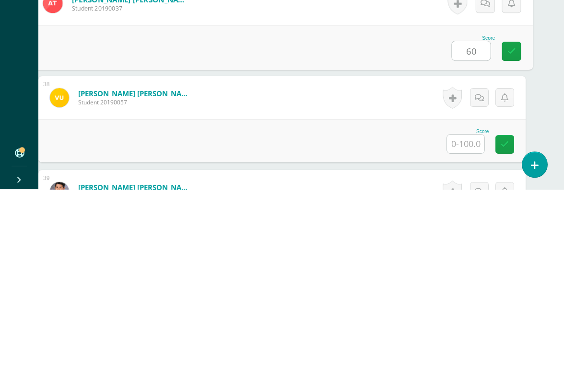
scroll to position [3546, 19]
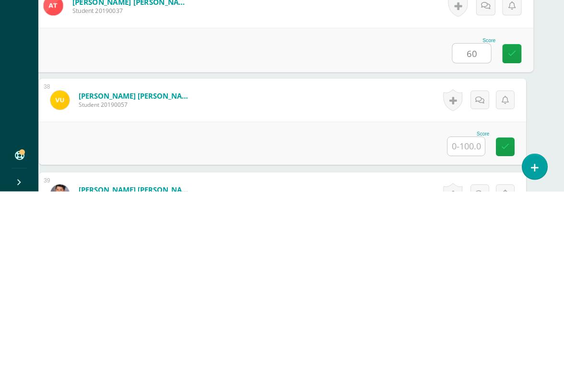
type input "60"
click at [469, 332] on input "text" at bounding box center [465, 341] width 37 height 19
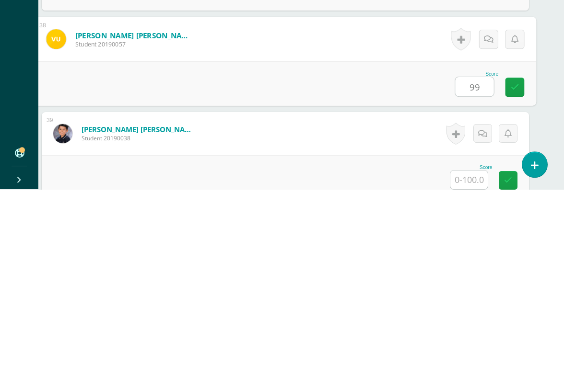
type input "99"
click at [474, 354] on input "text" at bounding box center [468, 377] width 37 height 19
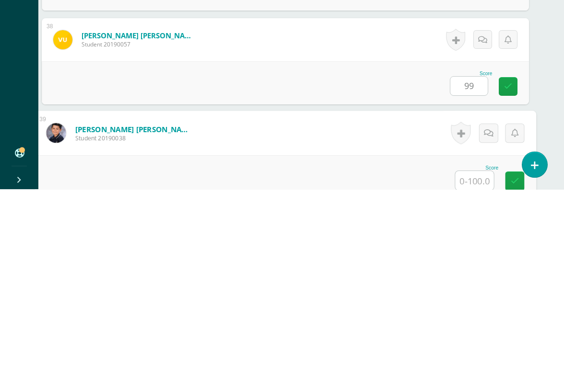
scroll to position [3691, 23]
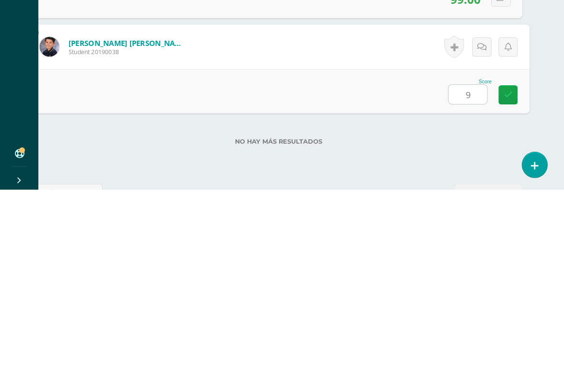
type input "91"
click at [508, 287] on icon at bounding box center [508, 291] width 9 height 8
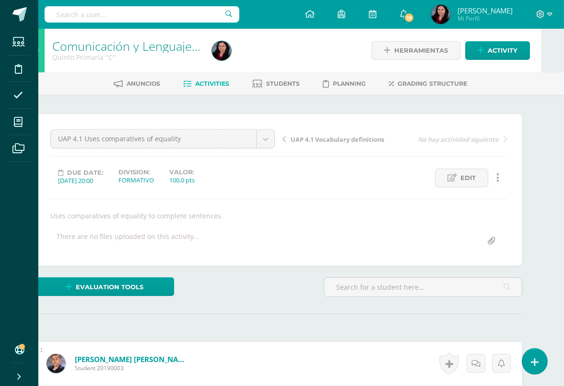
scroll to position [0, 23]
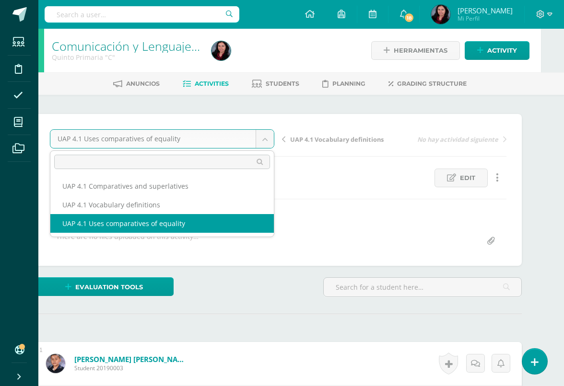
scroll to position [0, 0]
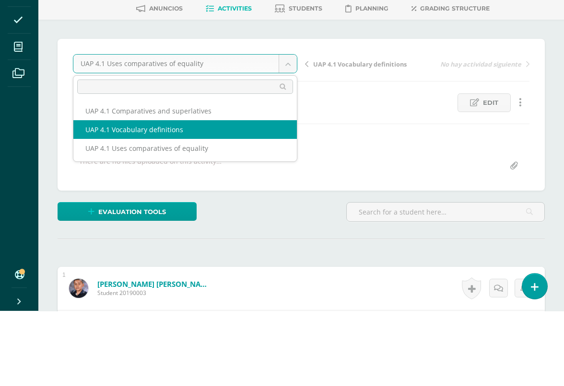
select select "/dashboard/teacher/grade-activity/226038/"
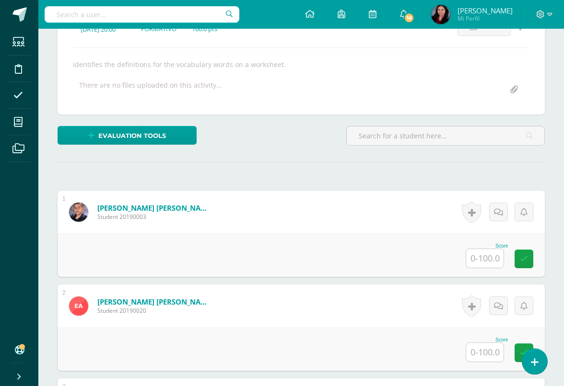
scroll to position [154, 0]
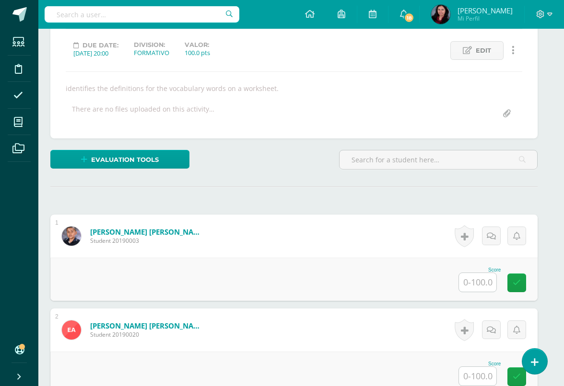
click at [475, 283] on input "text" at bounding box center [477, 282] width 37 height 19
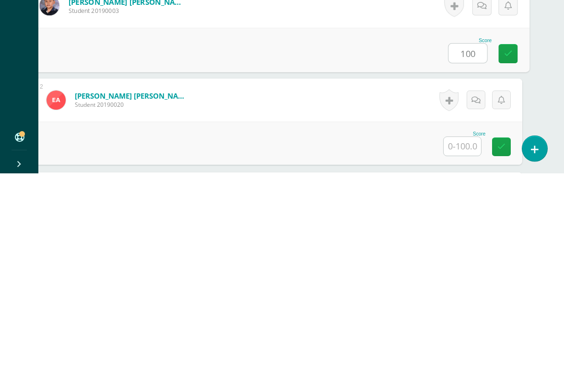
scroll to position [146, 23]
type input "100"
click at [468, 349] on input "text" at bounding box center [462, 358] width 37 height 19
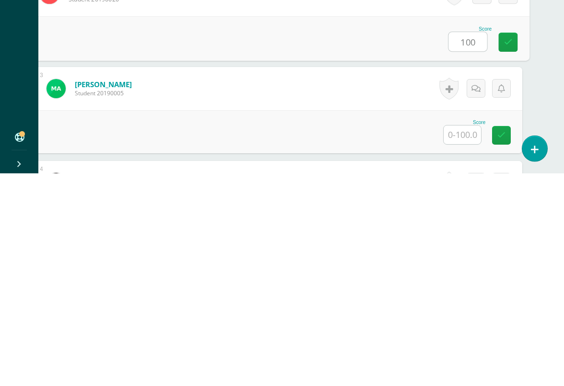
scroll to position [252, 23]
type input "100"
click at [465, 337] on input "text" at bounding box center [462, 346] width 37 height 19
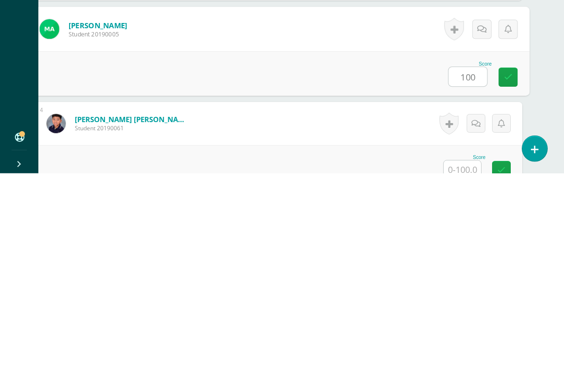
type input "100"
click at [468, 354] on input "text" at bounding box center [462, 383] width 37 height 19
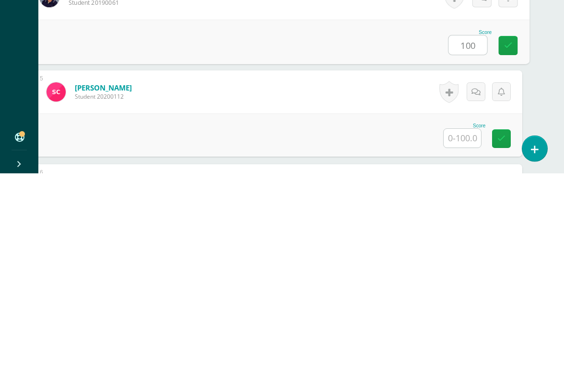
scroll to position [437, 23]
type input "100"
click at [466, 339] on input "text" at bounding box center [462, 348] width 37 height 19
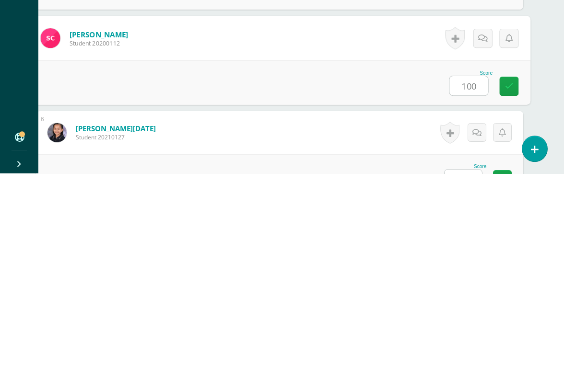
type input "100"
click at [468, 354] on input "text" at bounding box center [463, 392] width 37 height 19
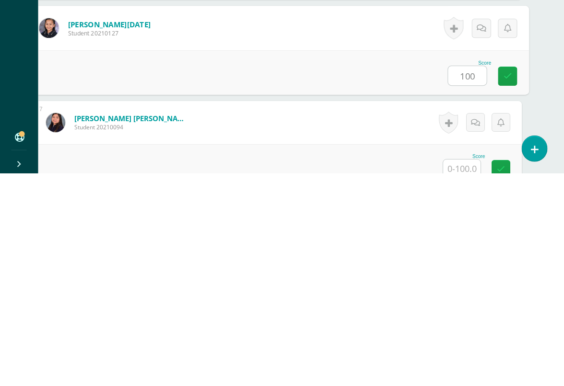
scroll to position [606, 21]
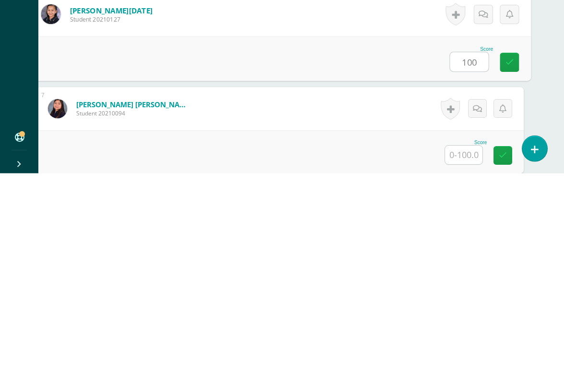
type input "100"
click at [471, 354] on input "text" at bounding box center [463, 368] width 37 height 19
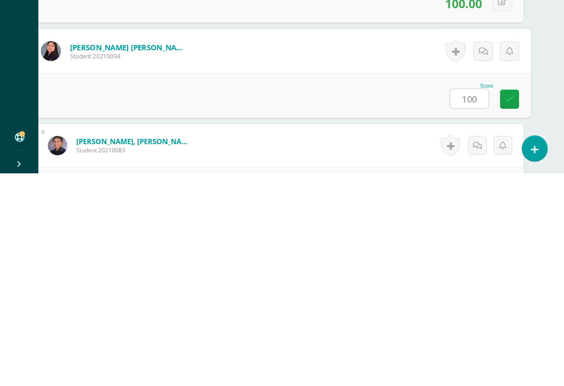
scroll to position [664, 21]
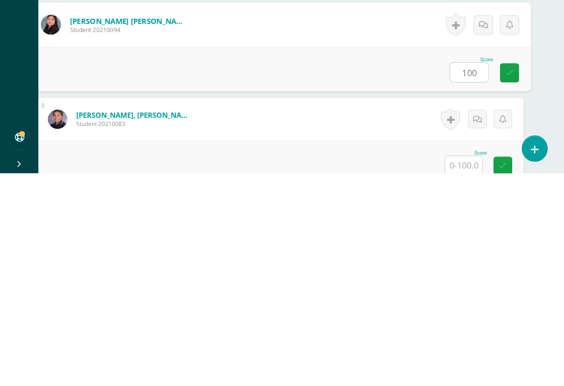
type input "100"
click at [461, 354] on input "text" at bounding box center [463, 378] width 37 height 19
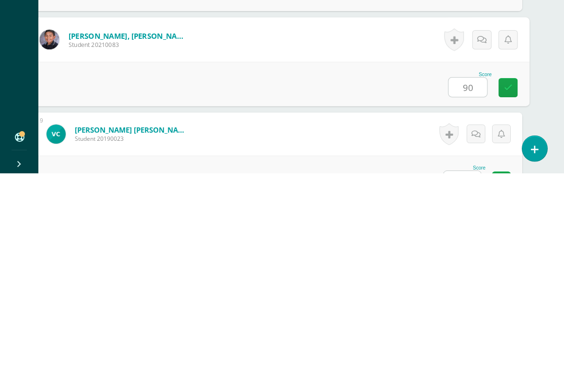
scroll to position [809, 23]
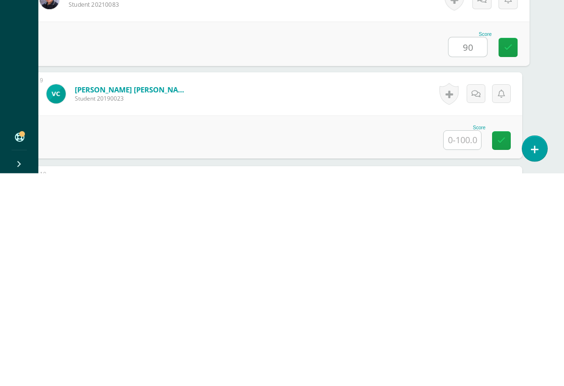
type input "90"
click at [465, 344] on input "text" at bounding box center [462, 353] width 37 height 19
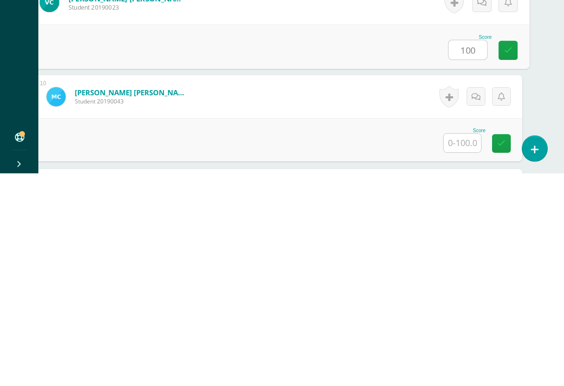
scroll to position [901, 23]
type input "100"
click at [467, 346] on input "text" at bounding box center [462, 355] width 37 height 19
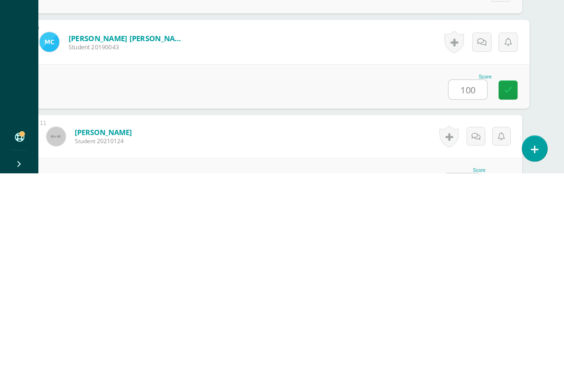
scroll to position [955, 23]
type input "100"
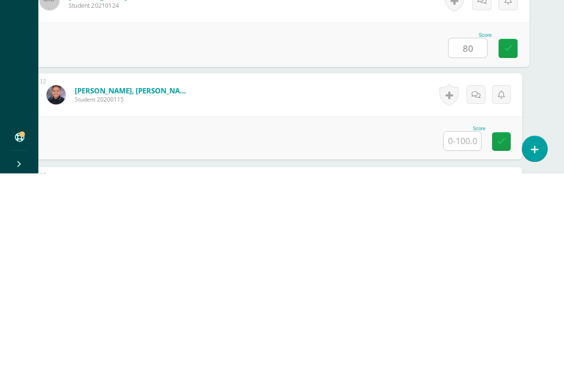
scroll to position [1090, 22]
type input "80"
click at [466, 345] on input "text" at bounding box center [462, 354] width 37 height 19
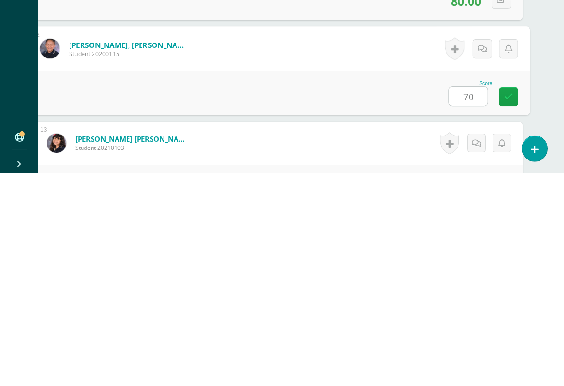
scroll to position [1137, 22]
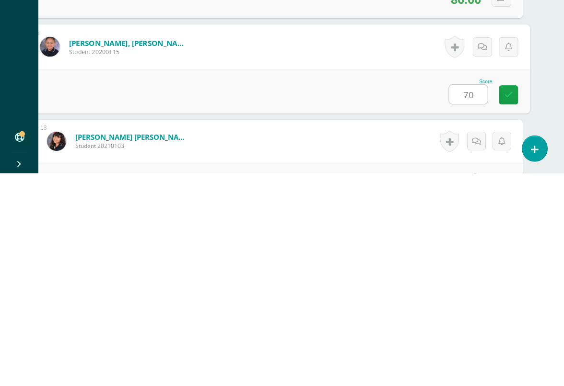
type input "70"
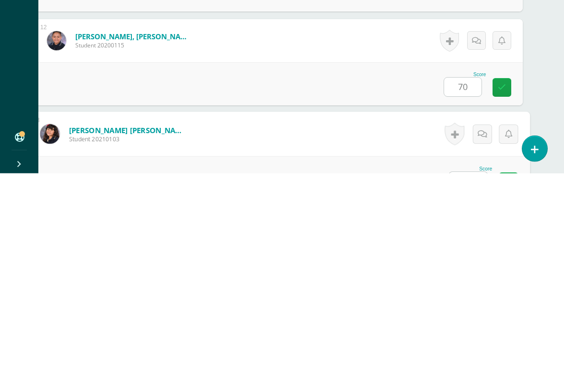
scroll to position [1232, 23]
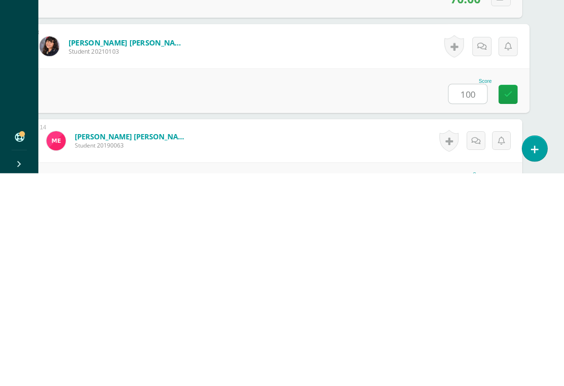
type input "100"
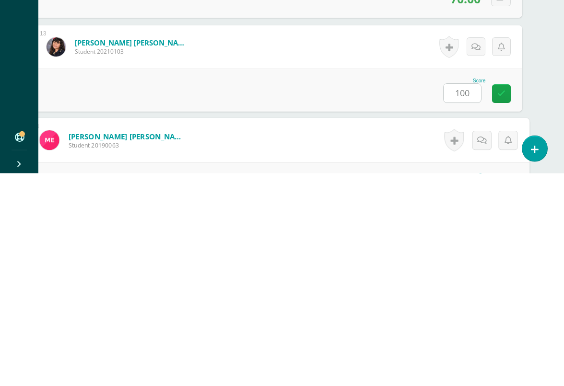
scroll to position [1326, 23]
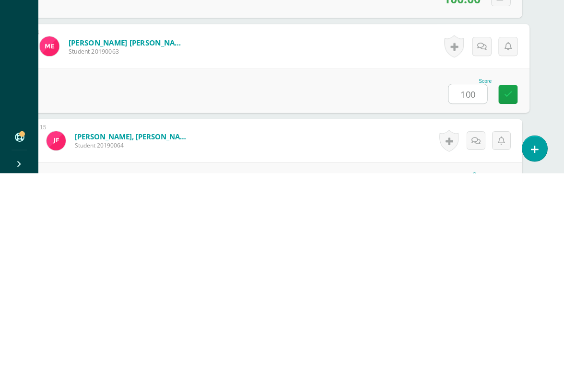
type input "100"
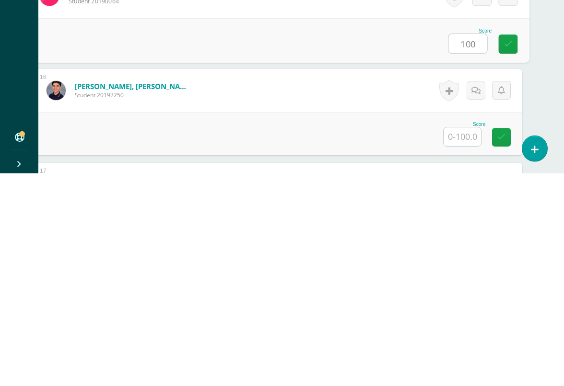
scroll to position [1471, 23]
type input "100"
click at [467, 340] on input "text" at bounding box center [462, 349] width 37 height 19
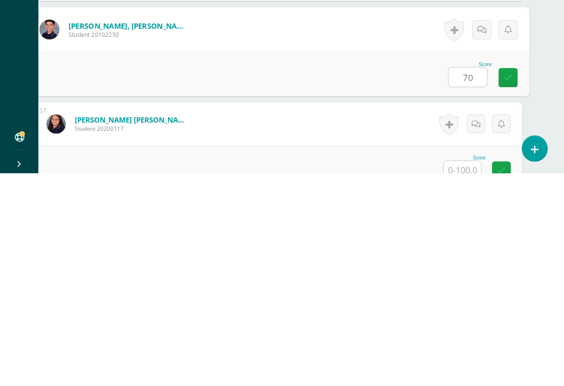
type input "70"
click at [475, 354] on input "text" at bounding box center [462, 383] width 37 height 19
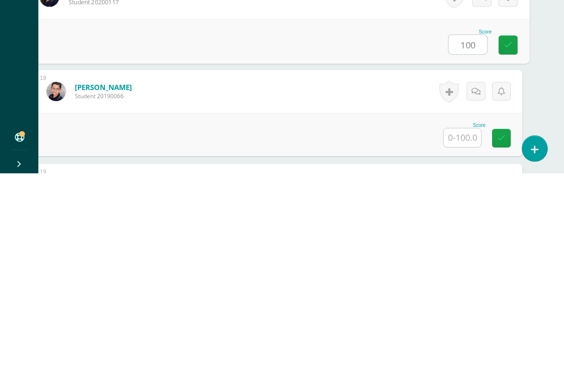
scroll to position [1659, 23]
type input "100"
click at [462, 339] on input "text" at bounding box center [462, 348] width 37 height 19
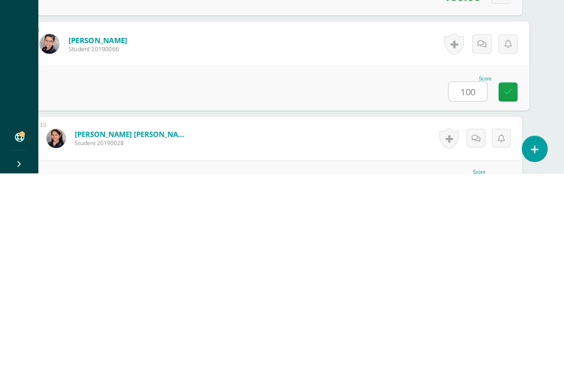
type input "100"
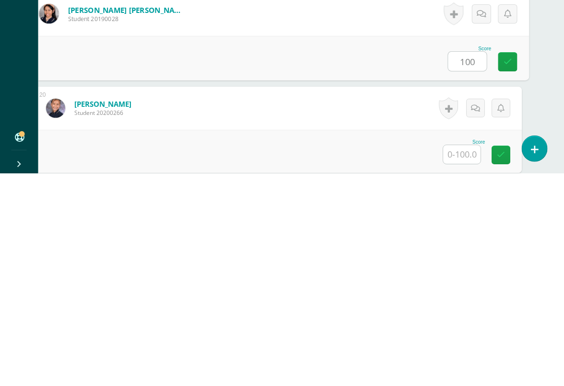
scroll to position [1828, 23]
type input "100"
click at [465, 354] on input "text" at bounding box center [462, 367] width 37 height 19
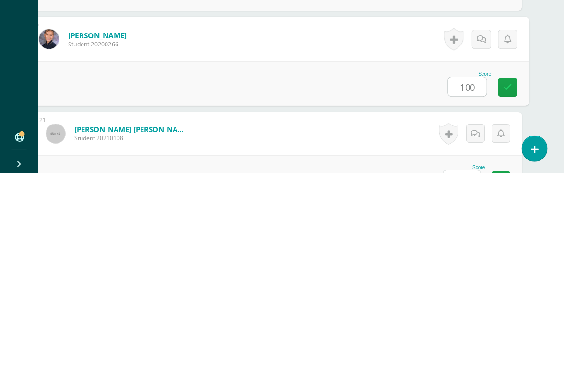
scroll to position [1925, 21]
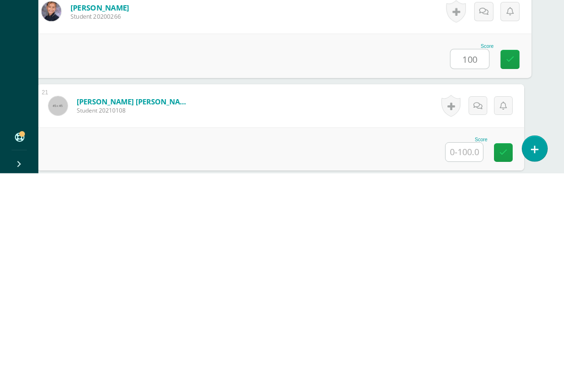
type input "100"
click at [471, 354] on input "text" at bounding box center [463, 365] width 37 height 19
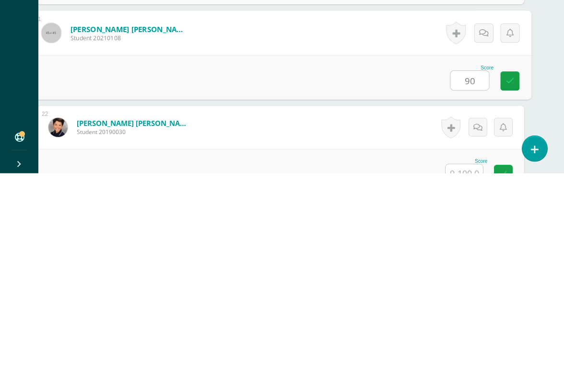
type input "90"
click at [466, 354] on input "text" at bounding box center [463, 386] width 37 height 19
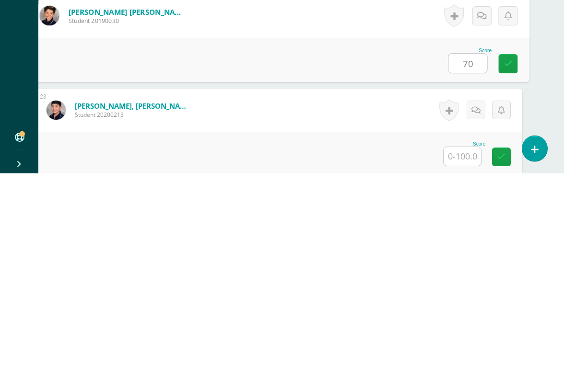
scroll to position [2124, 23]
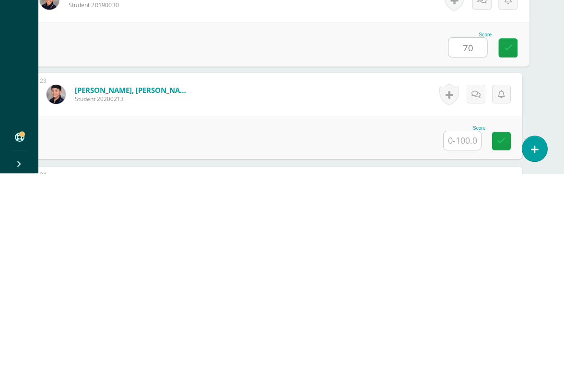
type input "70"
click at [461, 344] on input "text" at bounding box center [462, 353] width 37 height 19
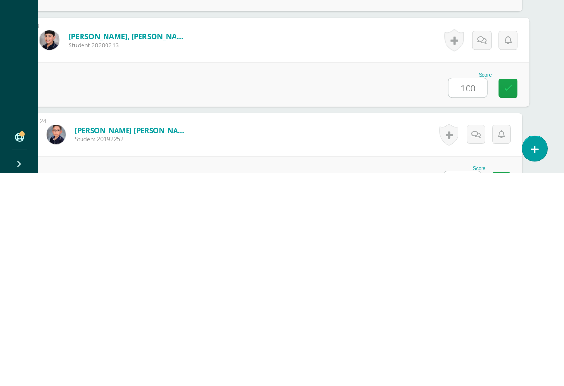
type input "100"
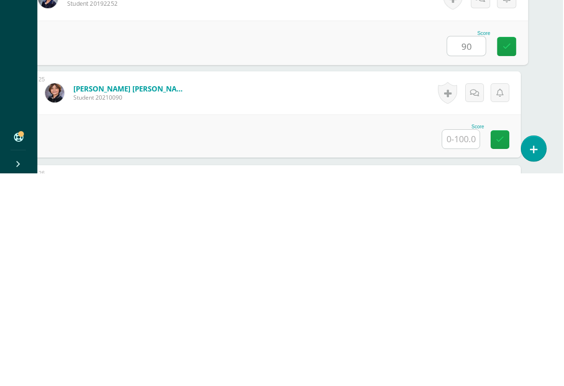
scroll to position [2314, 22]
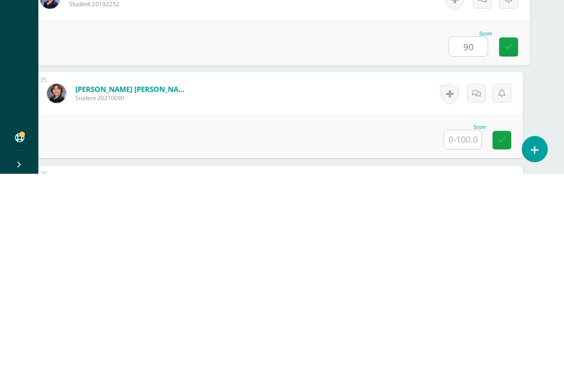
type input "90"
click at [462, 343] on input "text" at bounding box center [462, 352] width 37 height 19
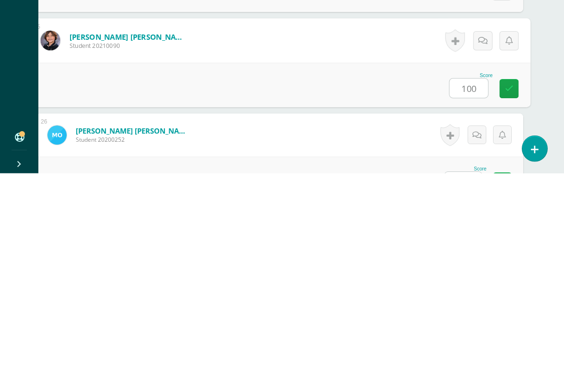
type input "100"
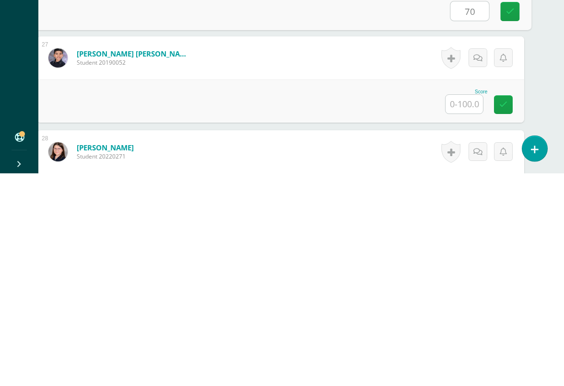
scroll to position [2537, 21]
type input "70"
click at [467, 307] on input "text" at bounding box center [463, 316] width 37 height 19
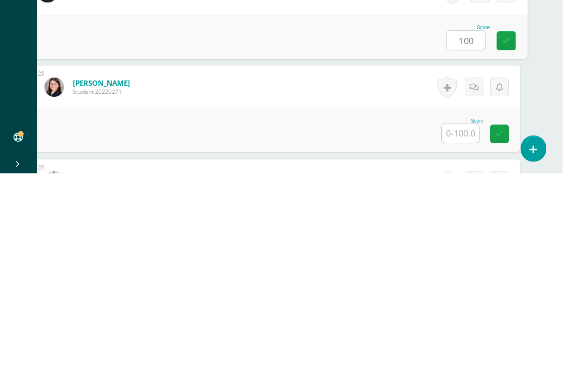
scroll to position [2601, 21]
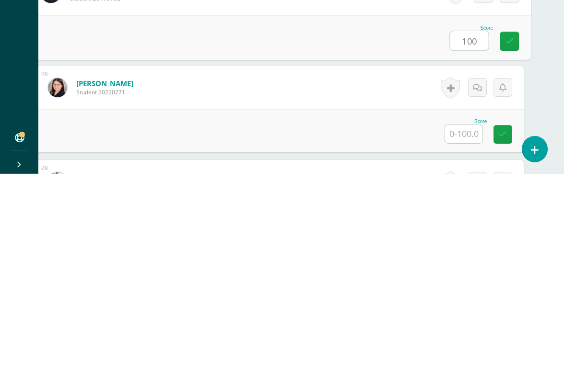
type input "100"
click at [473, 337] on input "text" at bounding box center [463, 346] width 37 height 19
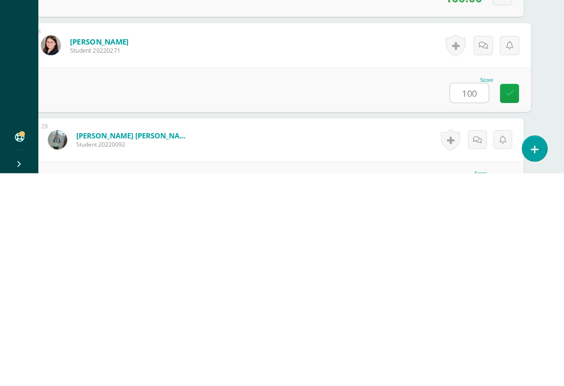
type input "100"
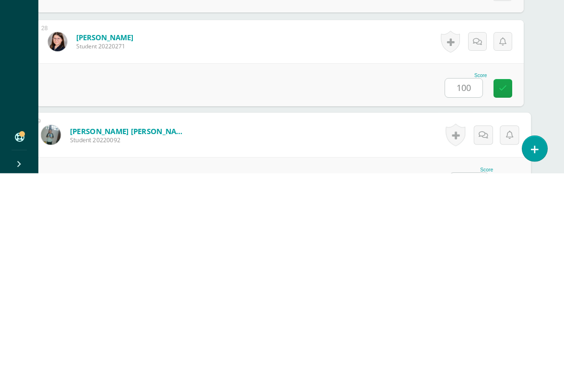
scroll to position [2736, 23]
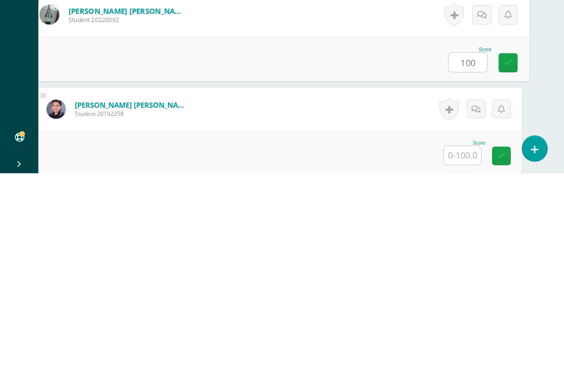
type input "100"
click at [464, 354] on input "text" at bounding box center [462, 368] width 37 height 19
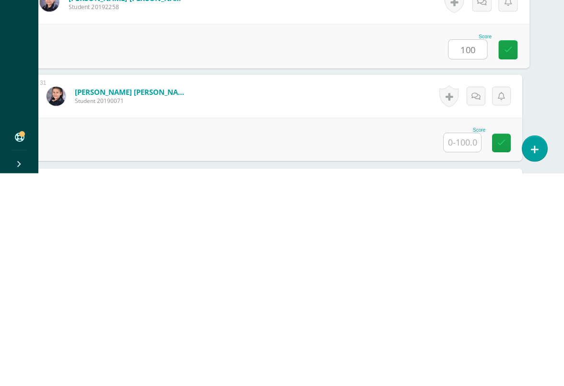
type input "100"
click at [462, 346] on input "text" at bounding box center [462, 355] width 37 height 19
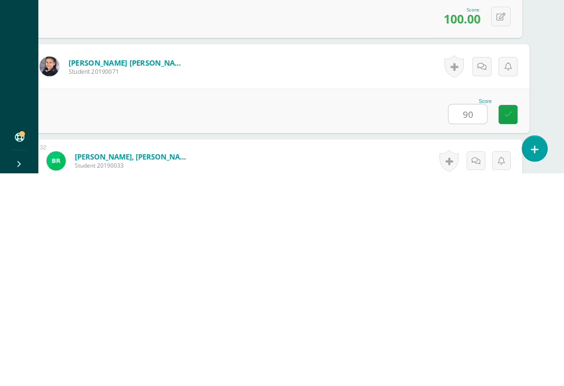
scroll to position [2920, 23]
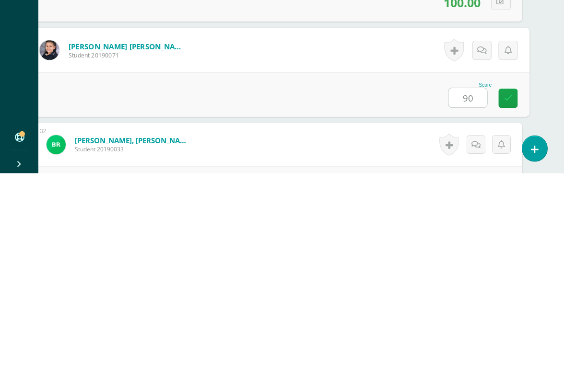
type input "90"
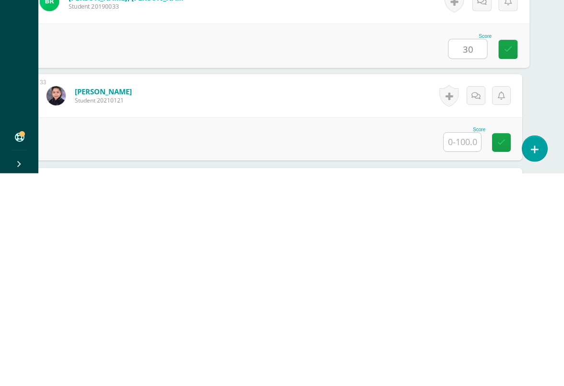
scroll to position [3063, 23]
type input "30"
click at [463, 345] on input "text" at bounding box center [462, 354] width 37 height 19
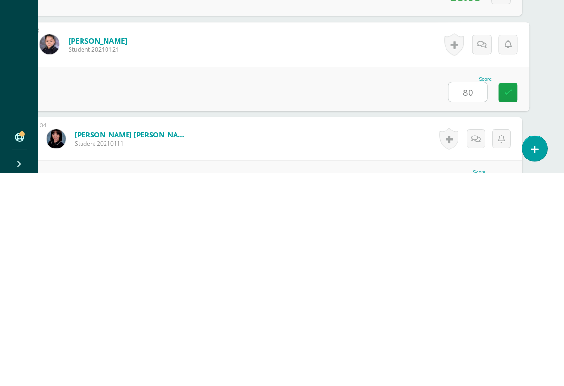
scroll to position [3130, 23]
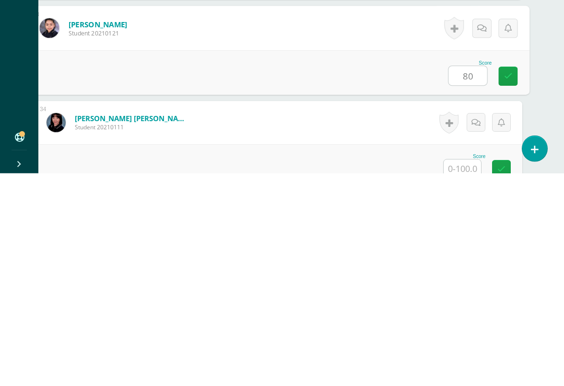
type input "80"
click at [465, 354] on input "text" at bounding box center [462, 382] width 37 height 19
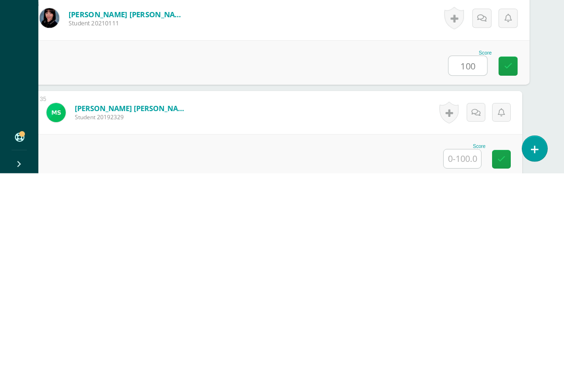
scroll to position [3248, 23]
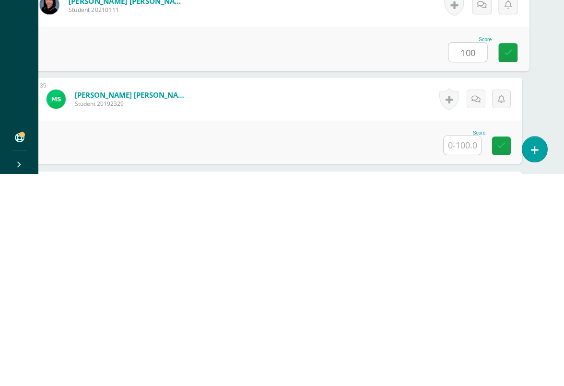
type input "100"
click at [468, 349] on input "text" at bounding box center [462, 358] width 37 height 19
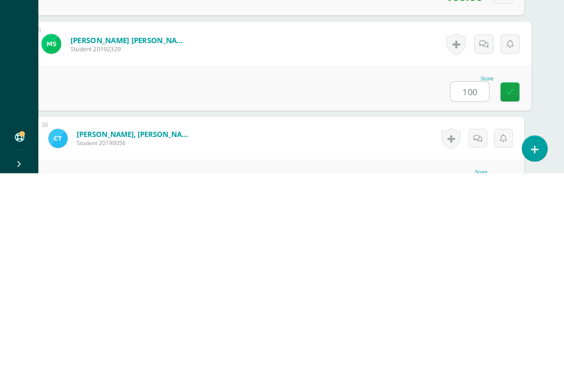
type input "100"
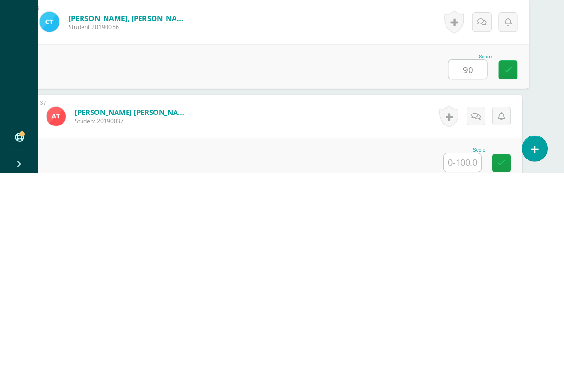
scroll to position [3432, 23]
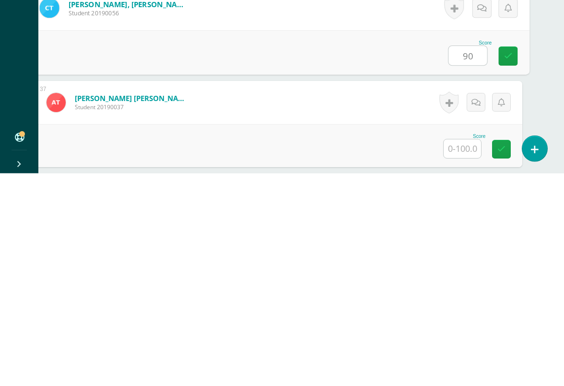
type input "90"
click at [464, 352] on input "text" at bounding box center [462, 361] width 37 height 19
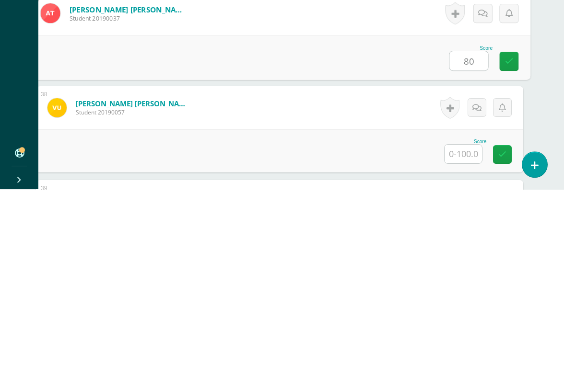
scroll to position [3536, 19]
type input "80"
click at [468, 342] on input "text" at bounding box center [465, 351] width 37 height 19
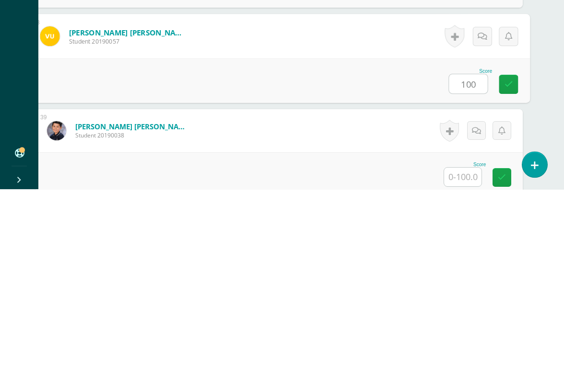
scroll to position [3630, 19]
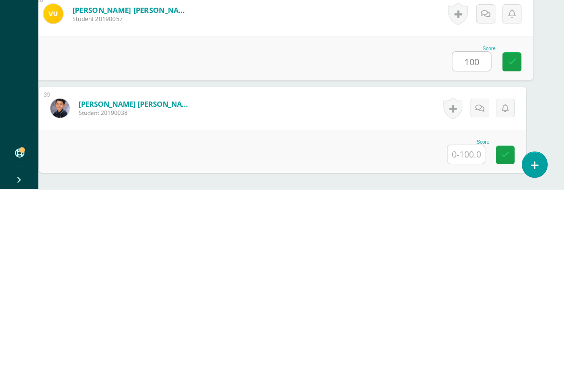
type input "100"
click at [463, 342] on input "text" at bounding box center [465, 351] width 37 height 19
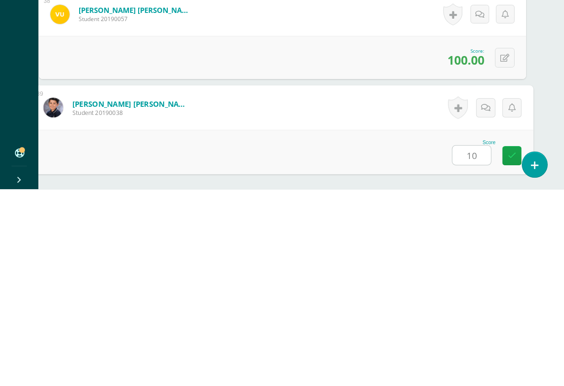
type input "100"
click at [504, 343] on link at bounding box center [511, 352] width 19 height 19
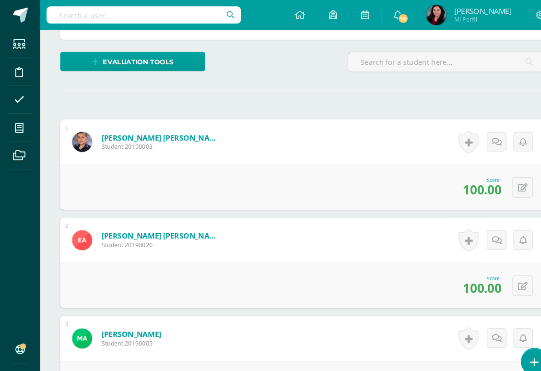
scroll to position [0, 0]
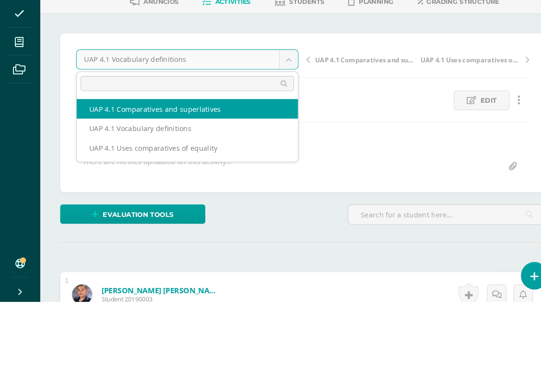
select select "/dashboard/teacher/grade-activity/226044/"
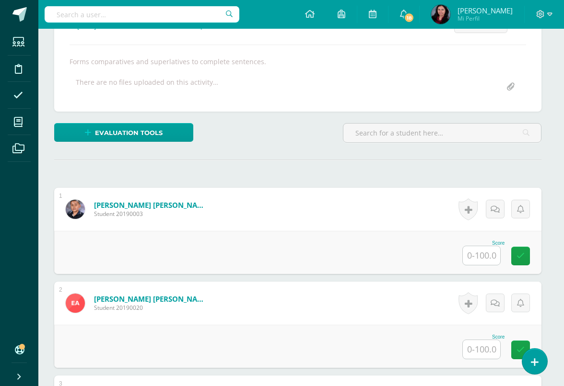
scroll to position [155, 3]
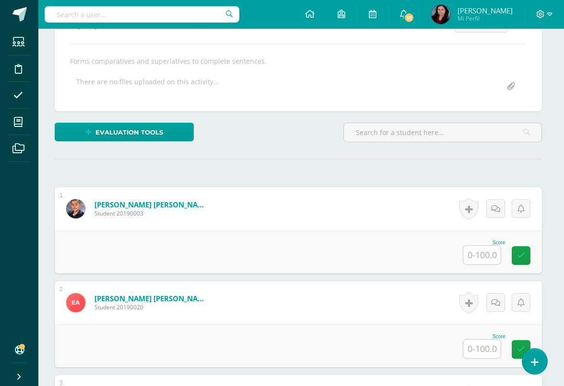
click at [481, 258] on input "text" at bounding box center [481, 255] width 37 height 19
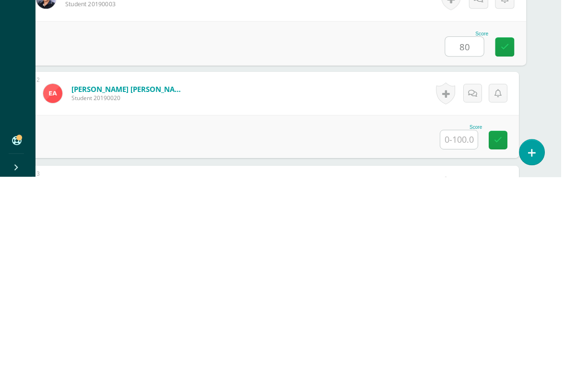
scroll to position [155, 23]
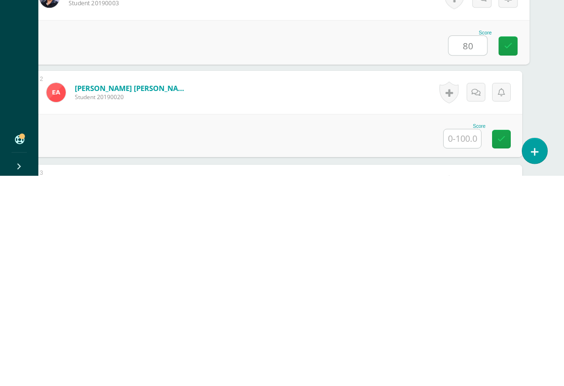
type input "80"
click at [467, 340] on input "text" at bounding box center [462, 349] width 37 height 19
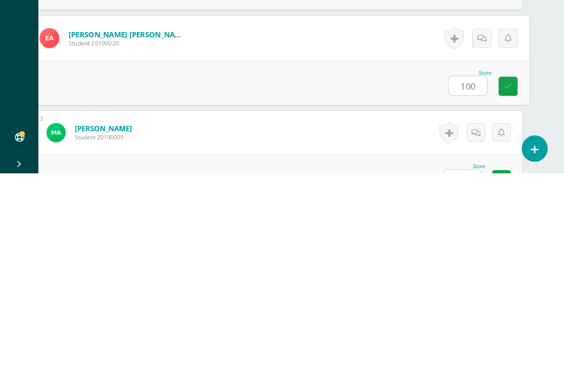
type input "100"
click at [475, 370] on input "text" at bounding box center [462, 392] width 37 height 19
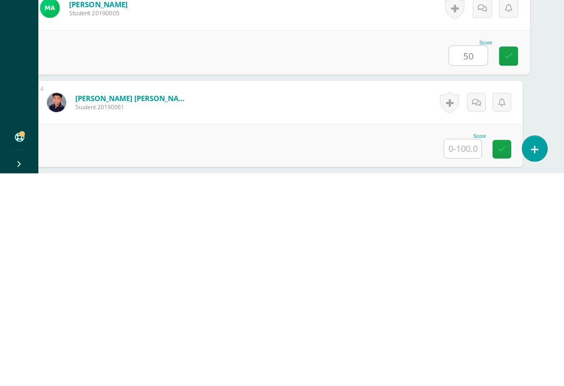
scroll to position [352, 22]
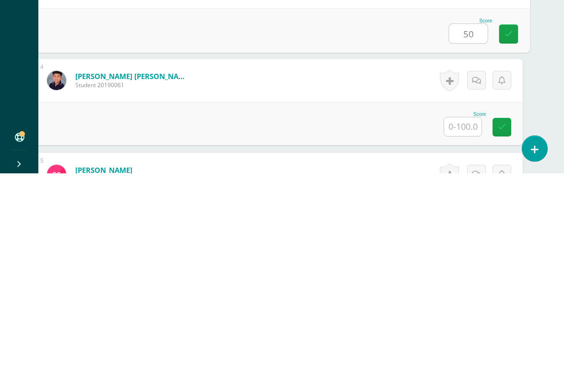
type input "50"
click at [467, 330] on input "text" at bounding box center [462, 339] width 37 height 19
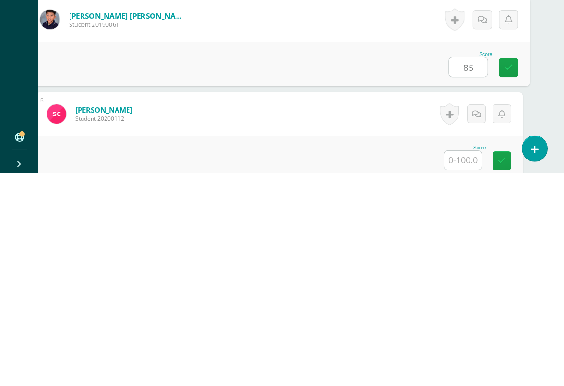
scroll to position [419, 22]
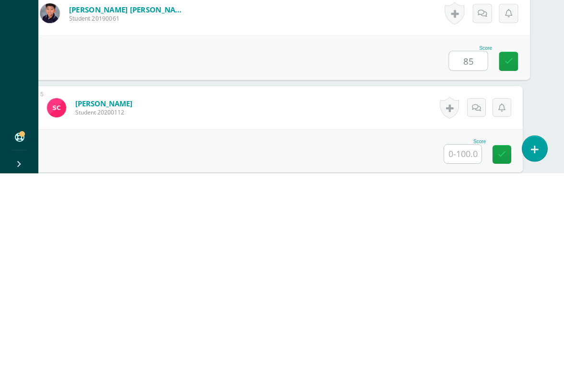
type input "85"
click at [466, 358] on input "text" at bounding box center [462, 367] width 37 height 19
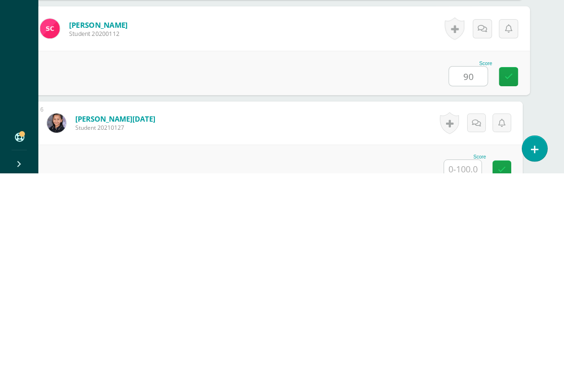
type input "90"
click at [468, 370] on input "text" at bounding box center [462, 382] width 37 height 19
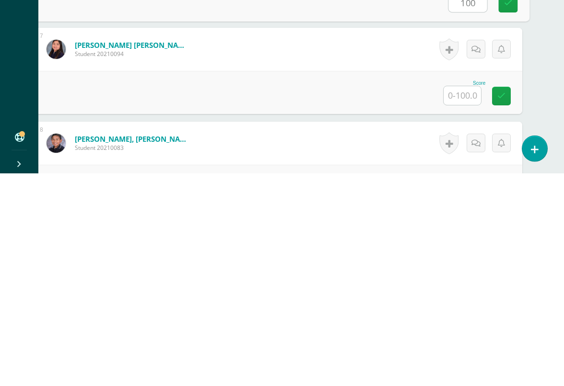
scroll to position [668, 23]
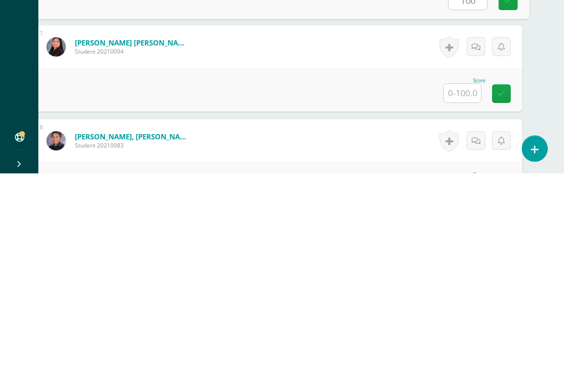
type input "100"
click at [464, 297] on input "text" at bounding box center [462, 306] width 37 height 19
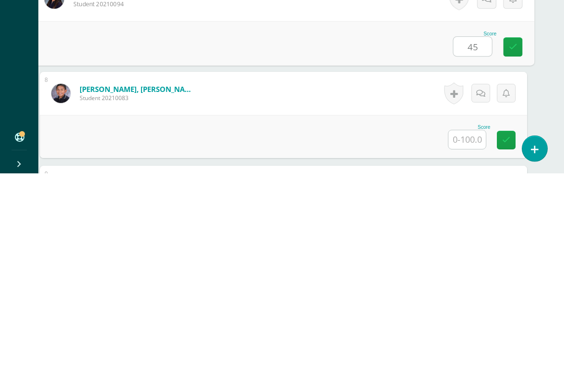
scroll to position [715, 15]
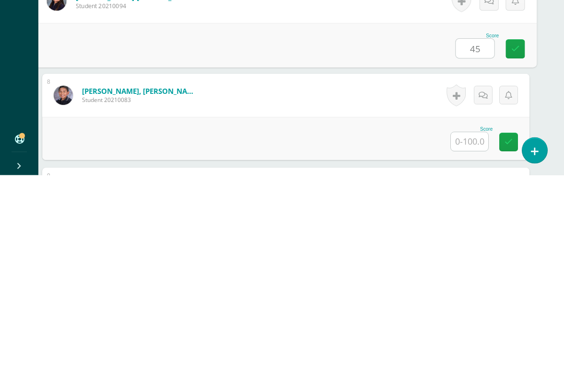
type input "45"
click at [470, 343] on input "text" at bounding box center [469, 352] width 37 height 19
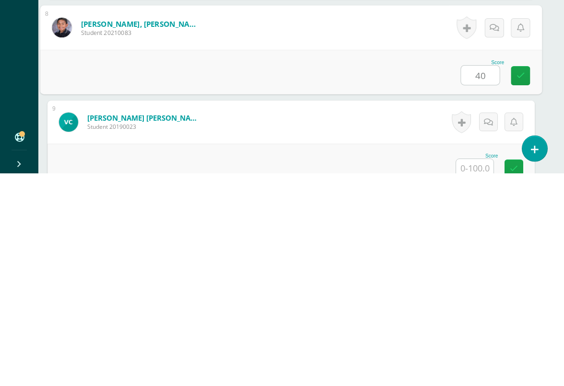
type input "40"
click at [481, 370] on input "text" at bounding box center [474, 381] width 37 height 19
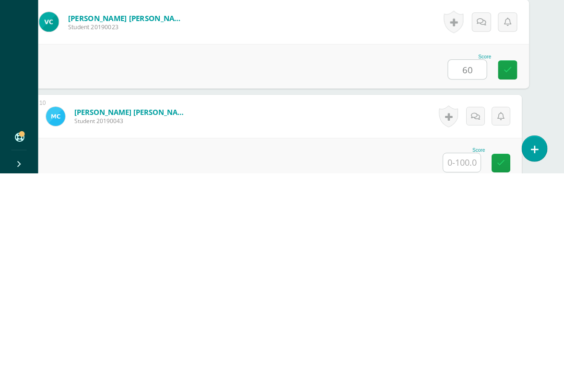
scroll to position [906, 16]
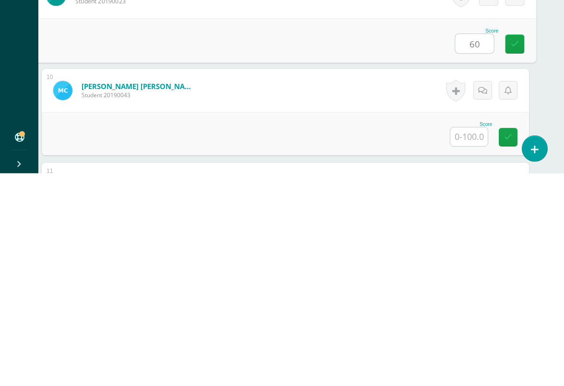
type input "60"
click at [469, 340] on input "text" at bounding box center [468, 349] width 37 height 19
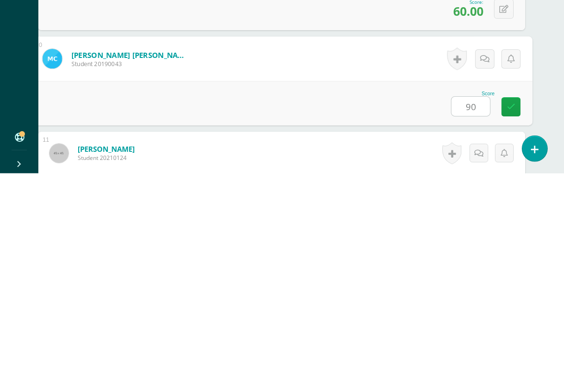
scroll to position [984, 22]
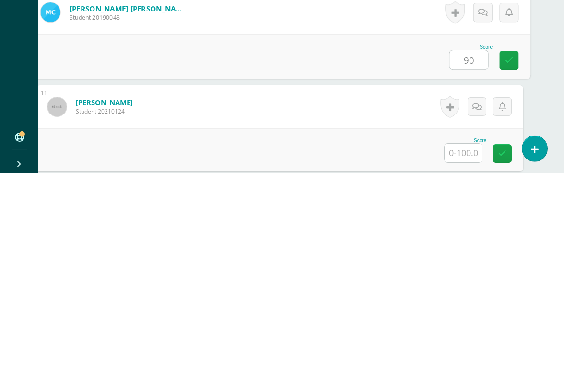
type input "90"
click at [465, 357] on input "text" at bounding box center [463, 366] width 37 height 19
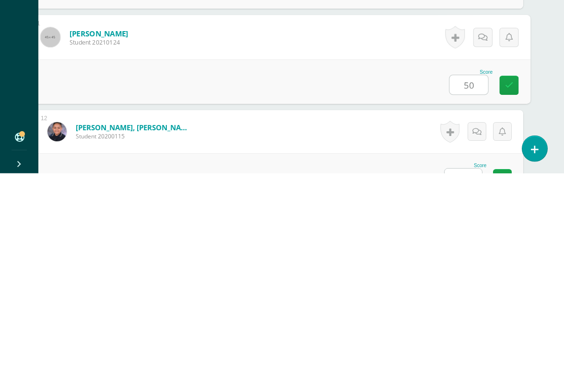
type input "50"
click at [460, 370] on input "text" at bounding box center [463, 391] width 37 height 19
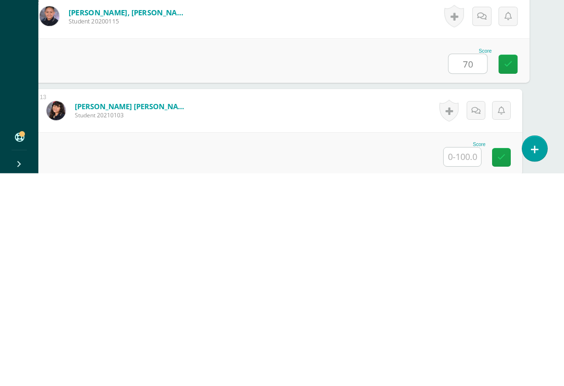
scroll to position [1192, 23]
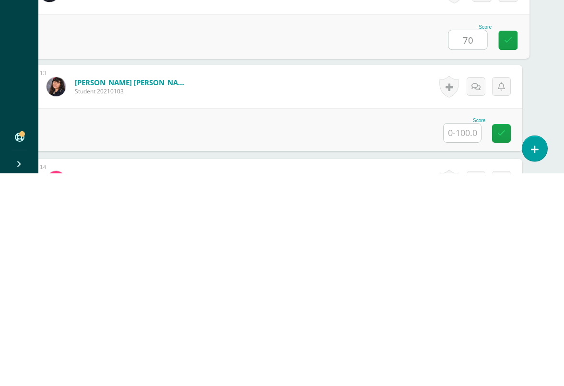
type input "70"
click at [461, 337] on input "text" at bounding box center [462, 346] width 37 height 19
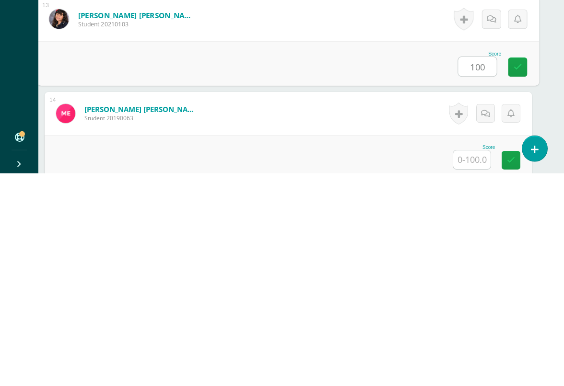
type input "100"
click at [476, 363] on input "text" at bounding box center [471, 372] width 37 height 19
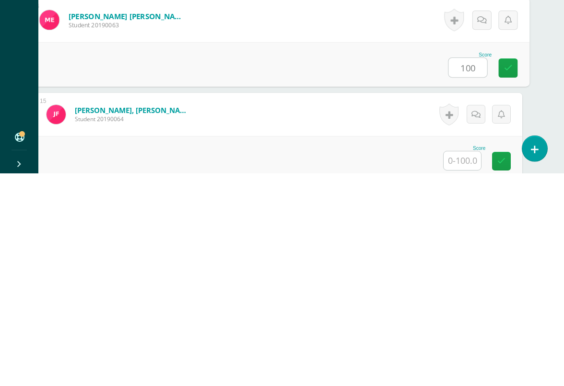
scroll to position [1362, 23]
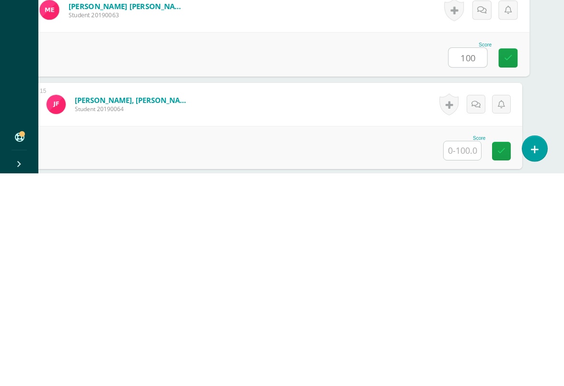
type input "100"
click at [465, 354] on input "text" at bounding box center [462, 363] width 37 height 19
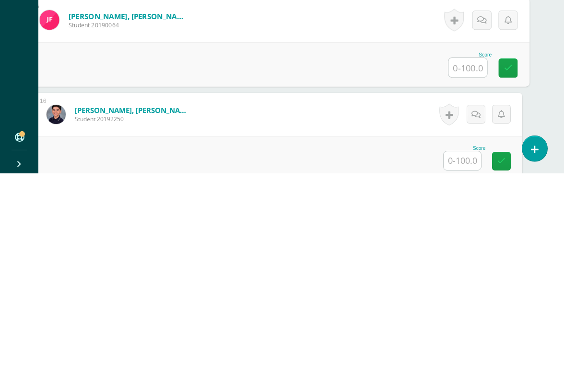
click at [459, 364] on input "text" at bounding box center [462, 373] width 37 height 19
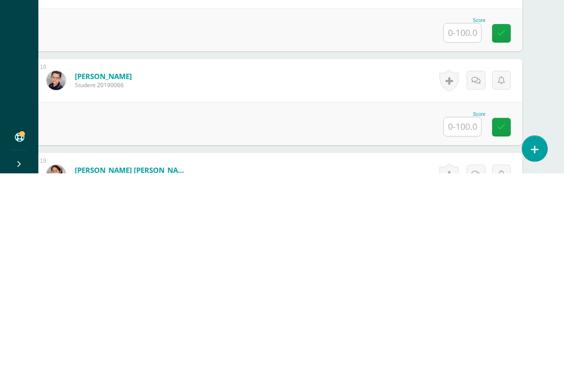
scroll to position [1669, 23]
type input "100"
click at [463, 330] on input "text" at bounding box center [462, 339] width 37 height 19
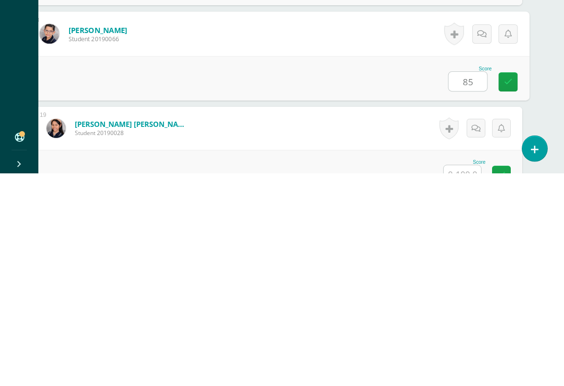
type input "85"
click at [461, 370] on input "text" at bounding box center [462, 387] width 37 height 19
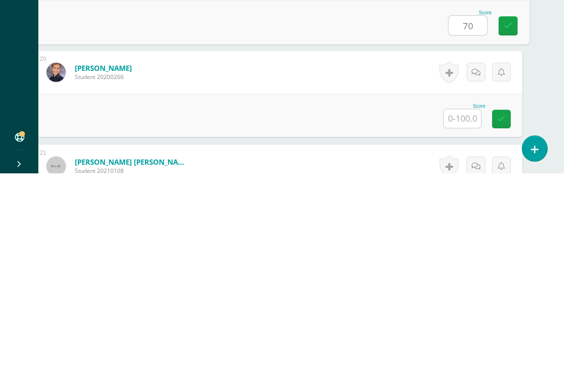
scroll to position [1865, 23]
type input "70"
click at [461, 321] on input "text" at bounding box center [462, 330] width 37 height 19
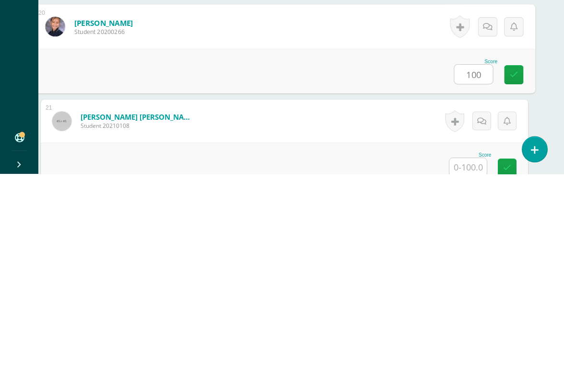
type input "100"
click at [469, 370] on input "text" at bounding box center [467, 380] width 37 height 19
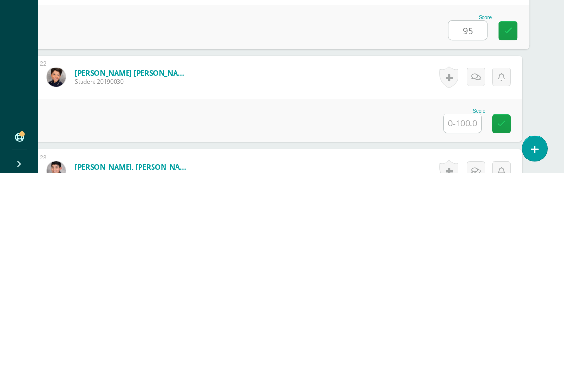
scroll to position [2049, 23]
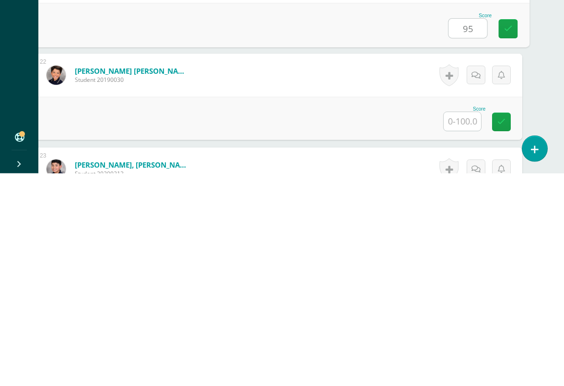
type input "95"
click at [460, 325] on input "text" at bounding box center [462, 334] width 37 height 19
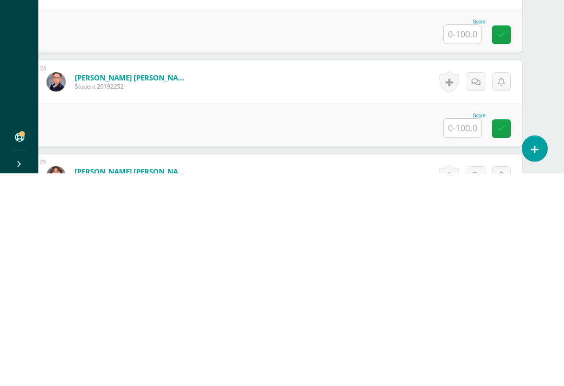
scroll to position [2236, 23]
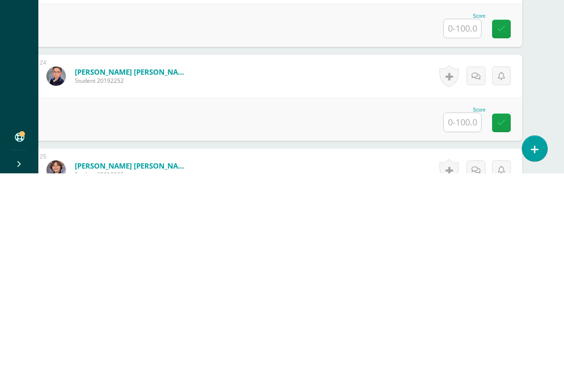
type input "90"
click at [464, 326] on input "text" at bounding box center [462, 335] width 37 height 19
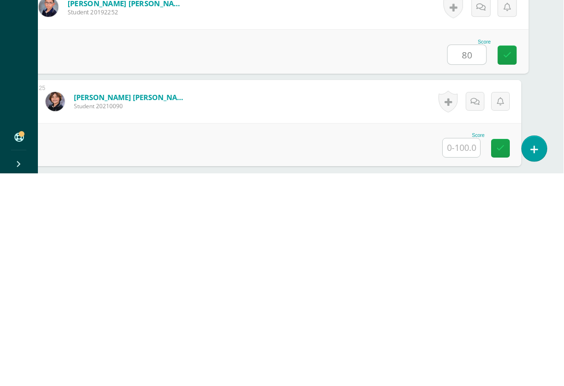
scroll to position [2306, 23]
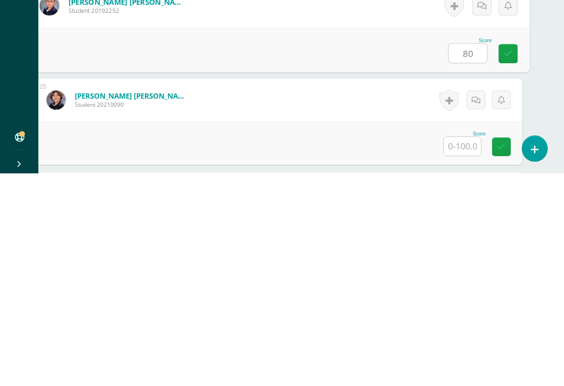
type input "80"
click at [466, 350] on input "text" at bounding box center [462, 359] width 37 height 19
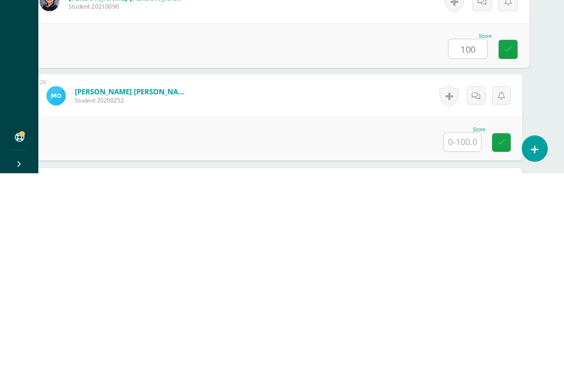
scroll to position [2406, 23]
type input "100"
click at [463, 345] on input "text" at bounding box center [462, 354] width 37 height 19
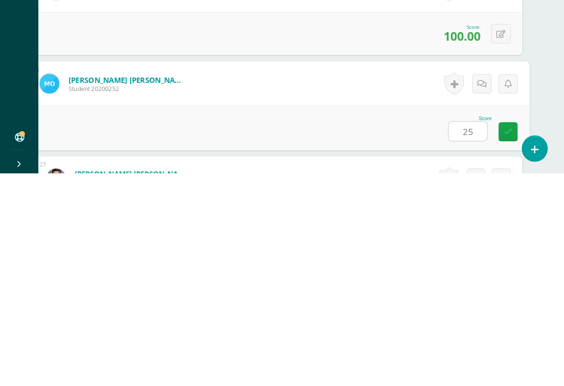
scroll to position [2468, 23]
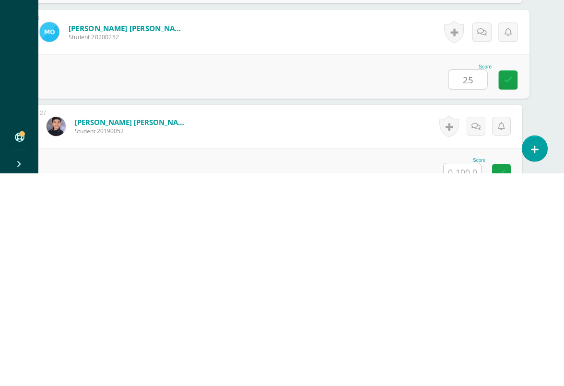
type input "25"
click at [460, 370] on input "text" at bounding box center [462, 385] width 37 height 19
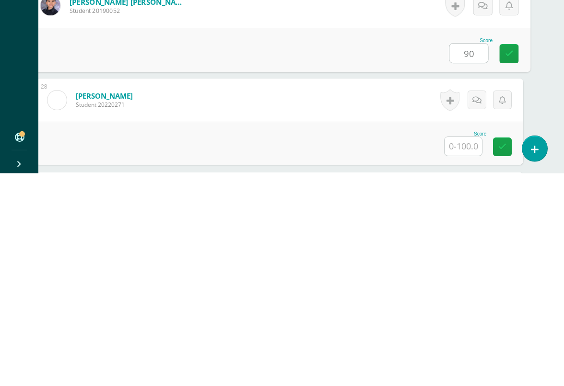
scroll to position [2589, 21]
type input "90"
click at [465, 350] on input "text" at bounding box center [463, 359] width 37 height 19
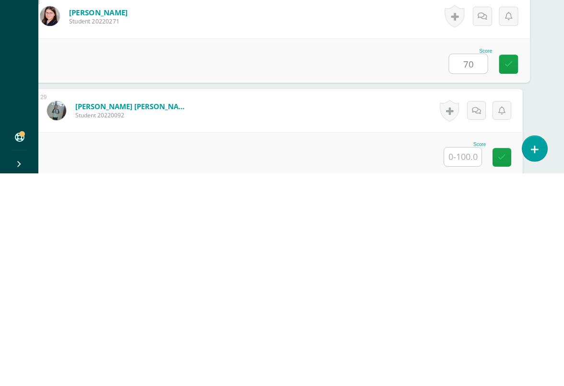
scroll to position [2674, 21]
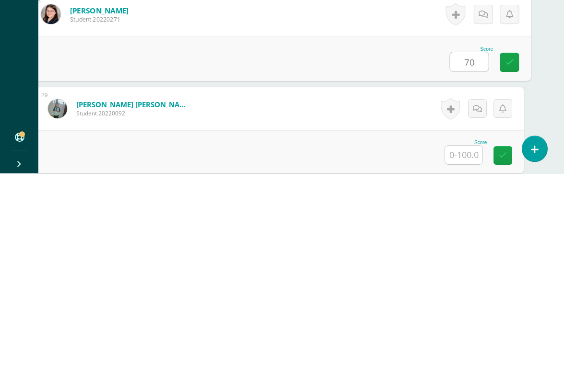
type input "70"
click at [468, 359] on input "text" at bounding box center [463, 368] width 37 height 19
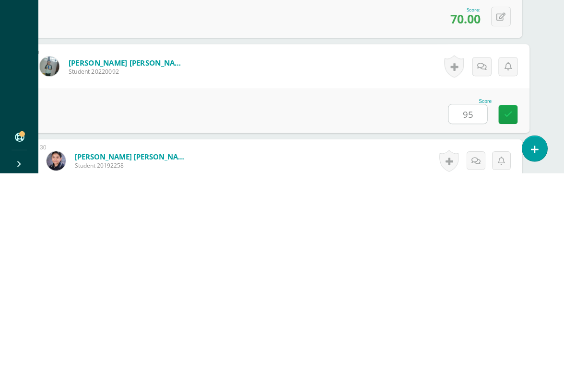
scroll to position [2735, 20]
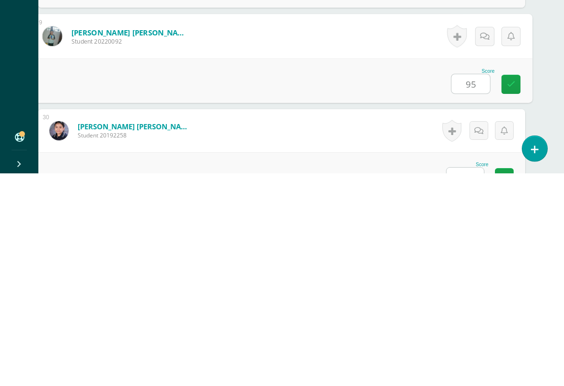
type input "95"
click at [473, 370] on input "text" at bounding box center [464, 390] width 37 height 19
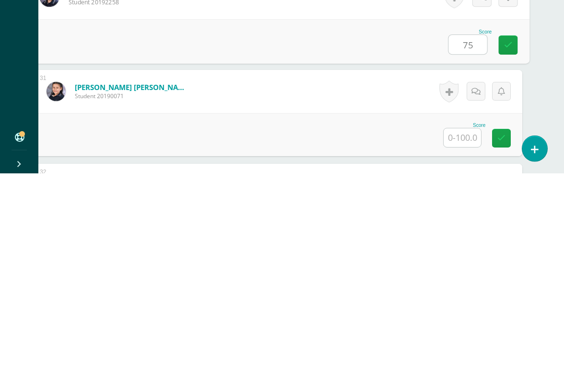
scroll to position [2879, 23]
type input "75"
click at [467, 341] on input "text" at bounding box center [462, 350] width 37 height 19
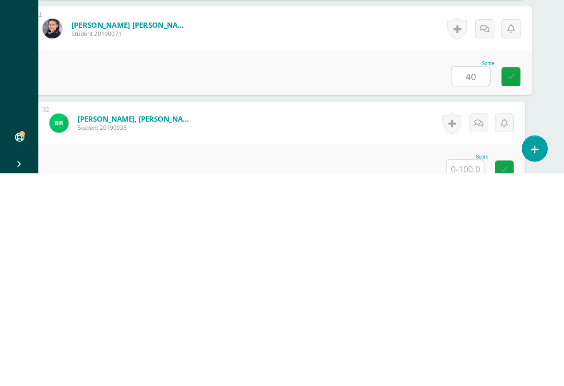
type input "40"
click at [464, 370] on input "text" at bounding box center [464, 382] width 37 height 19
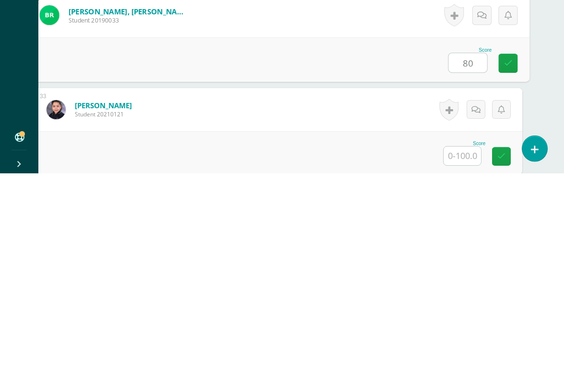
scroll to position [3058, 23]
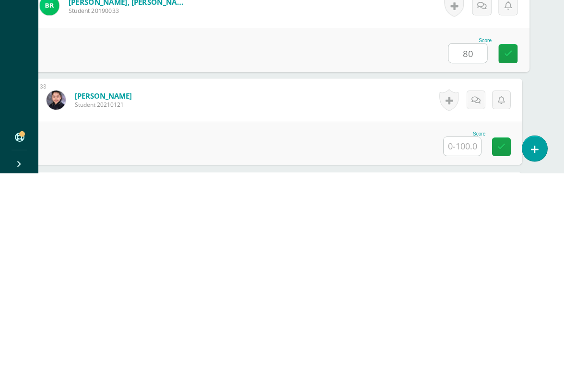
type input "80"
click at [469, 350] on input "text" at bounding box center [462, 359] width 37 height 19
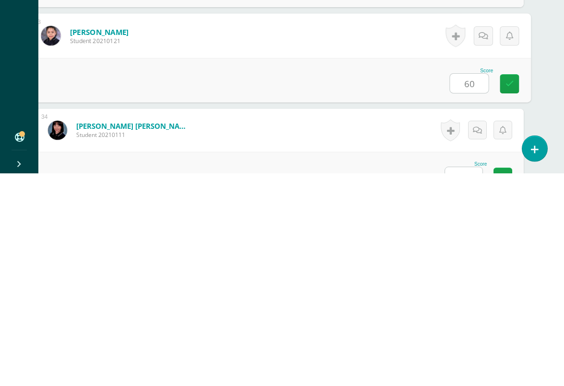
scroll to position [3122, 21]
type input "60"
click at [466, 370] on input "text" at bounding box center [463, 389] width 37 height 19
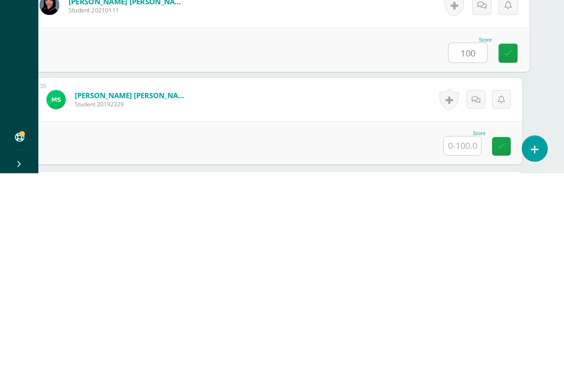
scroll to position [3247, 23]
type input "100"
click at [471, 349] on input "text" at bounding box center [462, 358] width 37 height 19
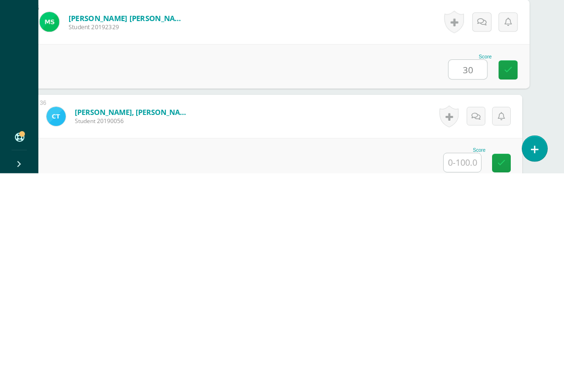
type input "30"
click at [466, 366] on input "text" at bounding box center [462, 375] width 37 height 19
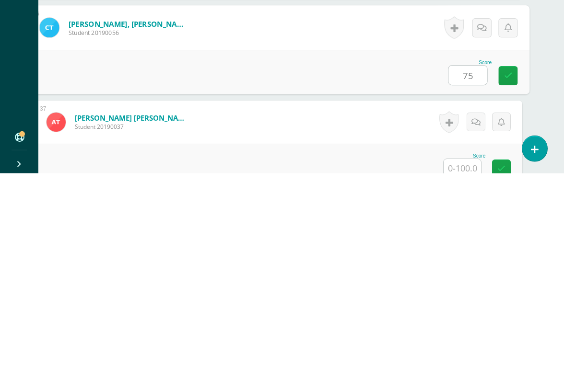
scroll to position [3430, 23]
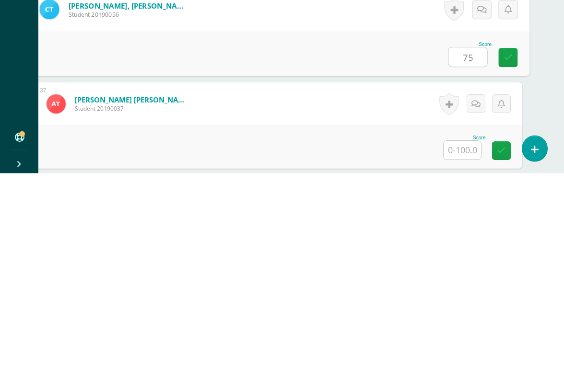
type input "75"
click at [468, 354] on input "text" at bounding box center [462, 363] width 37 height 19
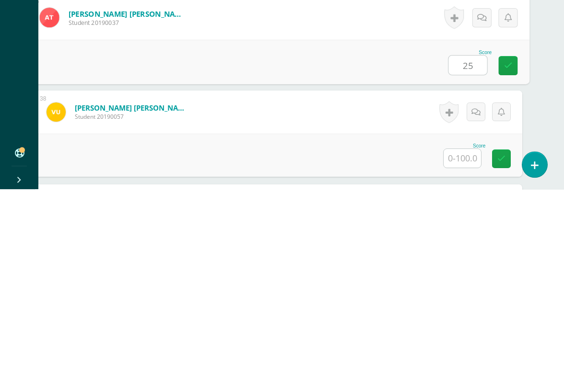
type input "25"
click at [468, 346] on input "text" at bounding box center [462, 355] width 37 height 19
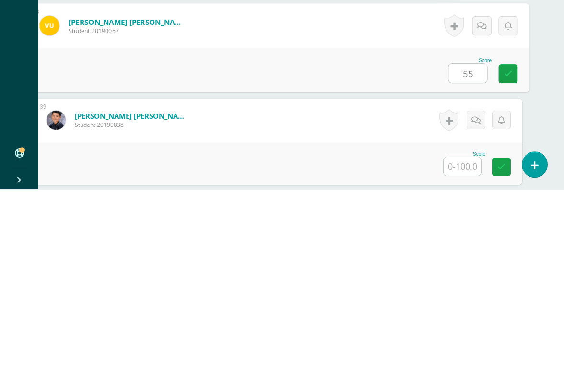
scroll to position [3641, 23]
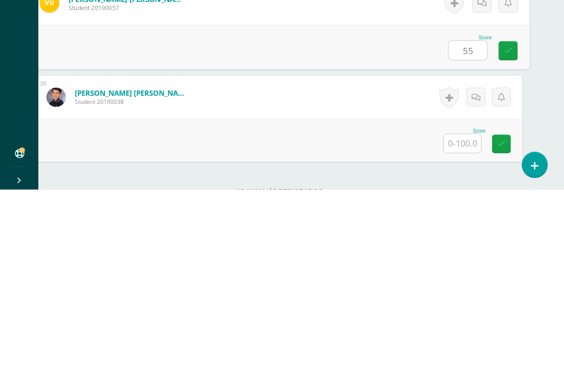
type input "55"
click at [462, 331] on input "text" at bounding box center [462, 340] width 37 height 19
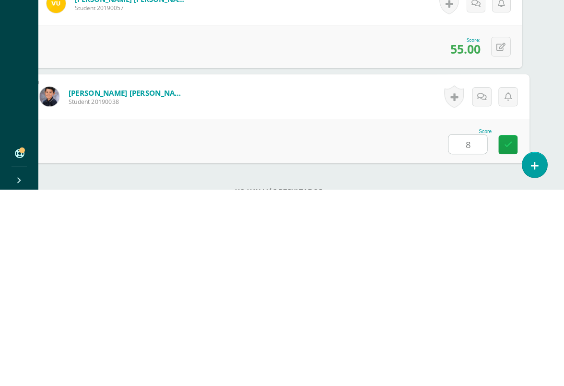
type input "80"
click at [506, 337] on icon at bounding box center [508, 341] width 9 height 8
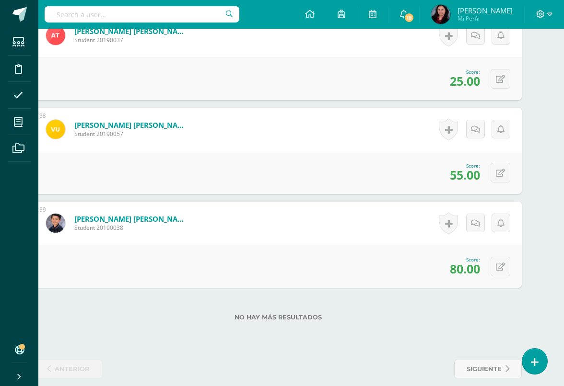
click at [29, 122] on span at bounding box center [19, 122] width 22 height 22
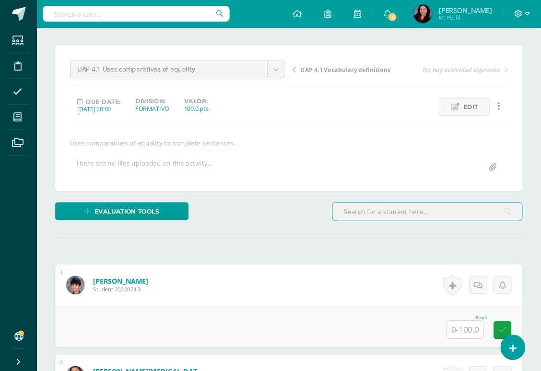
scroll to position [67, 23]
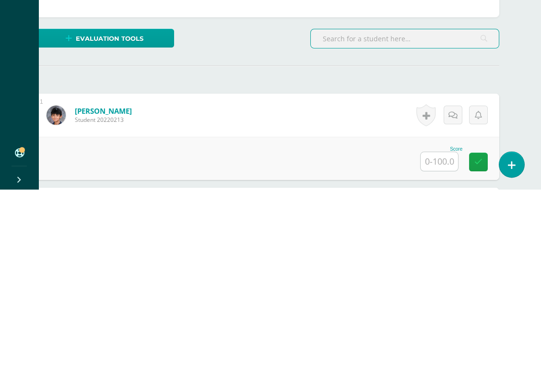
click at [440, 334] on input "text" at bounding box center [439, 343] width 37 height 19
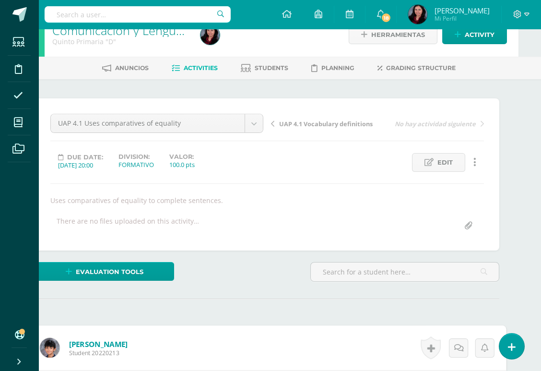
scroll to position [0, 23]
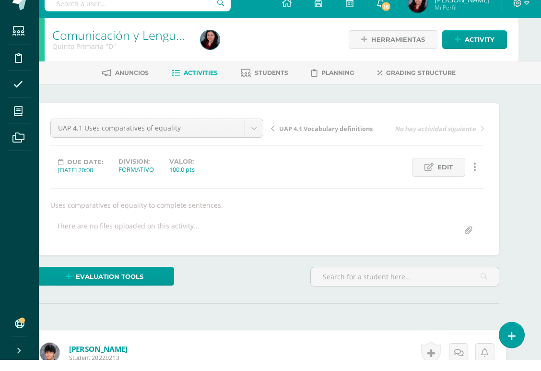
click at [21, 117] on icon at bounding box center [18, 122] width 9 height 10
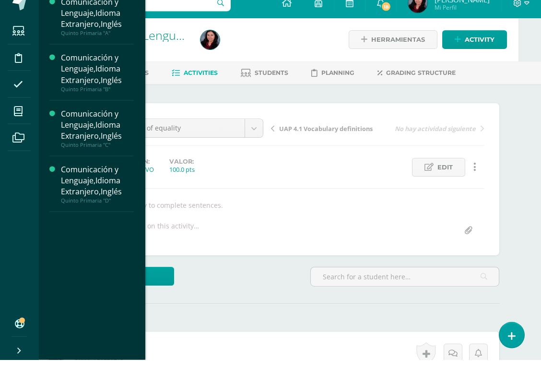
click at [30, 125] on link "My courses" at bounding box center [19, 122] width 23 height 27
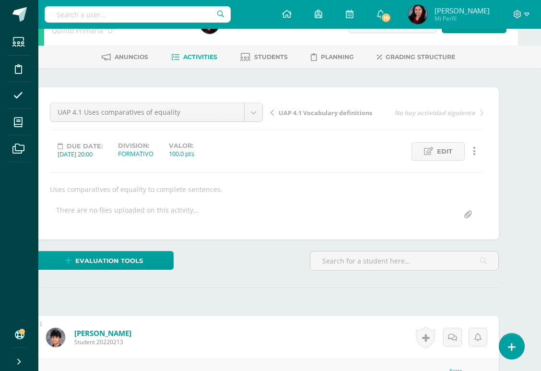
click at [117, 144] on div "Division: FORMATIVO" at bounding box center [135, 150] width 51 height 16
